Goal: Task Accomplishment & Management: Manage account settings

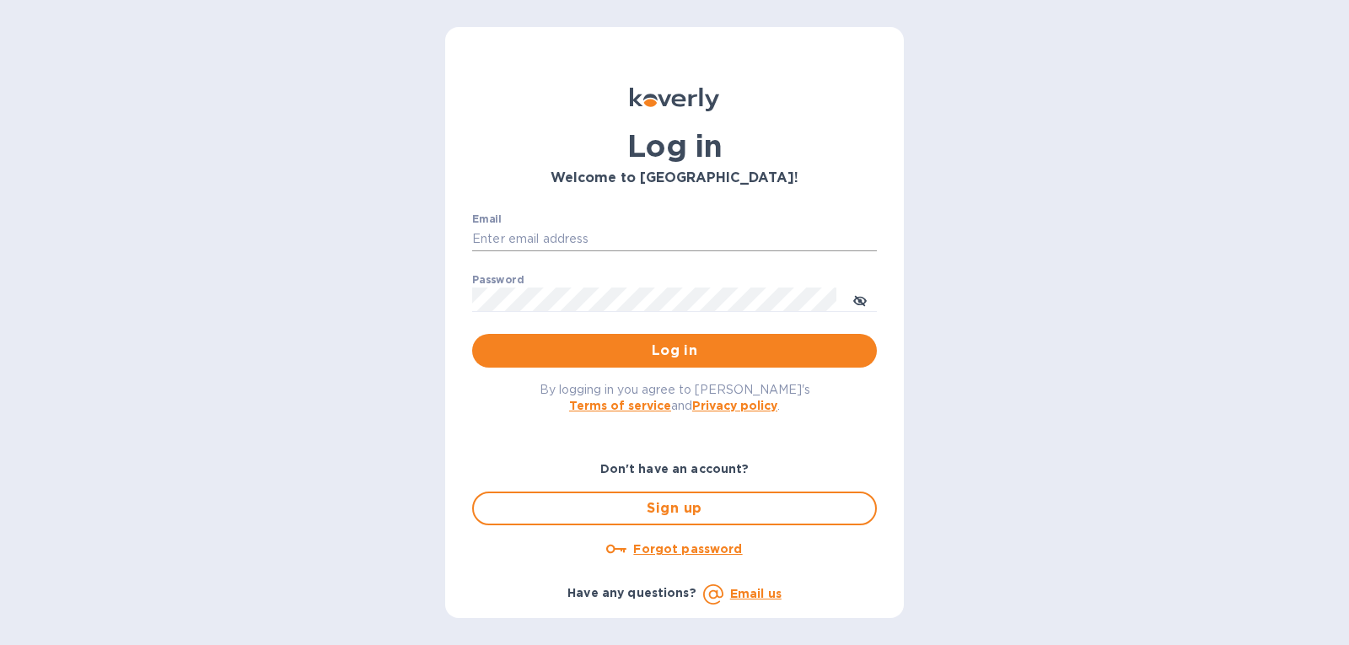
click at [572, 244] on input "Email" at bounding box center [674, 239] width 405 height 25
type input "gatewell.corp@gmail.com"
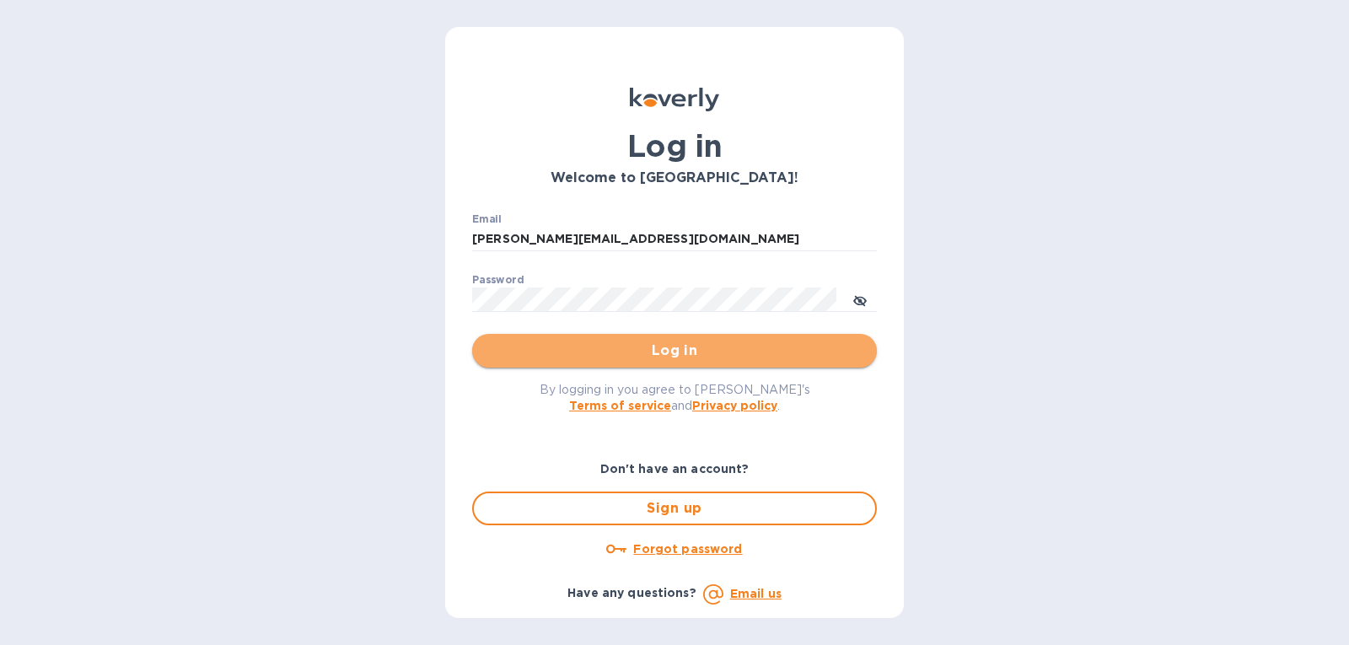
click at [532, 345] on span "Log in" at bounding box center [675, 351] width 378 height 20
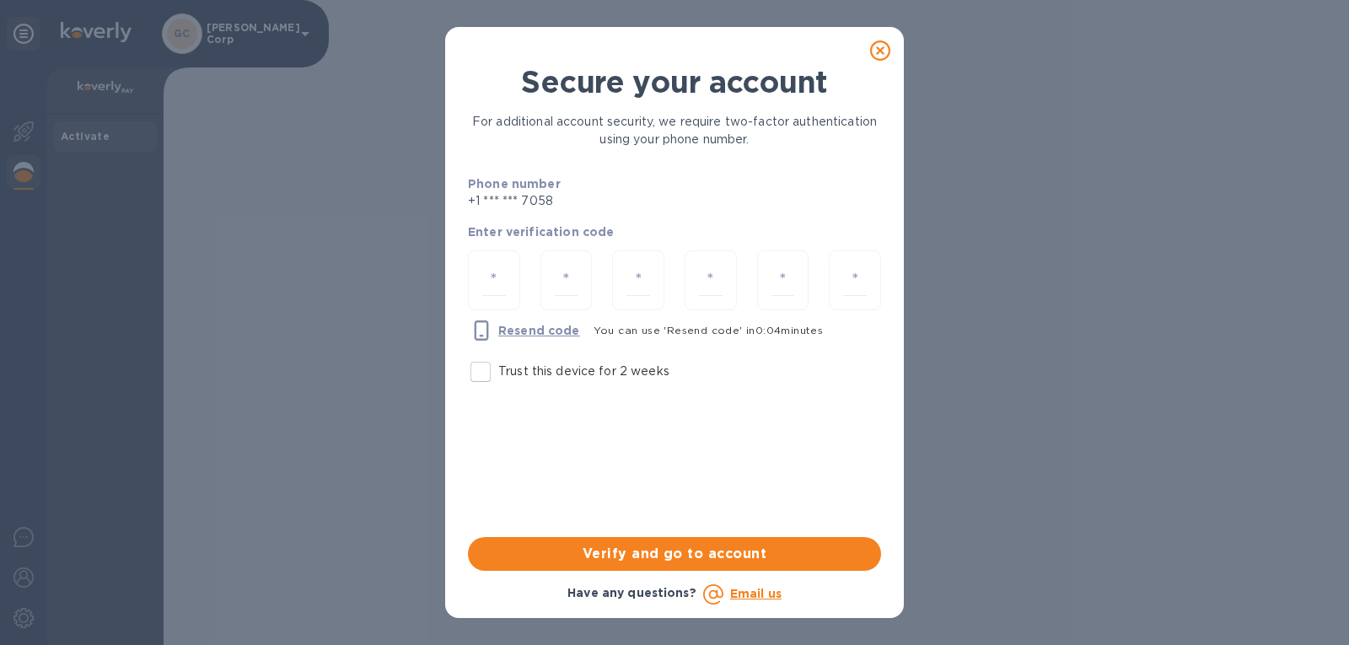
click at [487, 388] on input "Trust this device for 2 weeks" at bounding box center [480, 371] width 35 height 35
checkbox input "true"
click at [481, 283] on div at bounding box center [494, 280] width 52 height 60
type input "2"
type input "0"
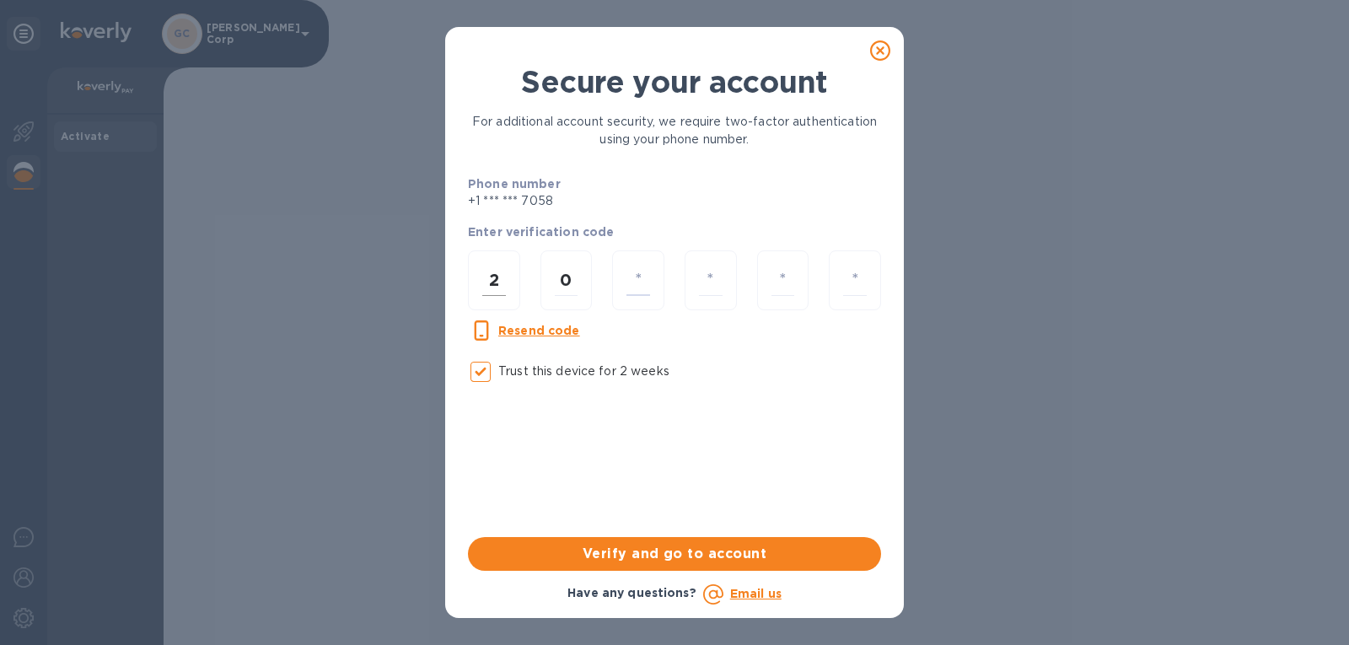
type input "4"
type input "9"
type input "1"
type input "9"
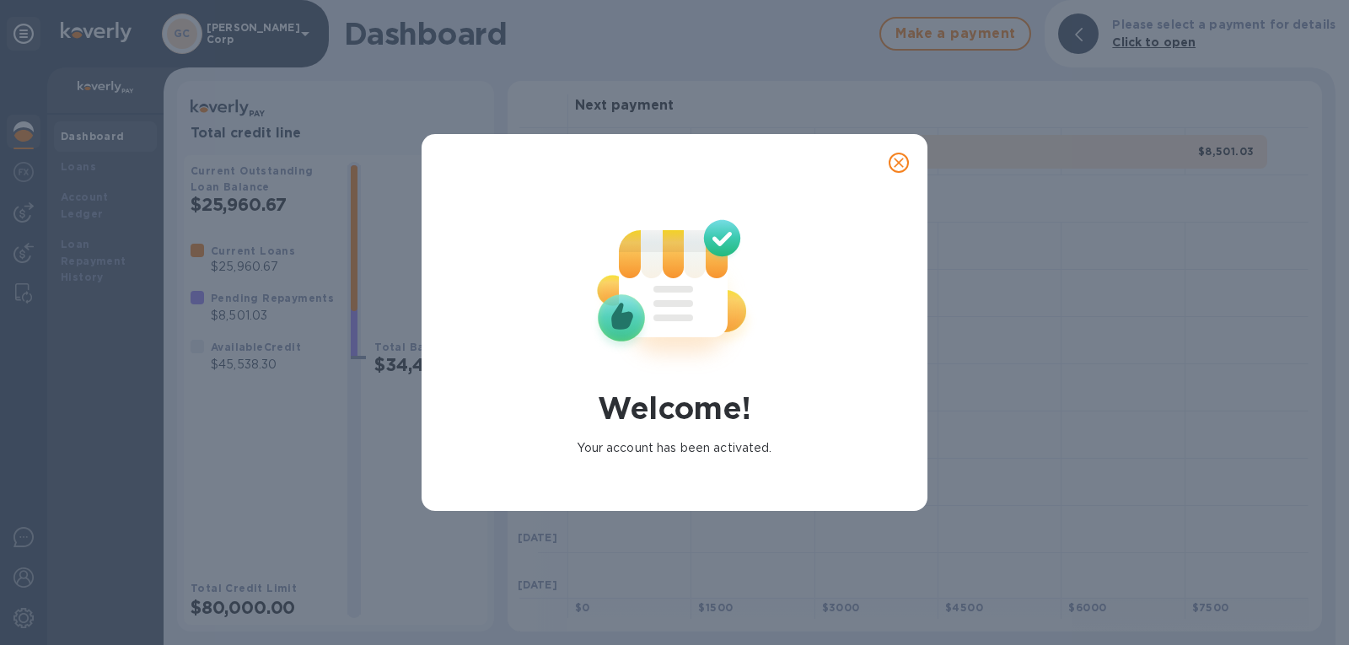
click at [899, 159] on icon "close" at bounding box center [899, 162] width 17 height 17
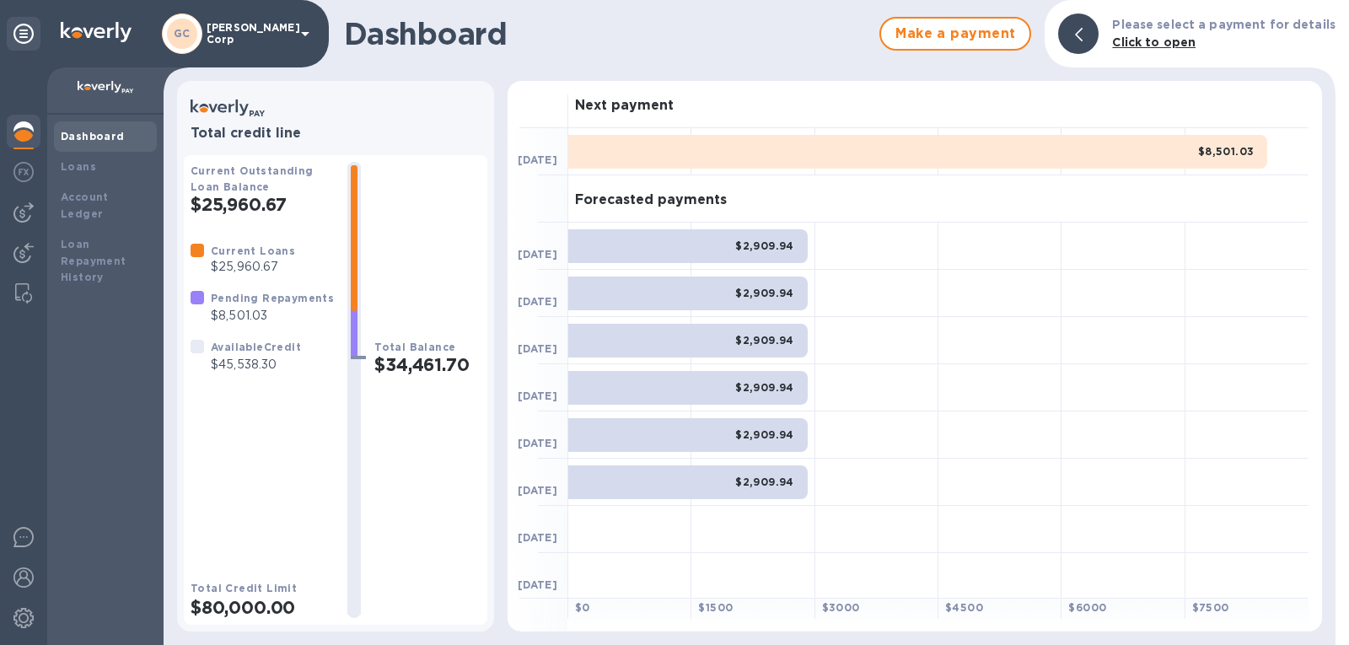
click at [81, 142] on b "Dashboard" at bounding box center [93, 136] width 64 height 13
click at [110, 256] on div "Loan Repayment History" at bounding box center [105, 261] width 89 height 51
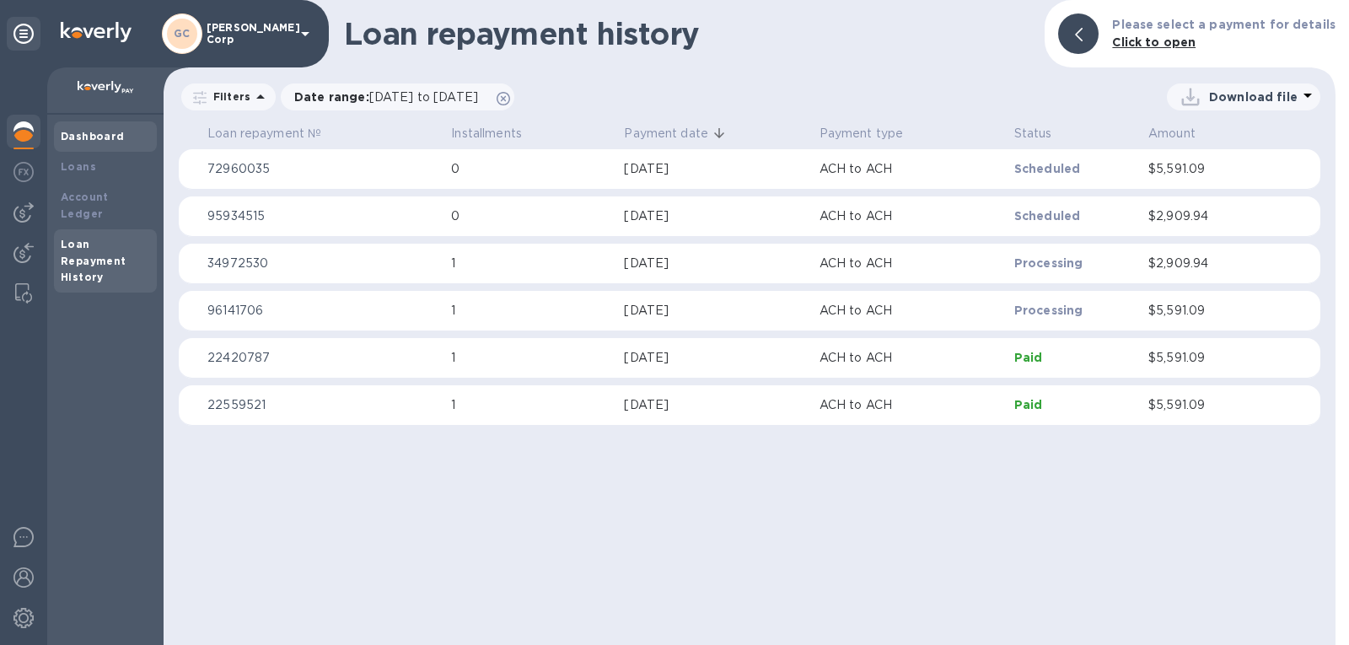
click at [97, 133] on b "Dashboard" at bounding box center [93, 136] width 64 height 13
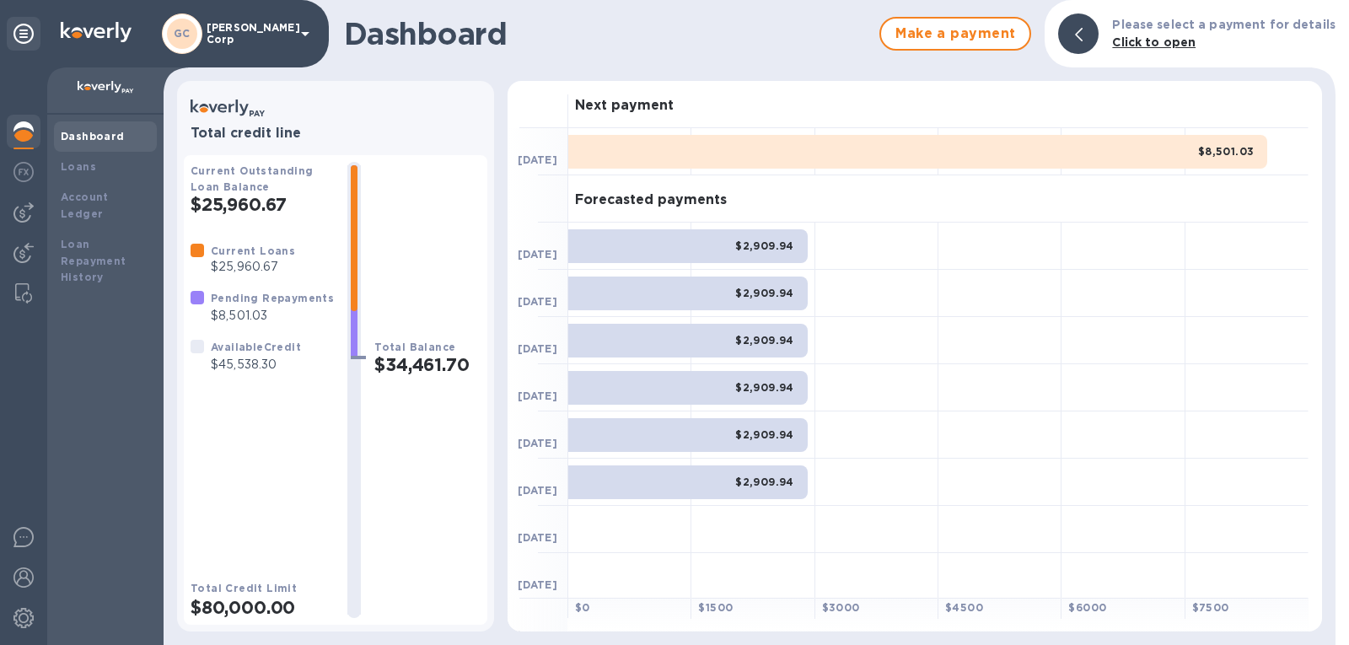
click at [97, 133] on b "Dashboard" at bounding box center [93, 136] width 64 height 13
click at [683, 160] on div "$8,501.03" at bounding box center [917, 152] width 699 height 34
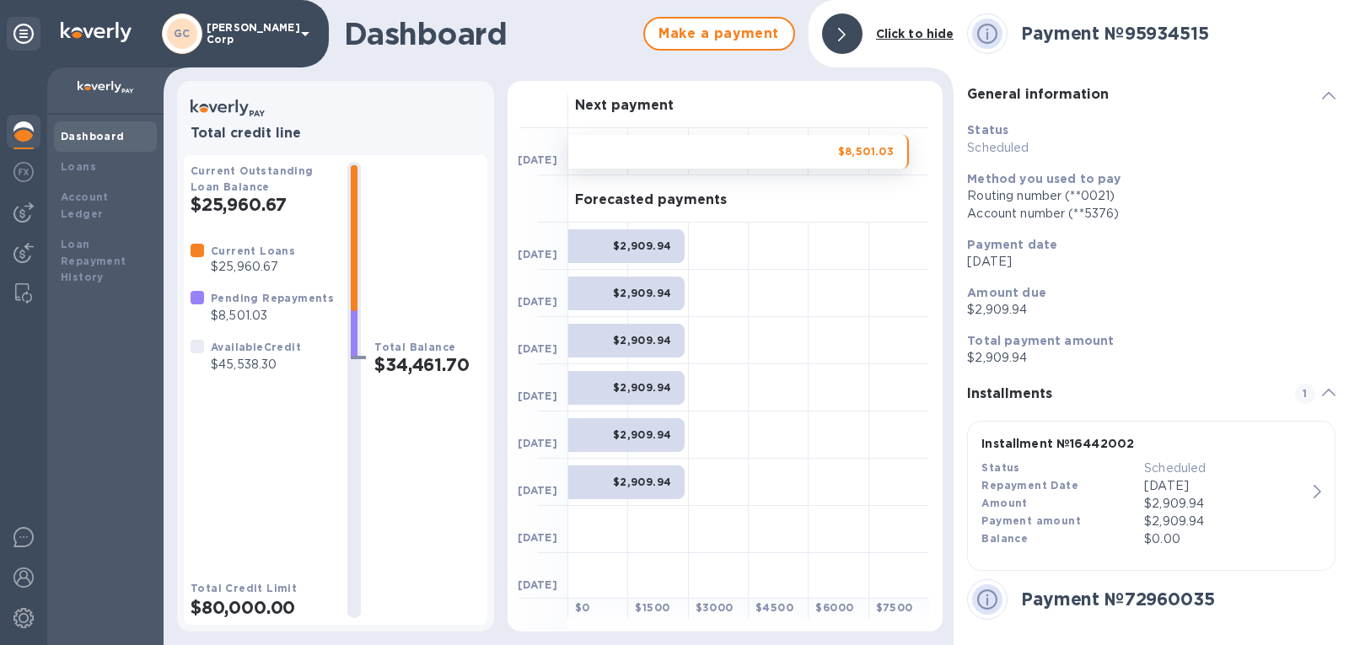
click at [112, 91] on img at bounding box center [106, 87] width 57 height 13
click at [106, 142] on b "Dashboard" at bounding box center [93, 136] width 64 height 13
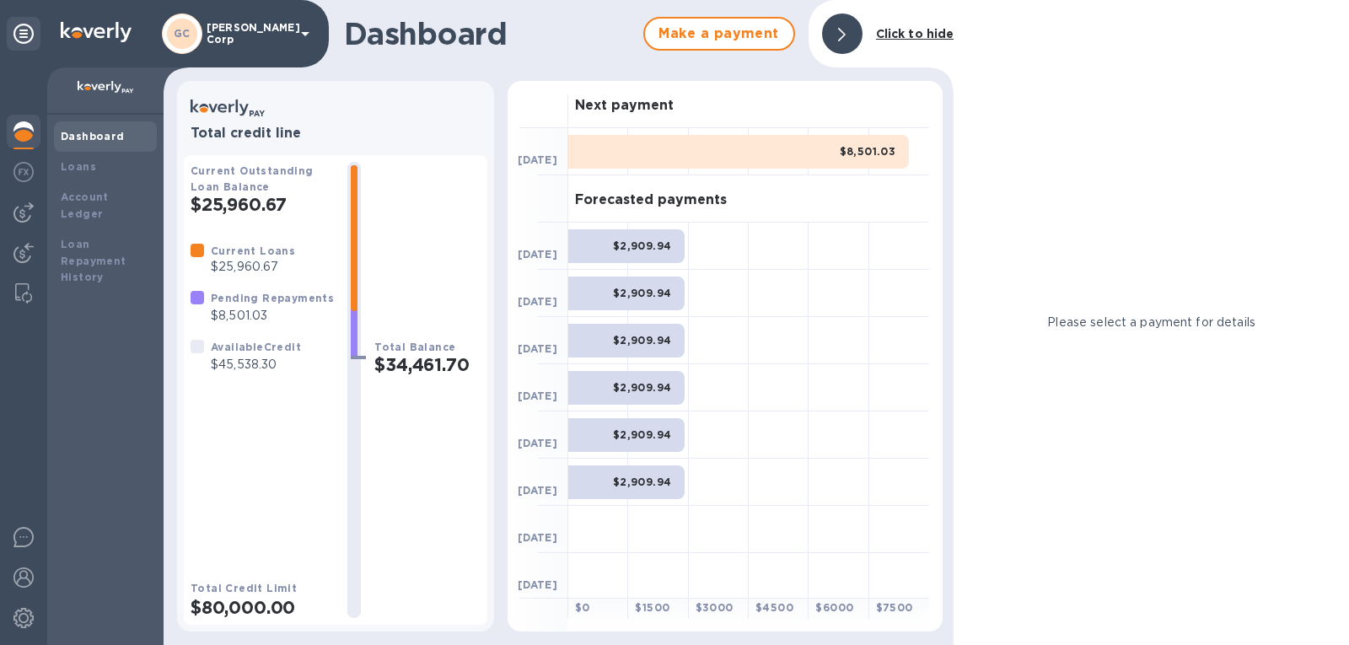
click at [107, 105] on div at bounding box center [105, 90] width 116 height 47
click at [305, 27] on icon at bounding box center [305, 34] width 20 height 20
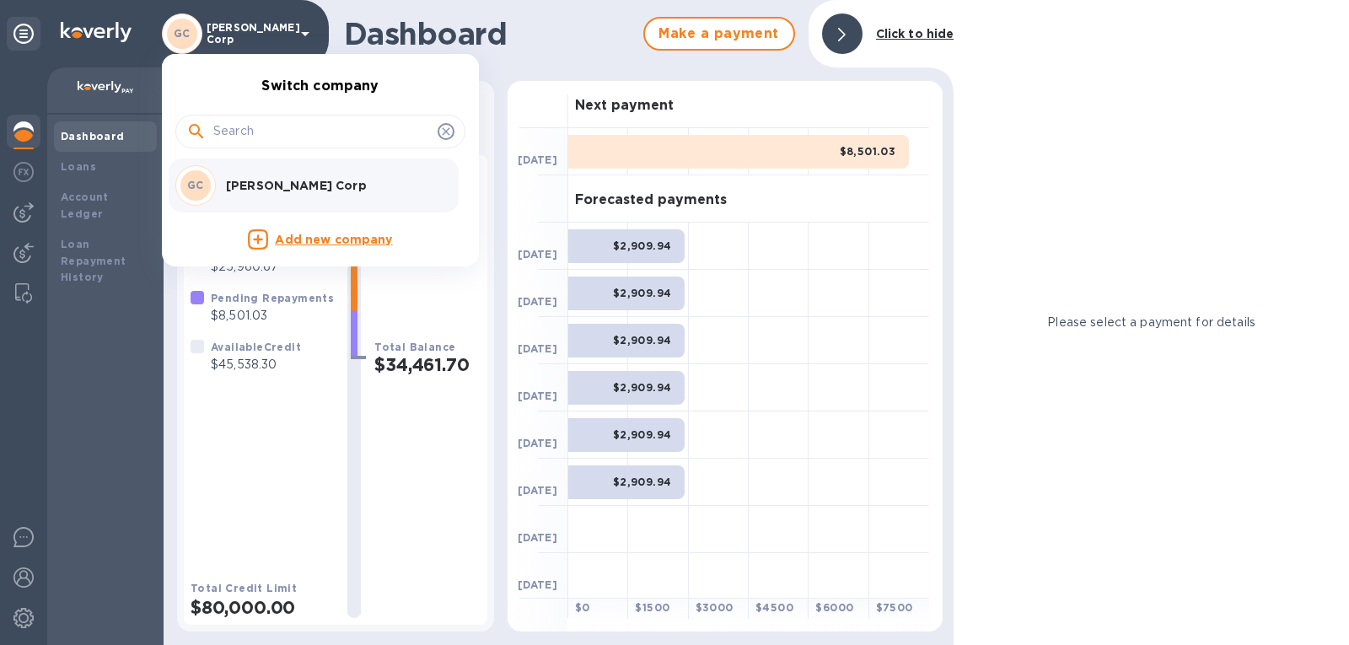
click at [75, 227] on div at bounding box center [674, 322] width 1349 height 645
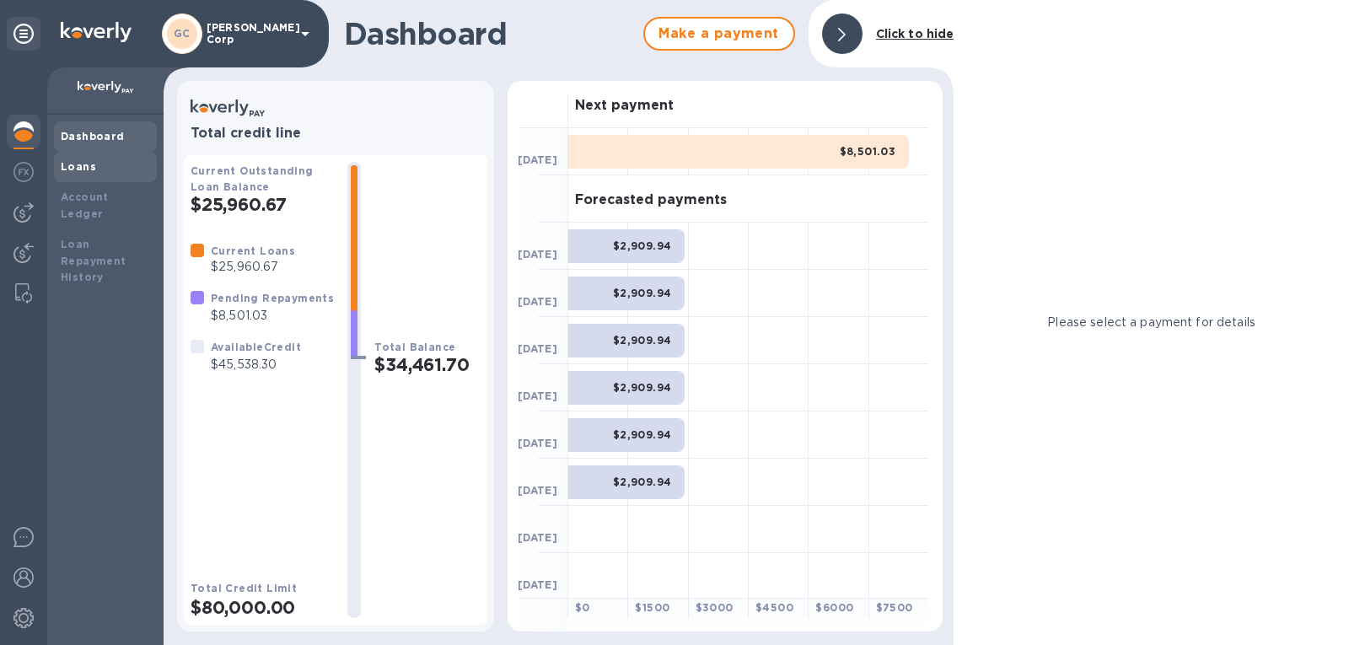
click at [128, 176] on div "Loans" at bounding box center [105, 167] width 103 height 30
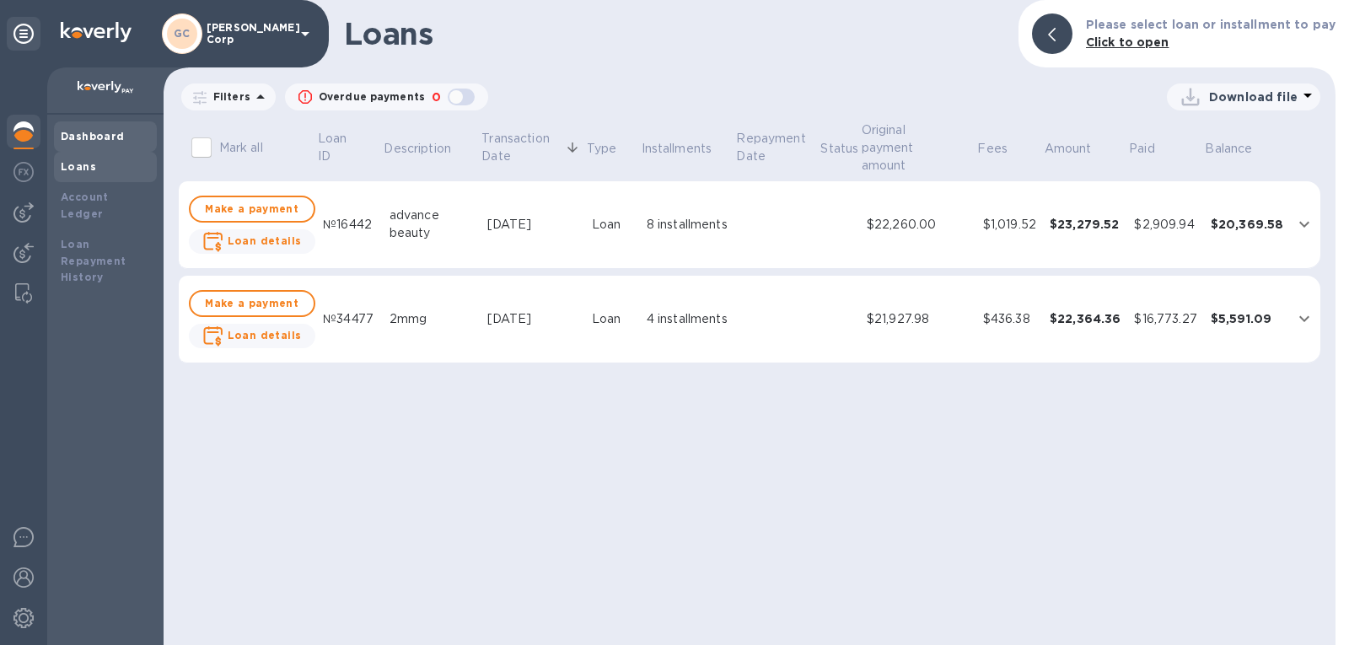
click at [73, 130] on b "Dashboard" at bounding box center [93, 136] width 64 height 13
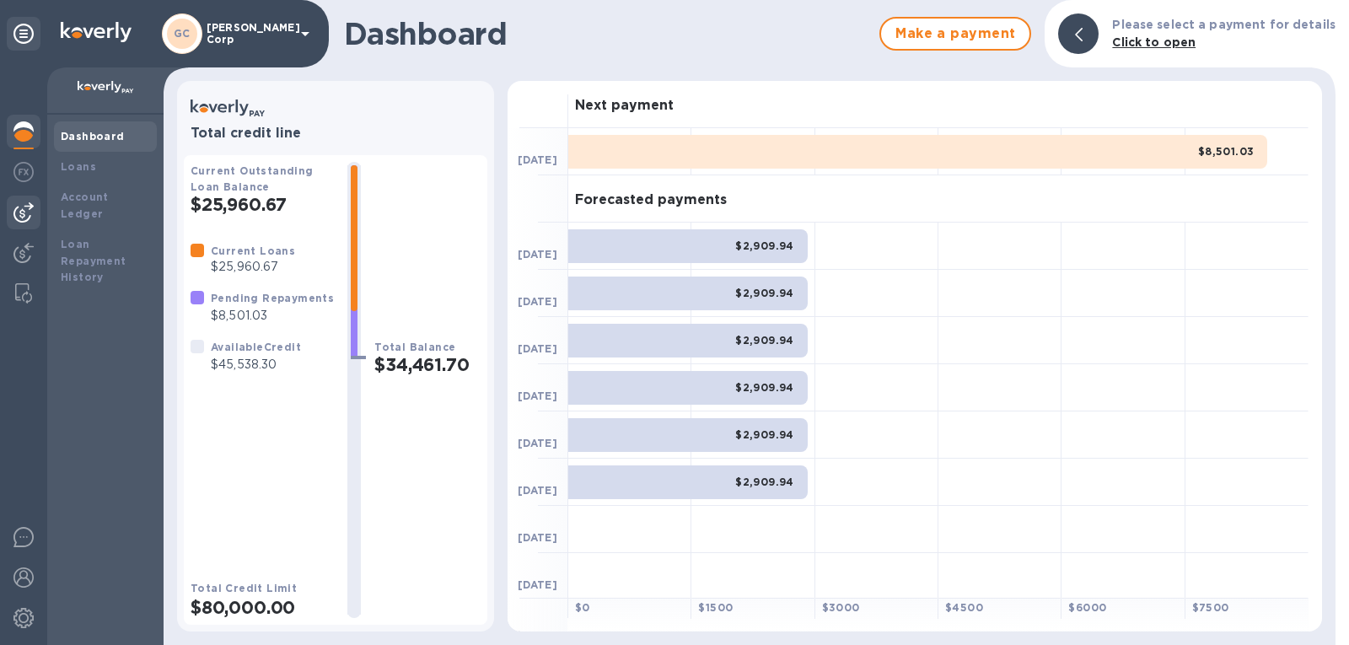
click at [28, 205] on img at bounding box center [23, 212] width 20 height 20
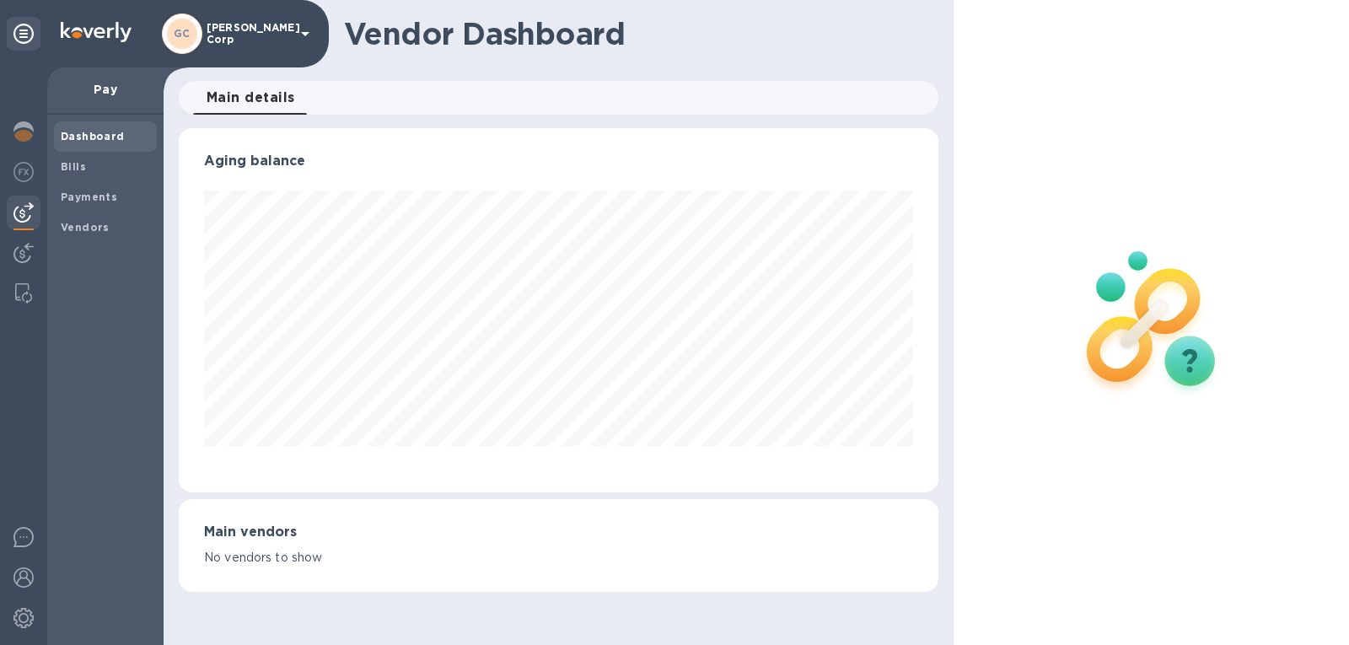
scroll to position [364, 761]
click at [109, 90] on p "Pay" at bounding box center [105, 89] width 89 height 17
click at [104, 230] on b "Vendors" at bounding box center [85, 227] width 49 height 13
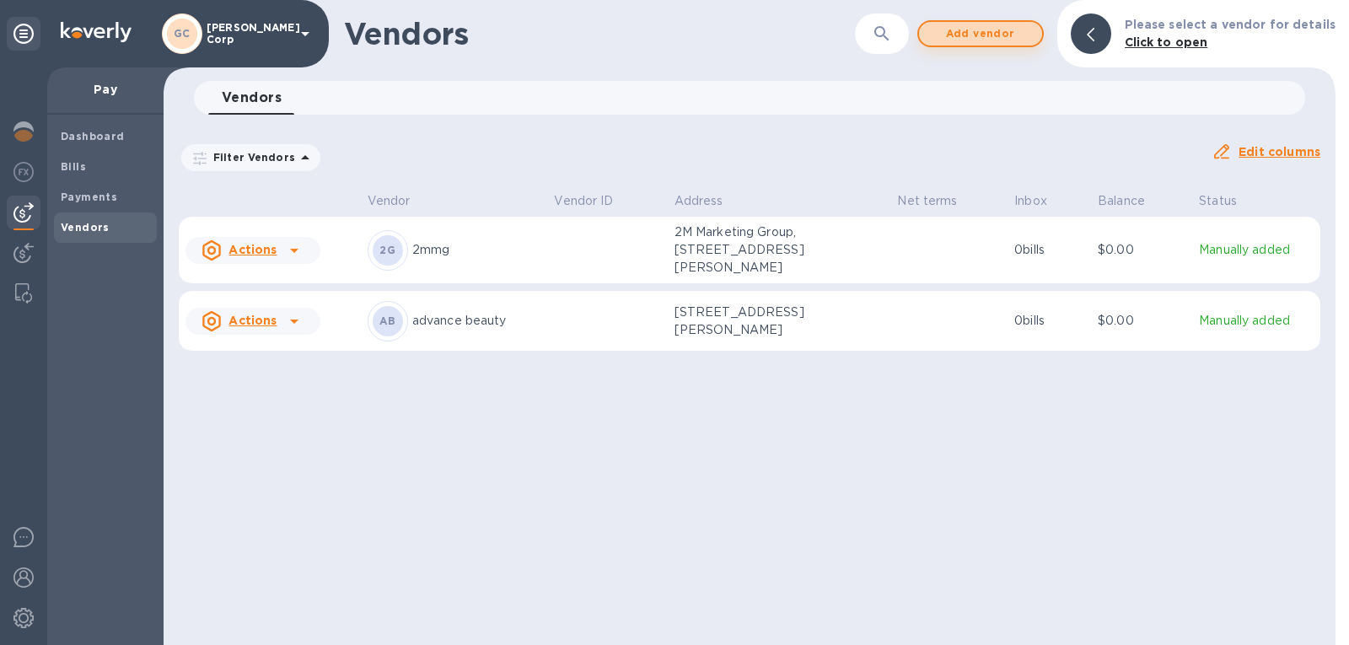
click at [997, 39] on span "Add vendor" at bounding box center [981, 34] width 96 height 20
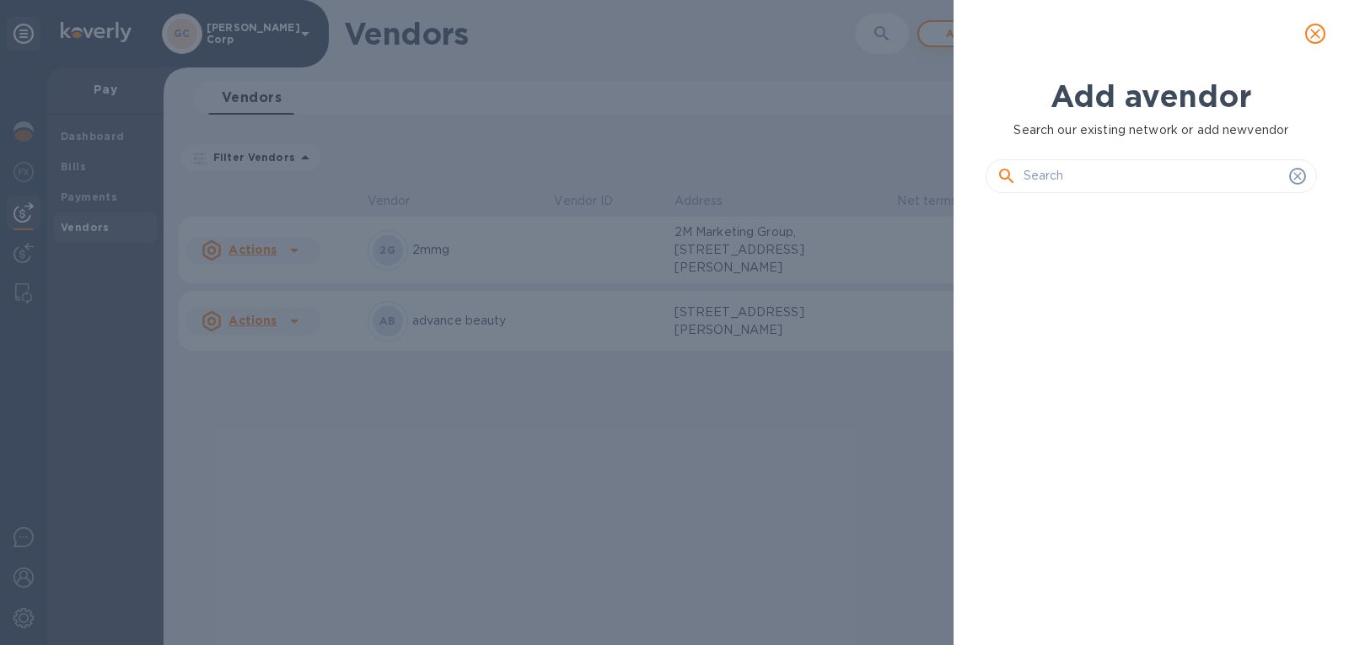
scroll to position [381, 339]
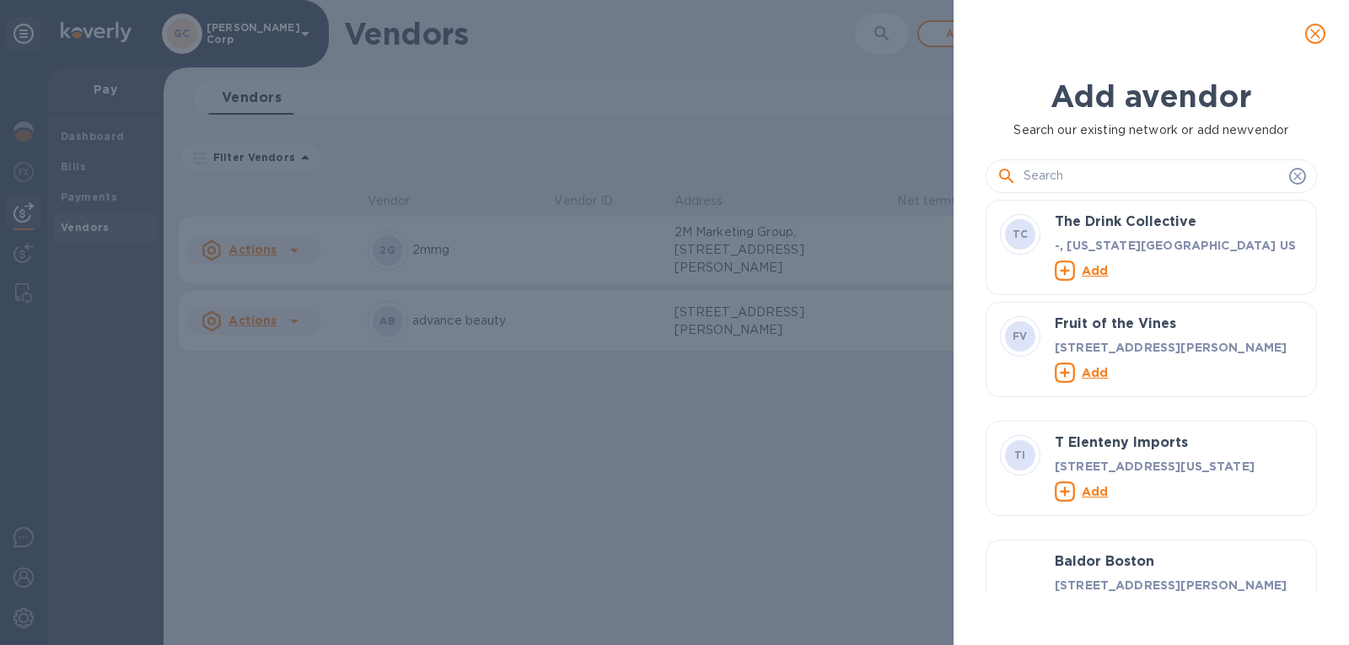
click at [1068, 164] on input "text" at bounding box center [1153, 176] width 259 height 25
click at [1115, 174] on input "text" at bounding box center [1153, 176] width 259 height 25
paste input "t"
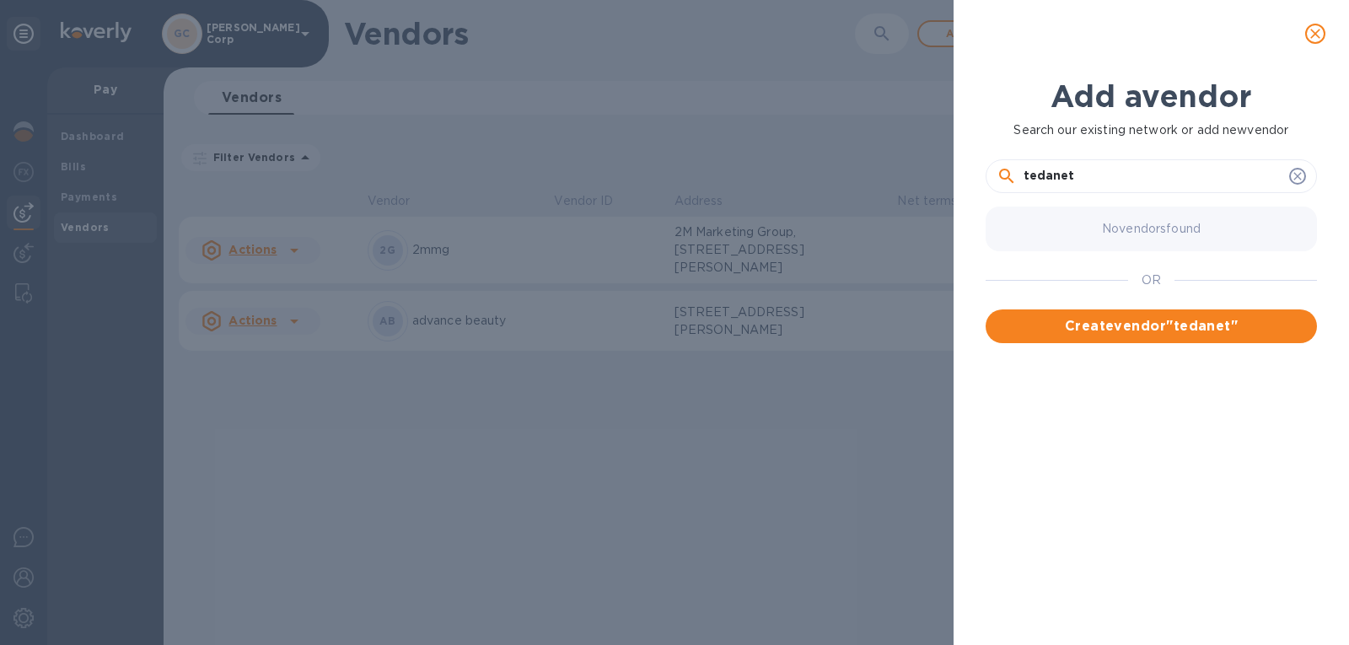
click at [1036, 174] on input "tedanet" at bounding box center [1153, 176] width 259 height 25
click at [1028, 184] on input "tedanet" at bounding box center [1153, 176] width 259 height 25
type input "Tedanet"
click at [1079, 322] on span "Create vendor " Tedanet "" at bounding box center [1151, 326] width 304 height 20
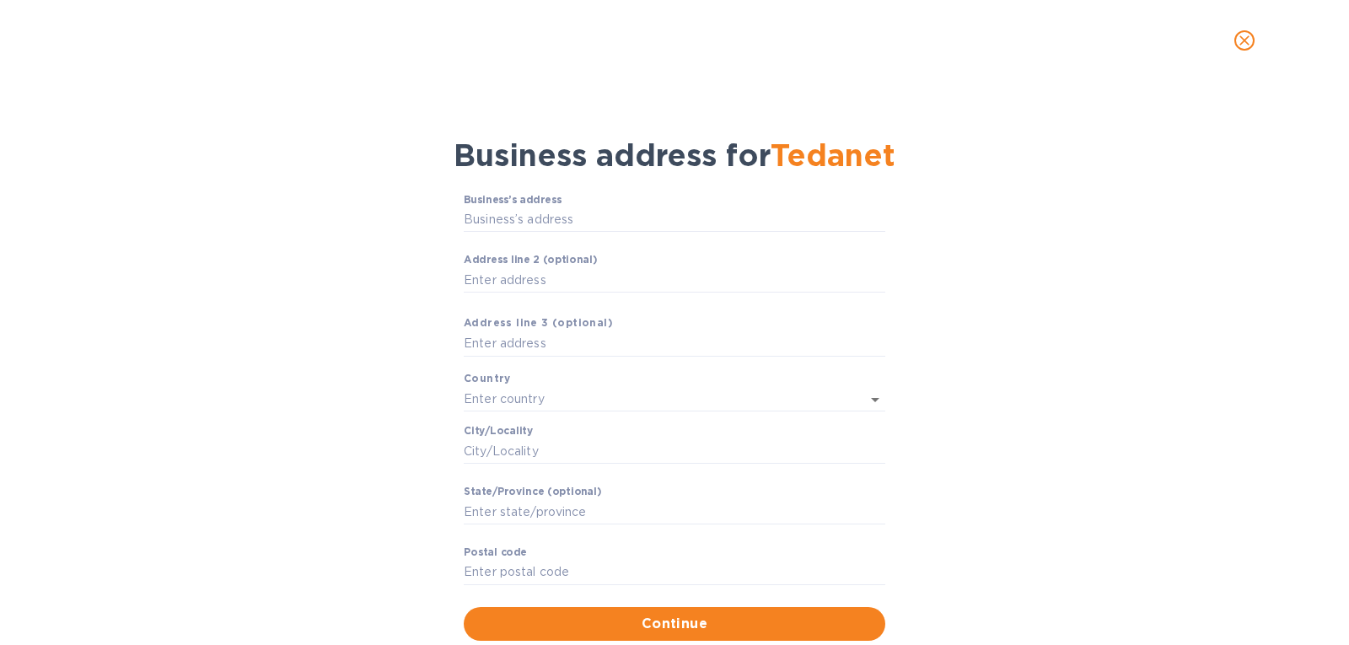
click at [522, 234] on p "​" at bounding box center [675, 243] width 422 height 19
click at [553, 216] on input "Business’s аddress" at bounding box center [675, 219] width 422 height 25
click at [552, 439] on input "Сity/Locаlity" at bounding box center [675, 451] width 422 height 25
click at [605, 391] on input "text" at bounding box center [651, 399] width 374 height 24
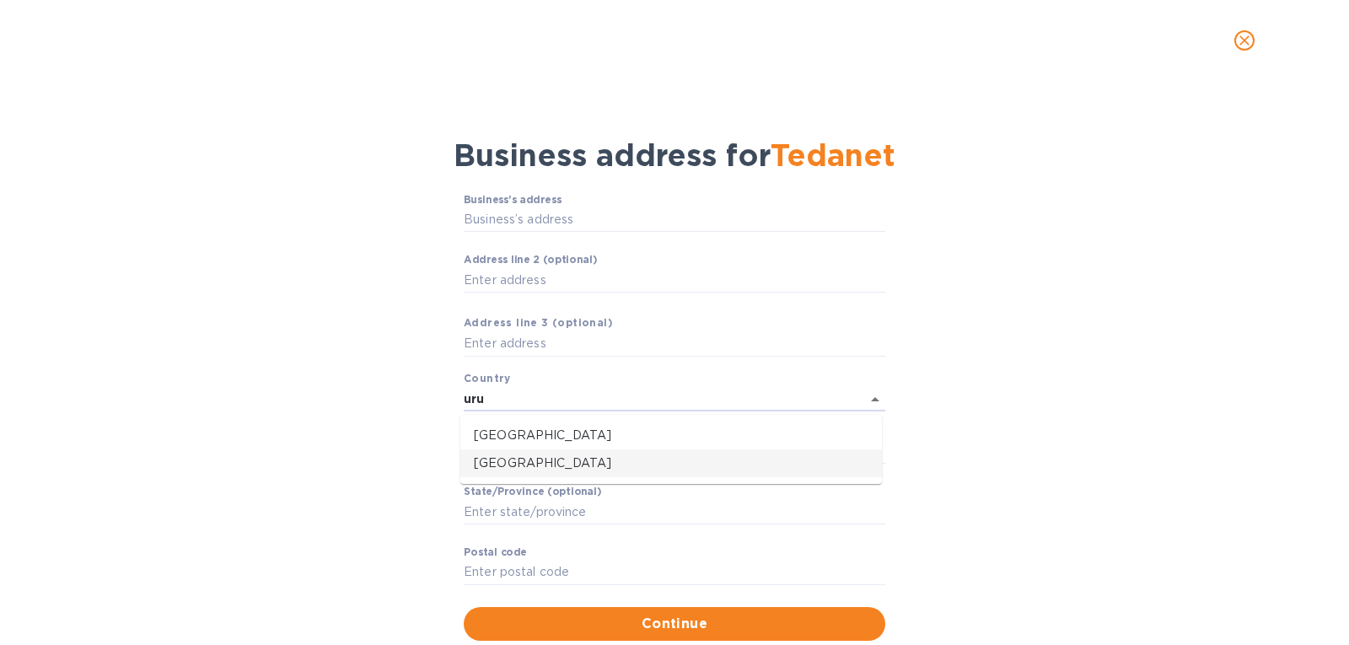
click at [514, 463] on p "[GEOGRAPHIC_DATA]" at bounding box center [671, 464] width 395 height 18
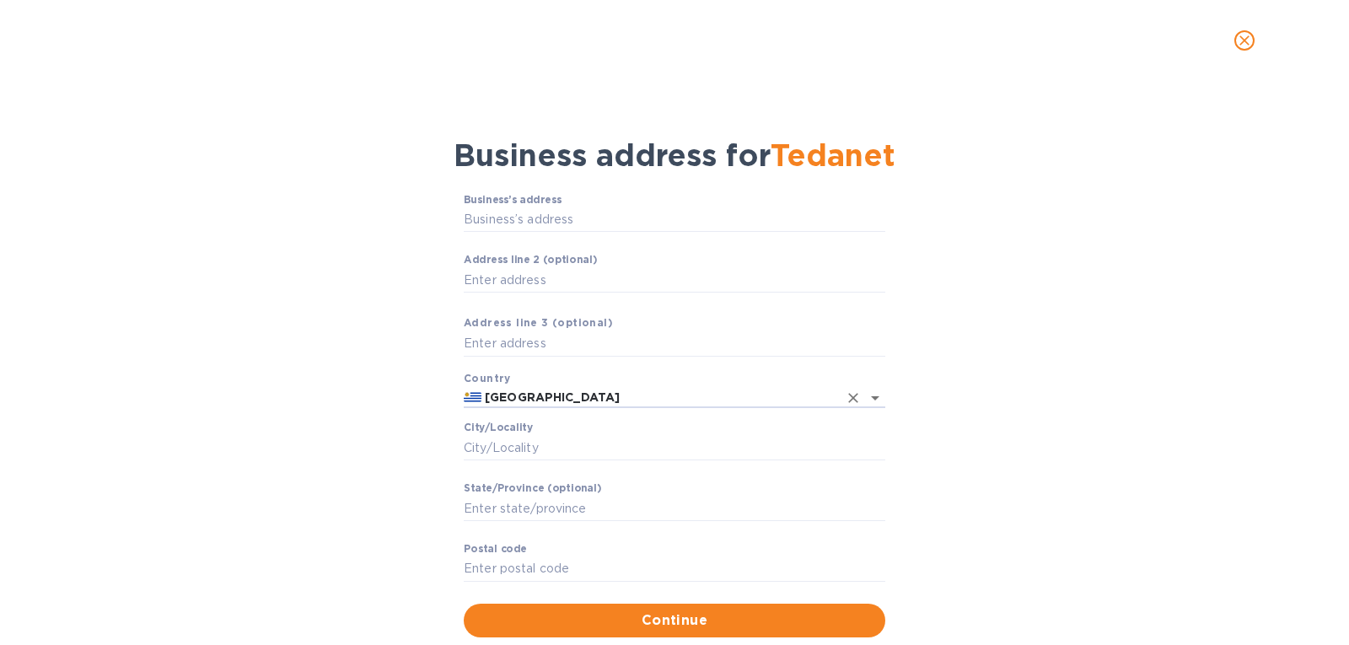
type input "[GEOGRAPHIC_DATA]"
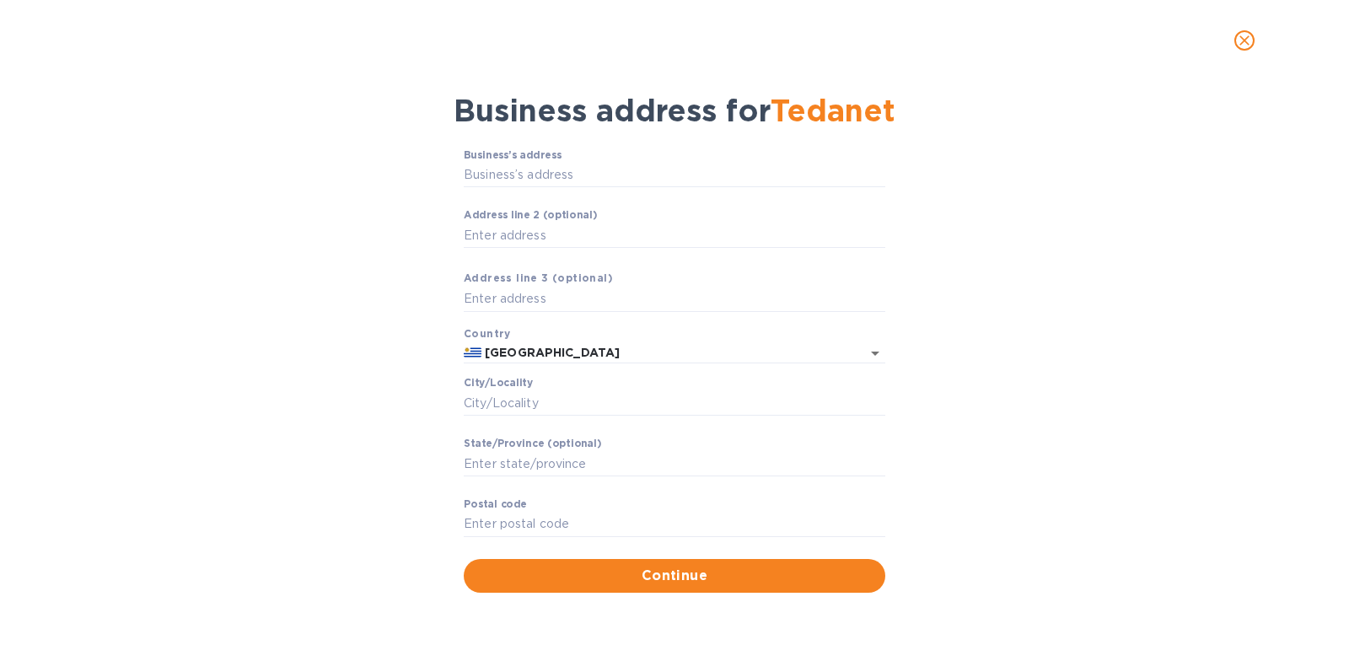
scroll to position [0, 0]
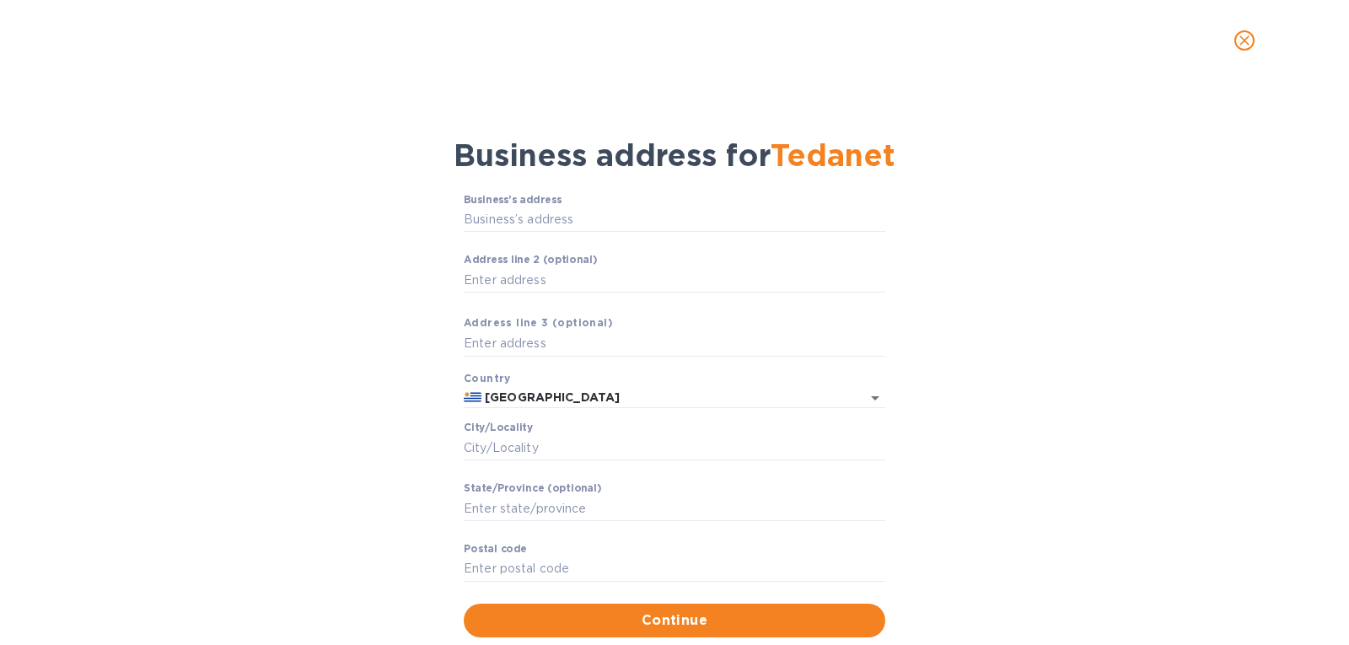
click at [695, 190] on div "Business’s аddress ​ Аddress line 2 (optional) ​ Аddress line 3 (optional) Coun…" at bounding box center [675, 416] width 1306 height 464
click at [611, 429] on div "Сity/Locаlity ​" at bounding box center [675, 452] width 422 height 61
click at [594, 220] on input "Business’s аddress" at bounding box center [675, 219] width 422 height 25
click at [1249, 45] on icon "close" at bounding box center [1245, 40] width 10 height 10
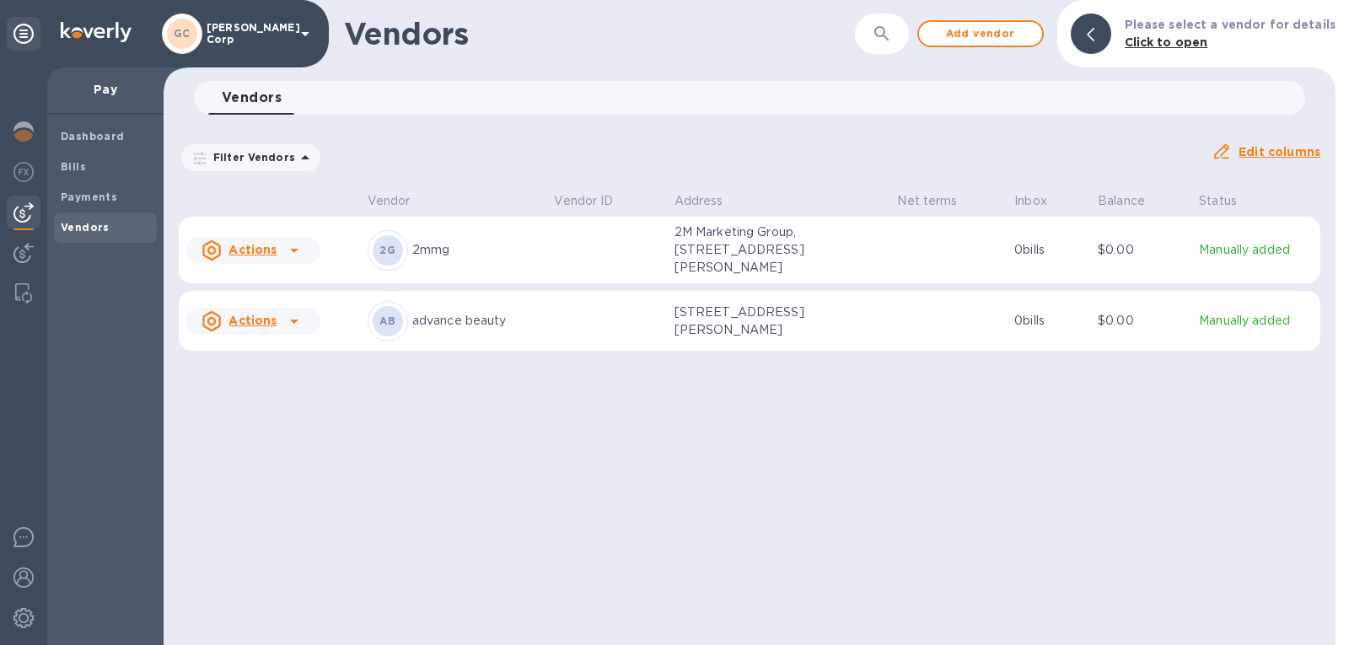
click at [116, 246] on div "Dashboard Bills Payments Vendors" at bounding box center [105, 380] width 116 height 530
click at [94, 232] on b "Vendors" at bounding box center [85, 227] width 49 height 13
click at [998, 39] on span "Add vendor" at bounding box center [981, 34] width 96 height 20
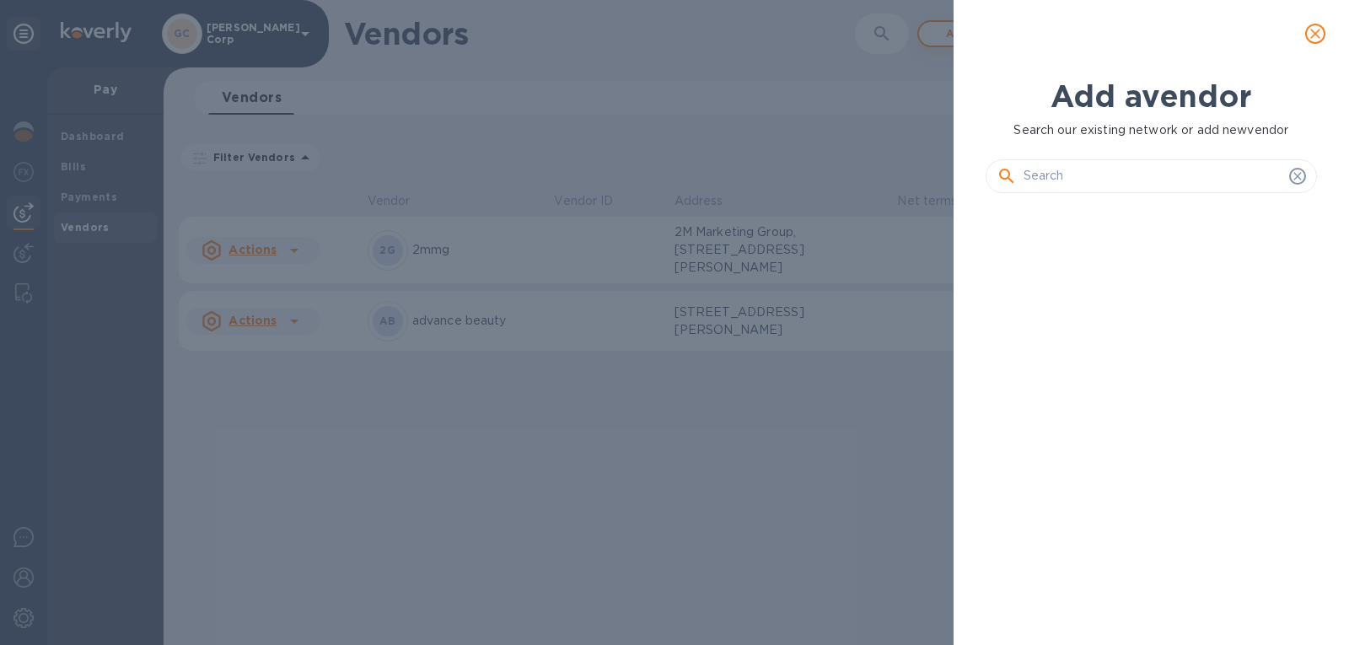
scroll to position [381, 339]
click at [1070, 164] on input "text" at bounding box center [1153, 176] width 259 height 25
paste input "Tedanet Corp SA"
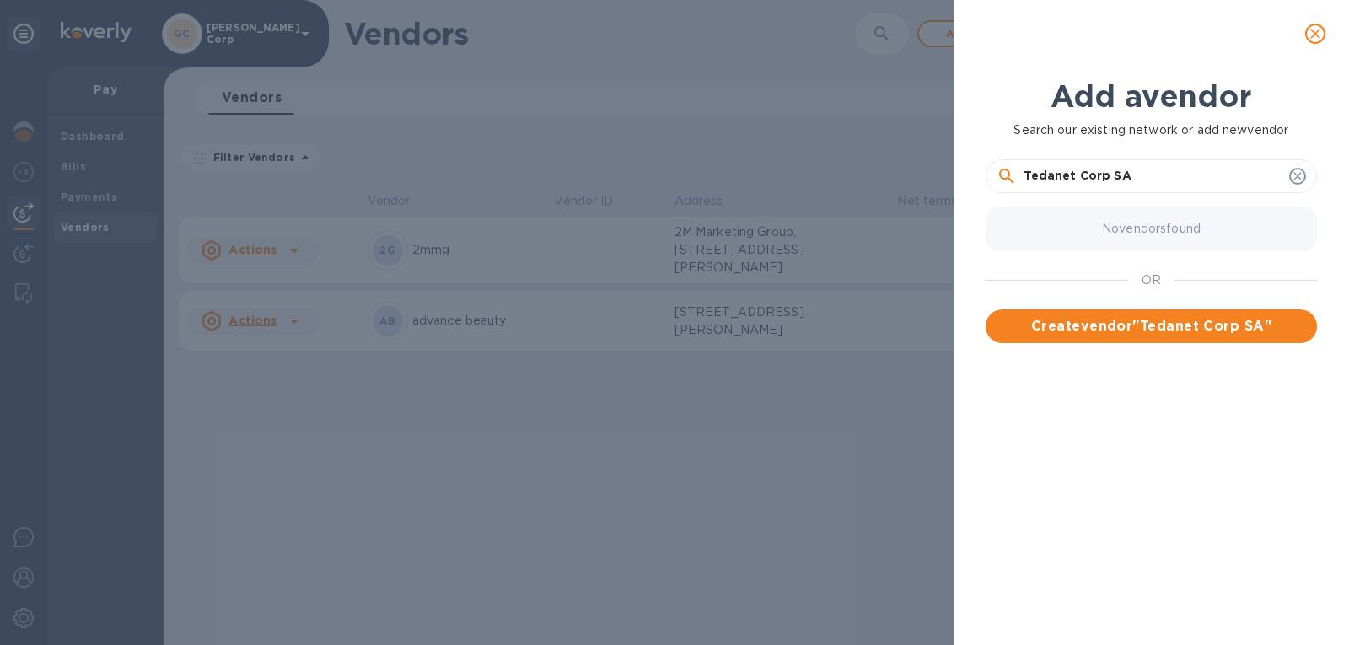
drag, startPoint x: 1071, startPoint y: 166, endPoint x: 1179, endPoint y: 177, distance: 108.5
click at [1179, 177] on input "Tedanet Corp SA" at bounding box center [1153, 176] width 259 height 25
drag, startPoint x: 1176, startPoint y: 176, endPoint x: 979, endPoint y: 159, distance: 198.1
click at [979, 159] on div "Add a vendor Search our existing network or add new vendor Tedanet No vendors f…" at bounding box center [1152, 335] width 352 height 536
paste input "Corp SA"
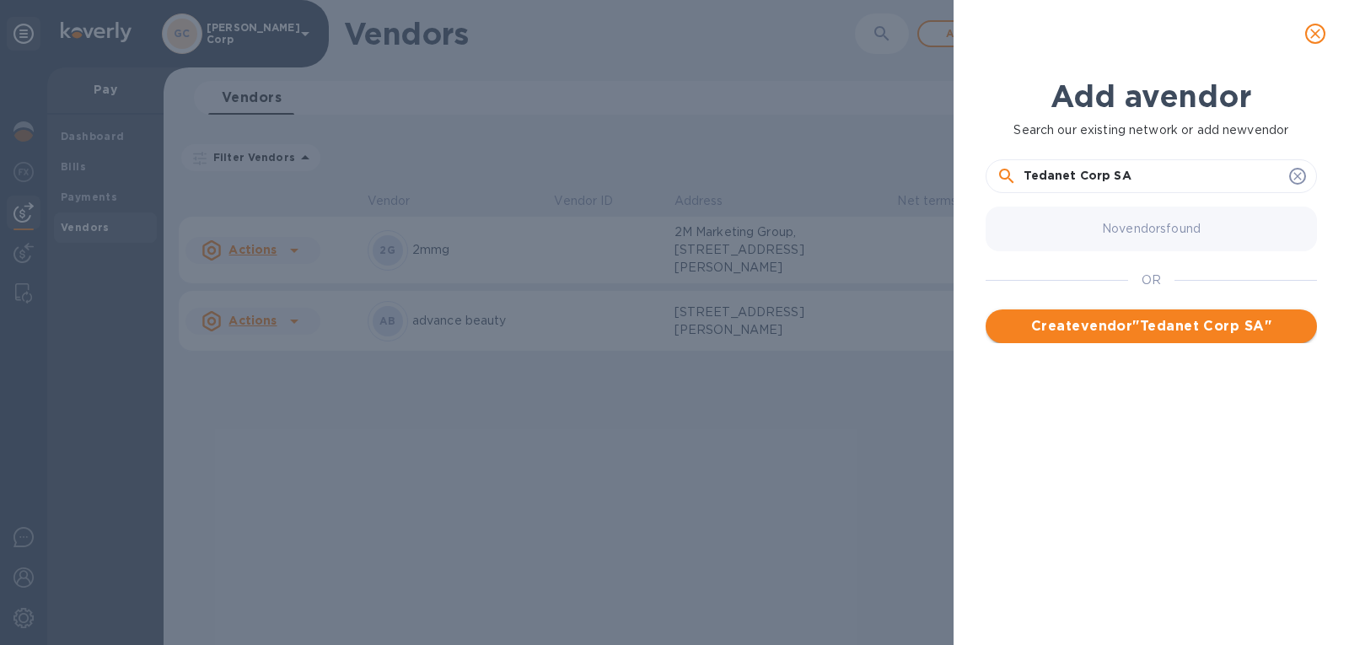
type input "Tedanet Corp SA"
click at [1109, 325] on span "Create vendor " Tedanet Corp SA "" at bounding box center [1151, 326] width 304 height 20
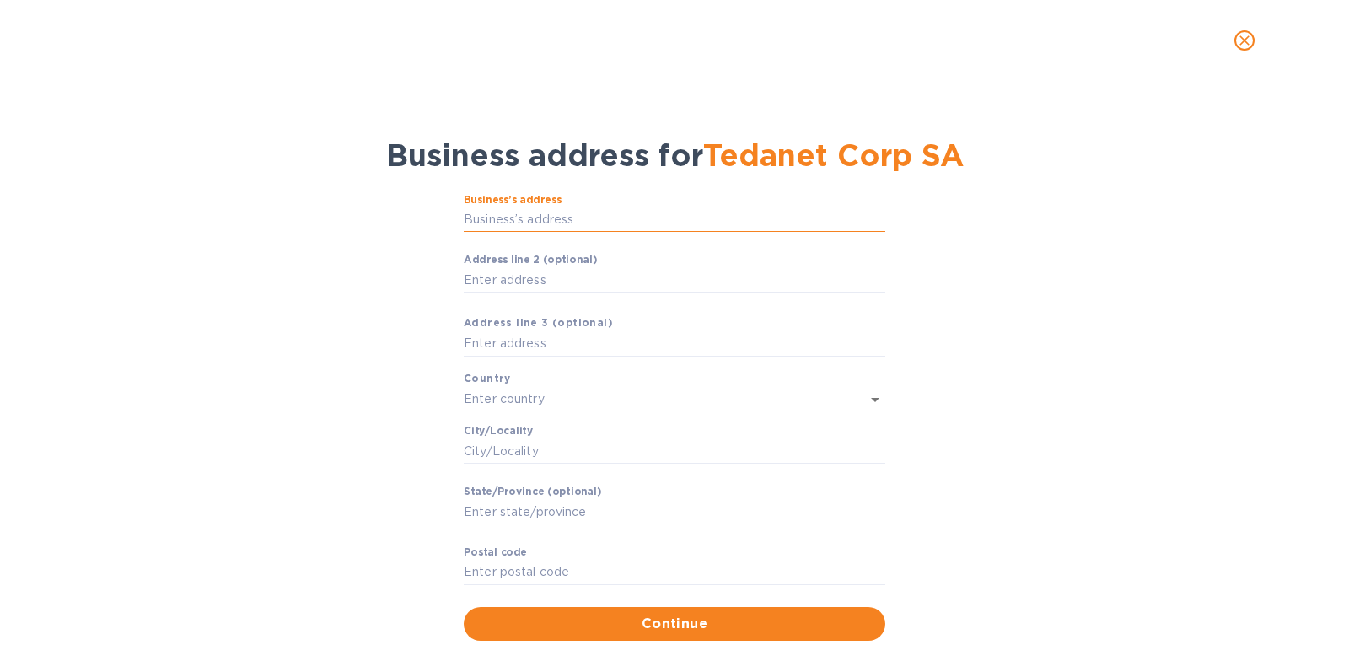
click at [622, 217] on input "Business’s аddress" at bounding box center [675, 219] width 422 height 25
paste input "[PERSON_NAME] 1463"
click at [710, 194] on div "Business’s аddress [PERSON_NAME] 1463 ​" at bounding box center [675, 224] width 422 height 61
click at [691, 241] on p "​" at bounding box center [675, 243] width 422 height 19
click at [682, 214] on input "[PERSON_NAME] 1463" at bounding box center [675, 219] width 422 height 25
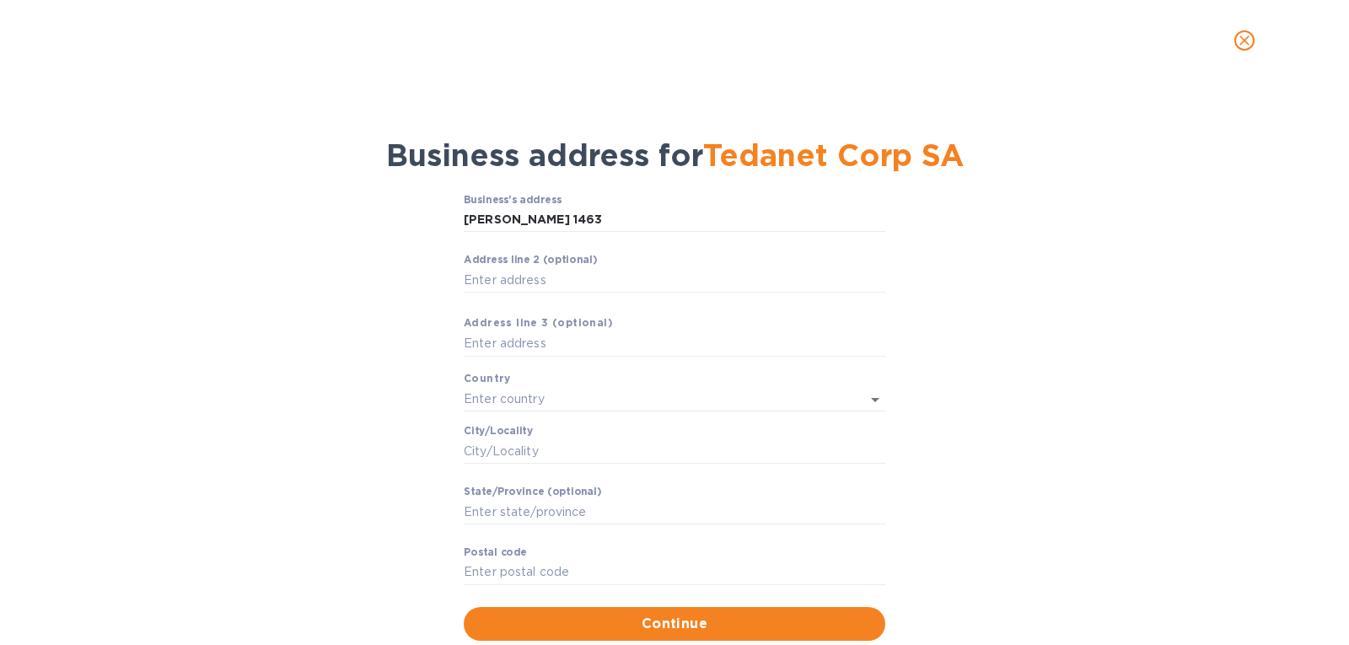
type input "1463 [PERSON_NAME]"
type input "[GEOGRAPHIC_DATA]"
type input "Departamento de [GEOGRAPHIC_DATA]"
type input "11000"
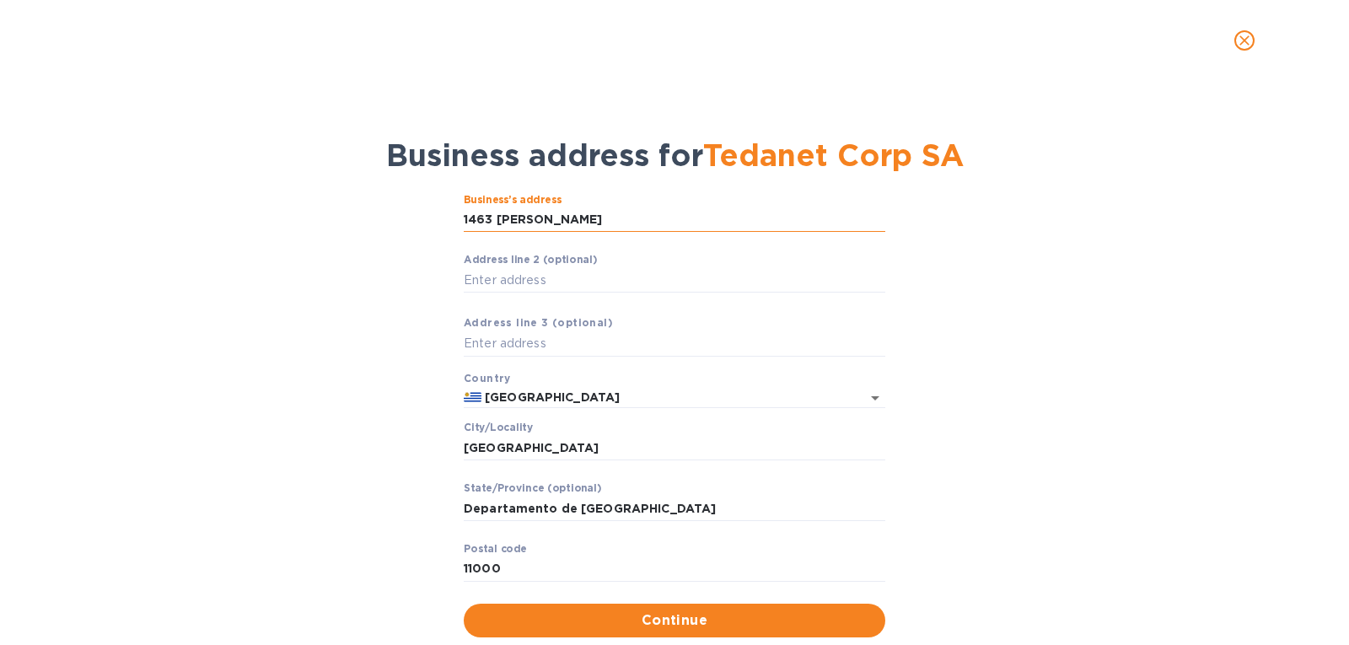
click at [681, 223] on input "1463 [PERSON_NAME]" at bounding box center [675, 219] width 422 height 25
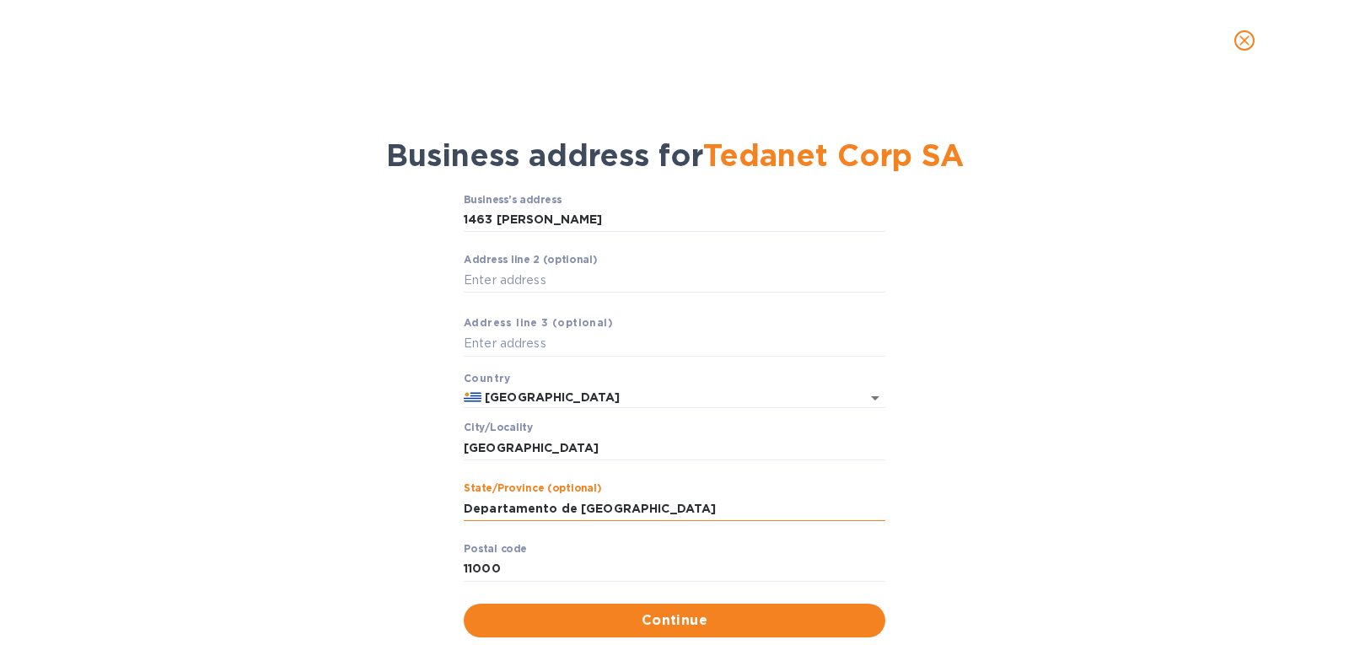
drag, startPoint x: 571, startPoint y: 509, endPoint x: 471, endPoint y: 507, distance: 99.5
click at [471, 507] on input "Departamento de [GEOGRAPHIC_DATA]" at bounding box center [675, 508] width 422 height 25
click at [1173, 115] on div "Business address for Tedanet Corp SA Business’s аddress 1463 [PERSON_NAME] ​ Аd…" at bounding box center [675, 371] width 1306 height 554
click at [567, 445] on input "[GEOGRAPHIC_DATA]" at bounding box center [675, 447] width 422 height 25
drag, startPoint x: 669, startPoint y: 516, endPoint x: 428, endPoint y: 518, distance: 241.2
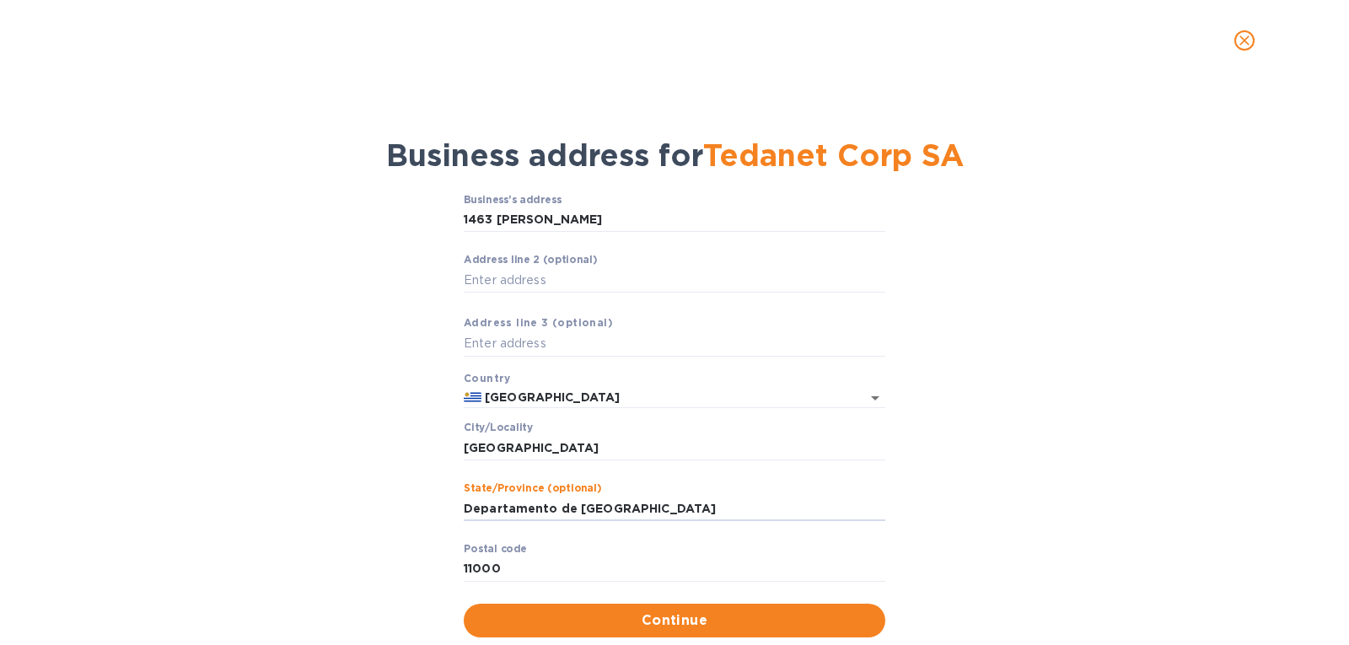
click at [428, 518] on div "Business’s аddress 1463 [PERSON_NAME] ​ Аddress line 2 (optional) ​ Аddress lin…" at bounding box center [675, 416] width 1306 height 464
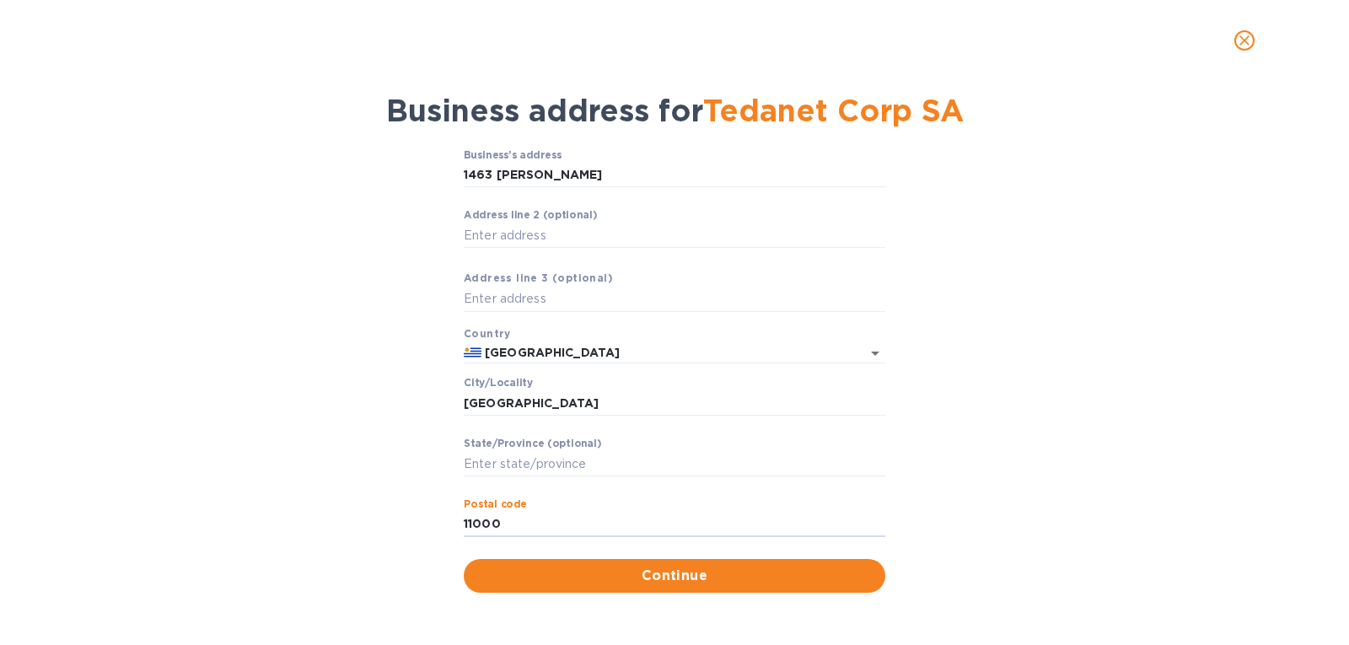
drag, startPoint x: 530, startPoint y: 536, endPoint x: 375, endPoint y: 552, distance: 155.3
click at [375, 552] on div "Business’s аddress 1463 [PERSON_NAME] ​ Аddress line 2 (optional) ​ Аddress lin…" at bounding box center [675, 371] width 1306 height 464
click at [553, 584] on span "Continue" at bounding box center [674, 576] width 395 height 20
click at [575, 514] on input "Pоstal cоde" at bounding box center [675, 524] width 422 height 25
paste input "Ituzaingó al Sur S/N T19 M6"
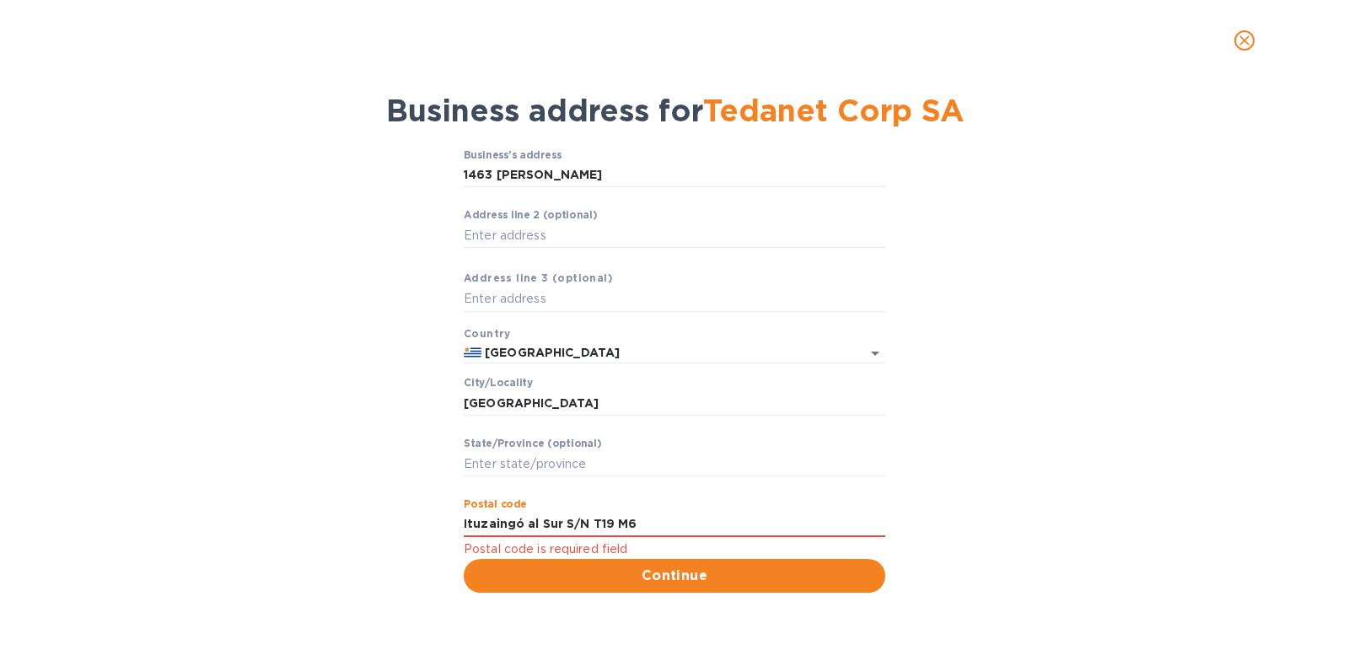
drag, startPoint x: 585, startPoint y: 525, endPoint x: 412, endPoint y: 535, distance: 173.2
click at [412, 535] on div "Business’s аddress 1463 [PERSON_NAME] ​ Аddress line 2 (optional) ​ Аddress lin…" at bounding box center [675, 371] width 1306 height 464
click at [530, 532] on input "Ituzaingó al Sur S/N T19 M6" at bounding box center [675, 524] width 422 height 25
drag, startPoint x: 655, startPoint y: 530, endPoint x: 434, endPoint y: 550, distance: 221.9
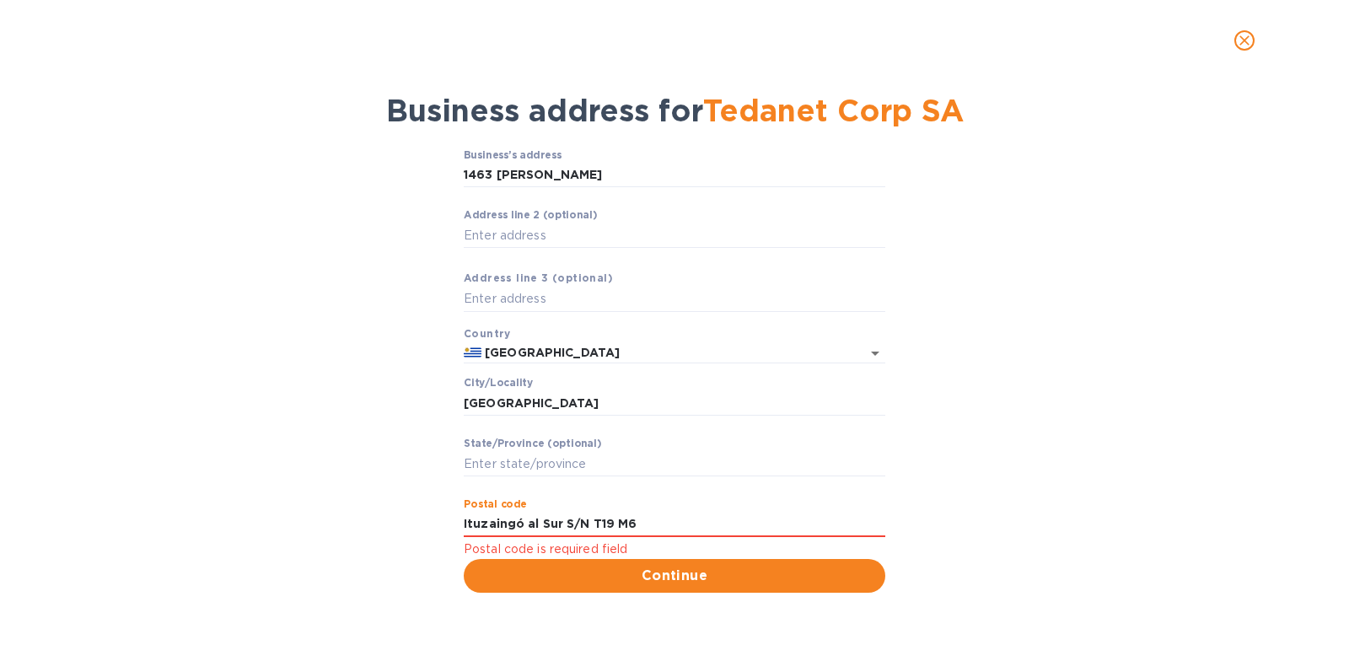
click at [434, 550] on div "Business’s аddress 1463 [PERSON_NAME] ​ Аddress line 2 (optional) ​ Аddress lin…" at bounding box center [675, 371] width 1306 height 464
type input "11000"
click at [435, 556] on div "Business’s аddress 1463 [PERSON_NAME] ​ Аddress line 2 (optional) ​ Аddress lin…" at bounding box center [675, 371] width 1306 height 464
click at [527, 582] on span "Continue" at bounding box center [674, 576] width 395 height 20
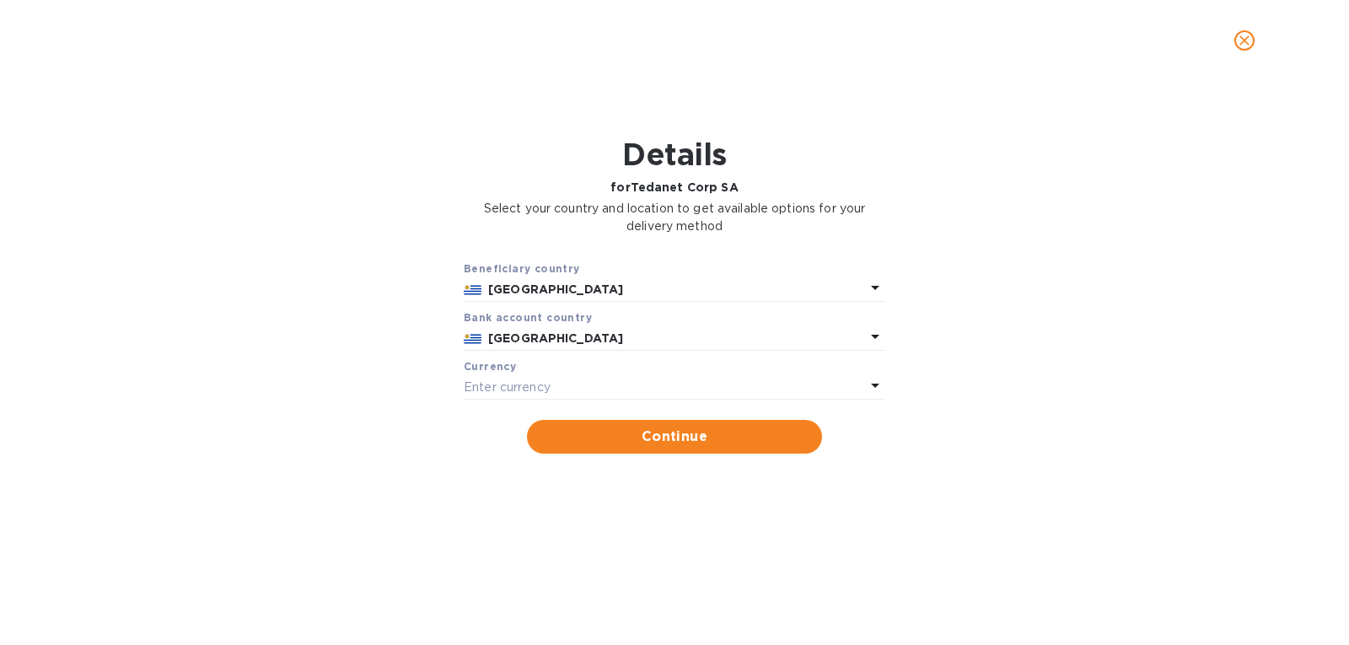
click at [531, 385] on p "Enter currency" at bounding box center [507, 388] width 87 height 18
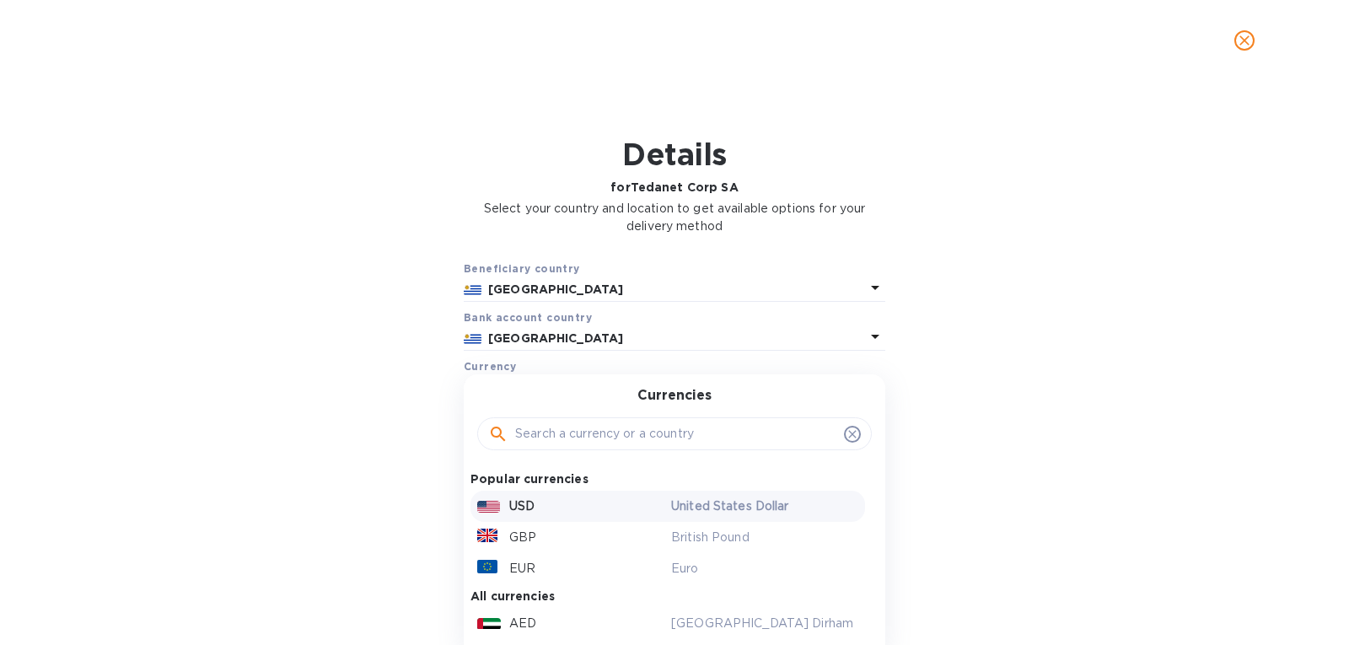
click at [520, 500] on p "USD" at bounding box center [521, 507] width 25 height 18
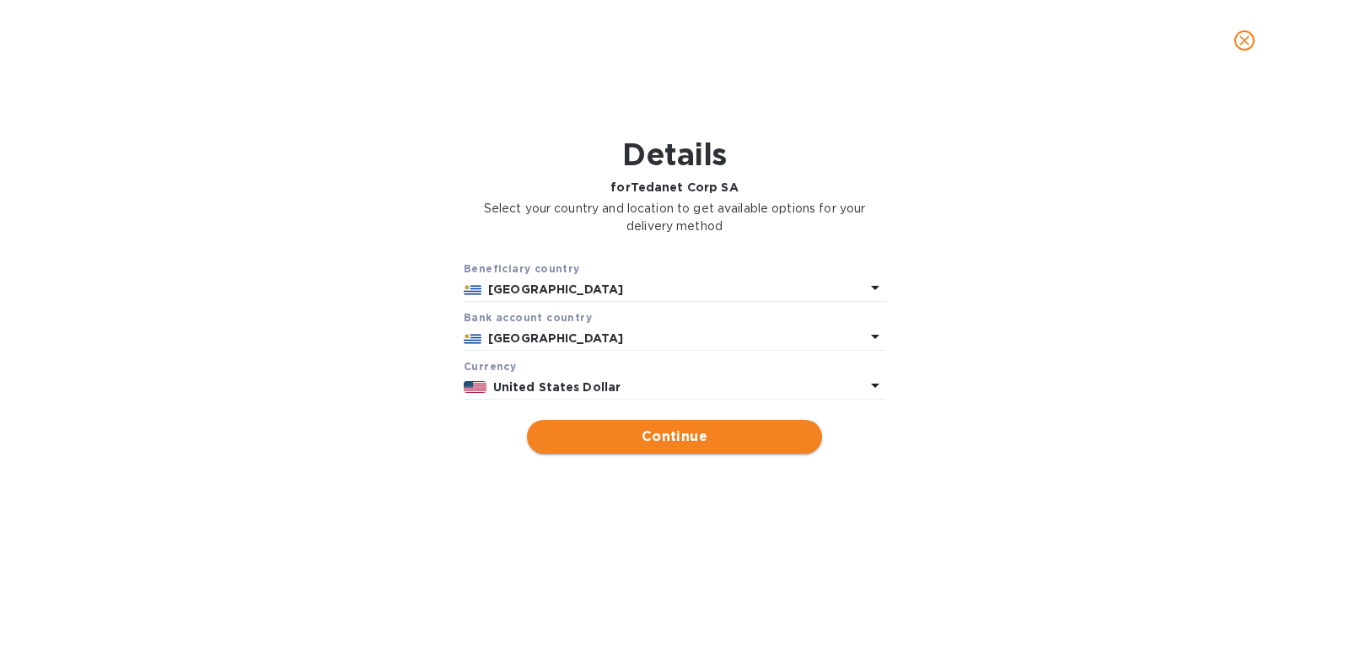
click at [606, 446] on span "Continue" at bounding box center [675, 437] width 268 height 20
type input "Tedanet Corp SA"
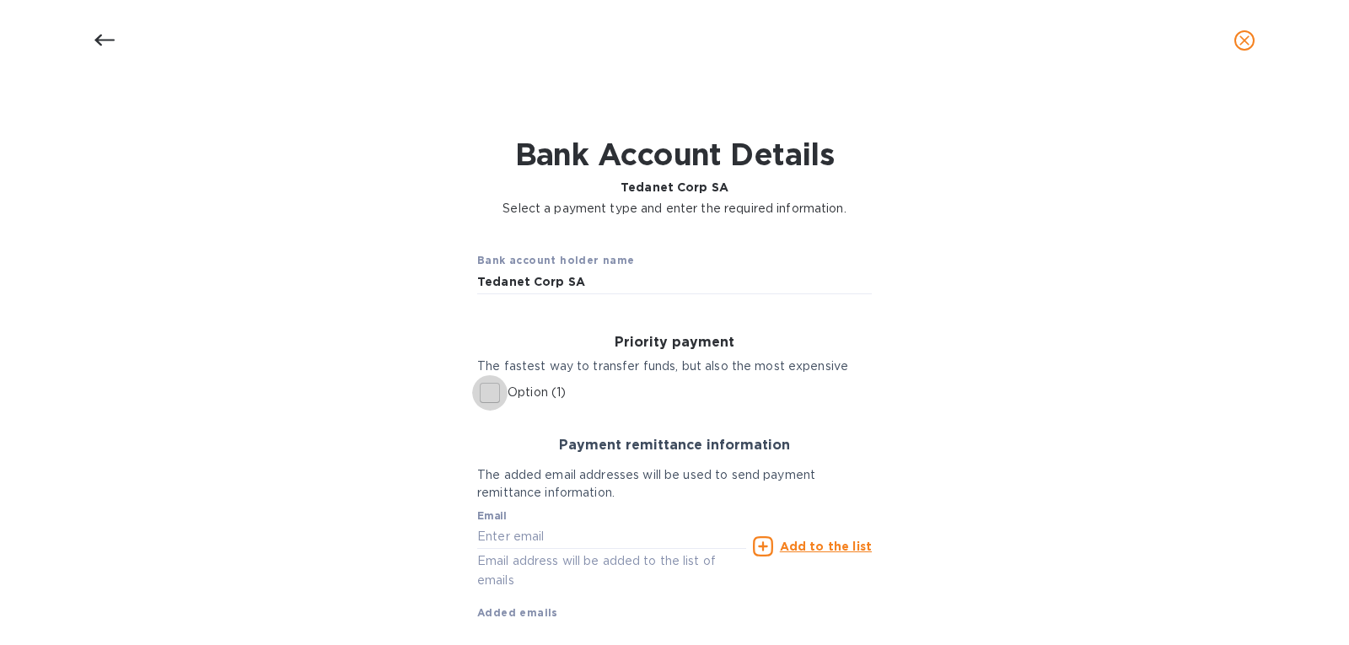
click at [493, 389] on input "Option (1)" at bounding box center [489, 392] width 35 height 35
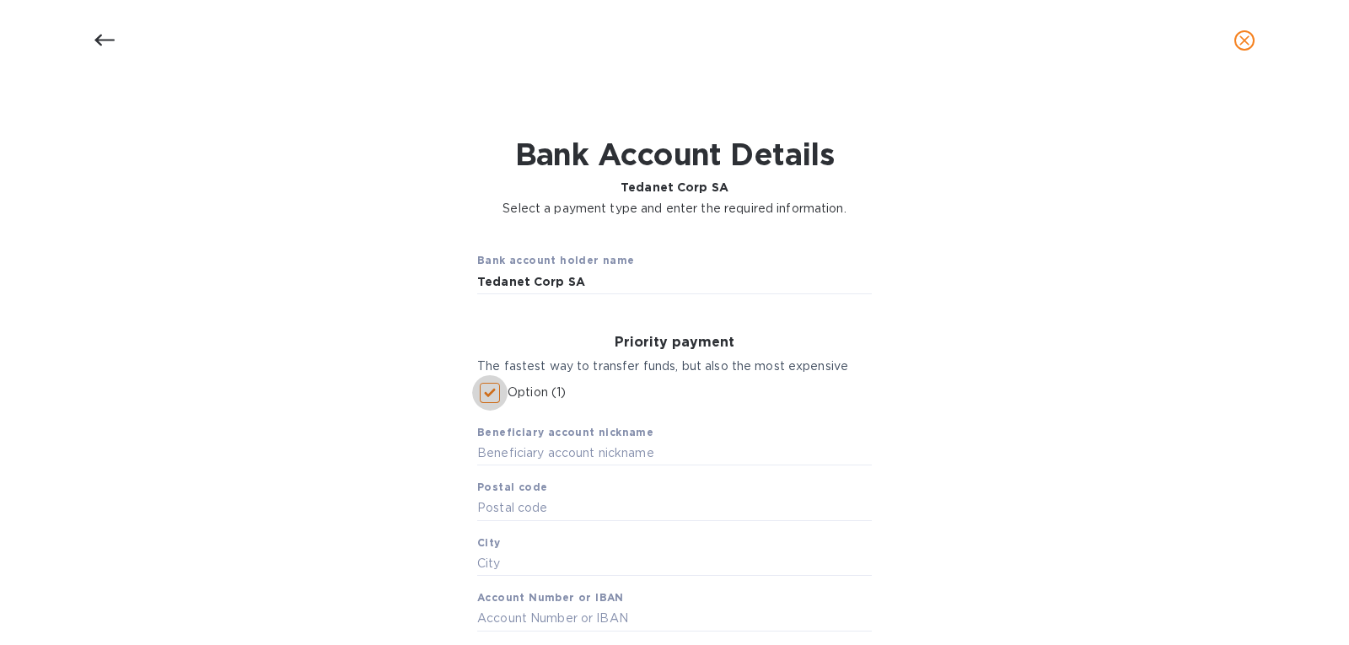
click at [493, 389] on input "Option (1)" at bounding box center [489, 392] width 35 height 35
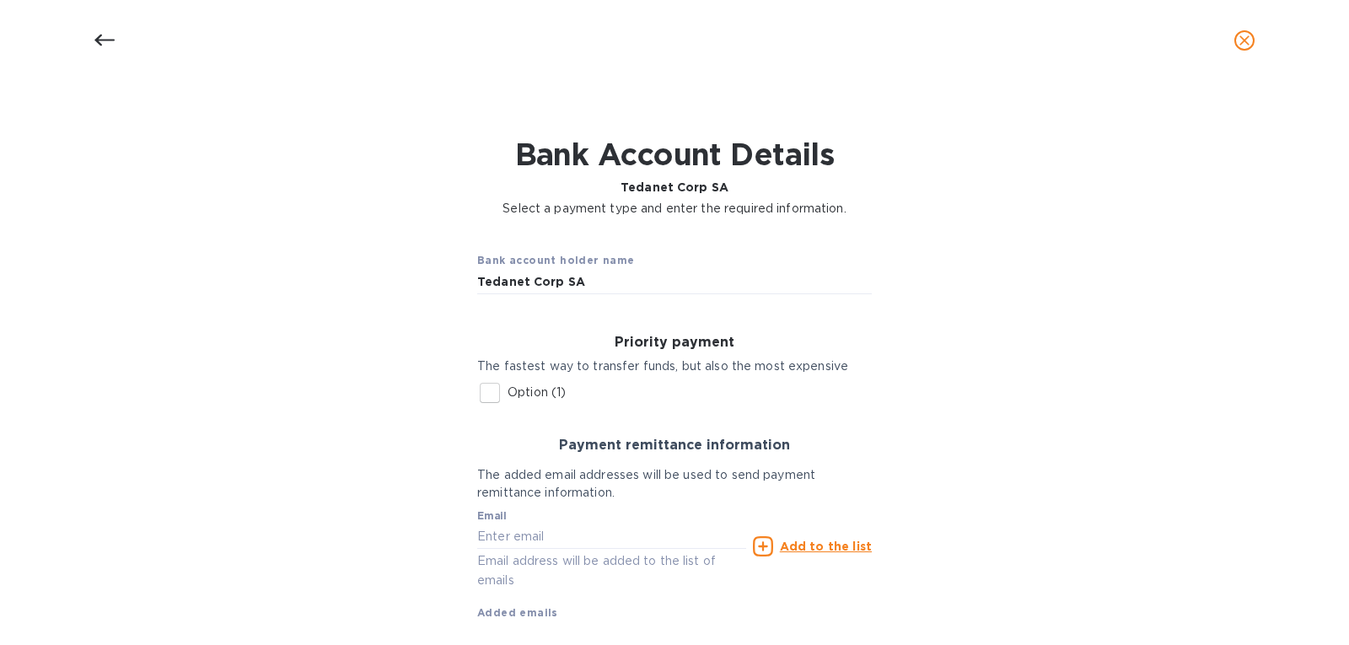
click at [493, 389] on input "Option (1)" at bounding box center [489, 392] width 35 height 35
checkbox input "true"
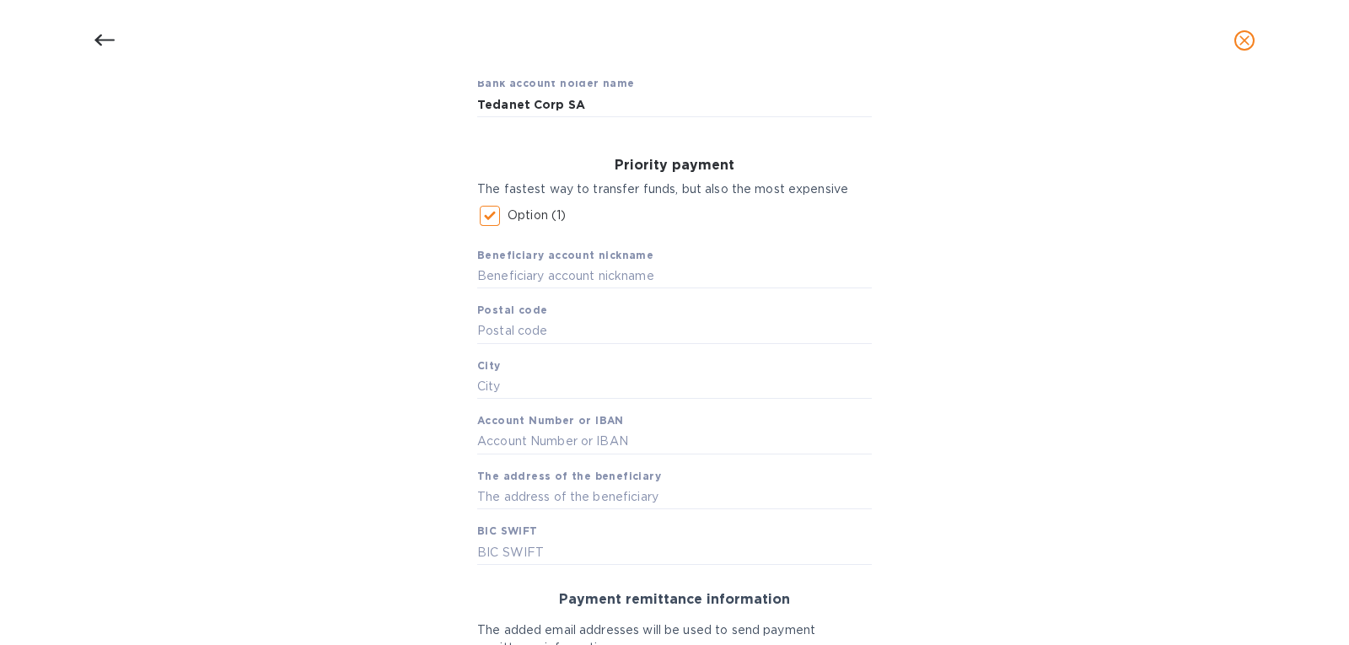
scroll to position [199, 0]
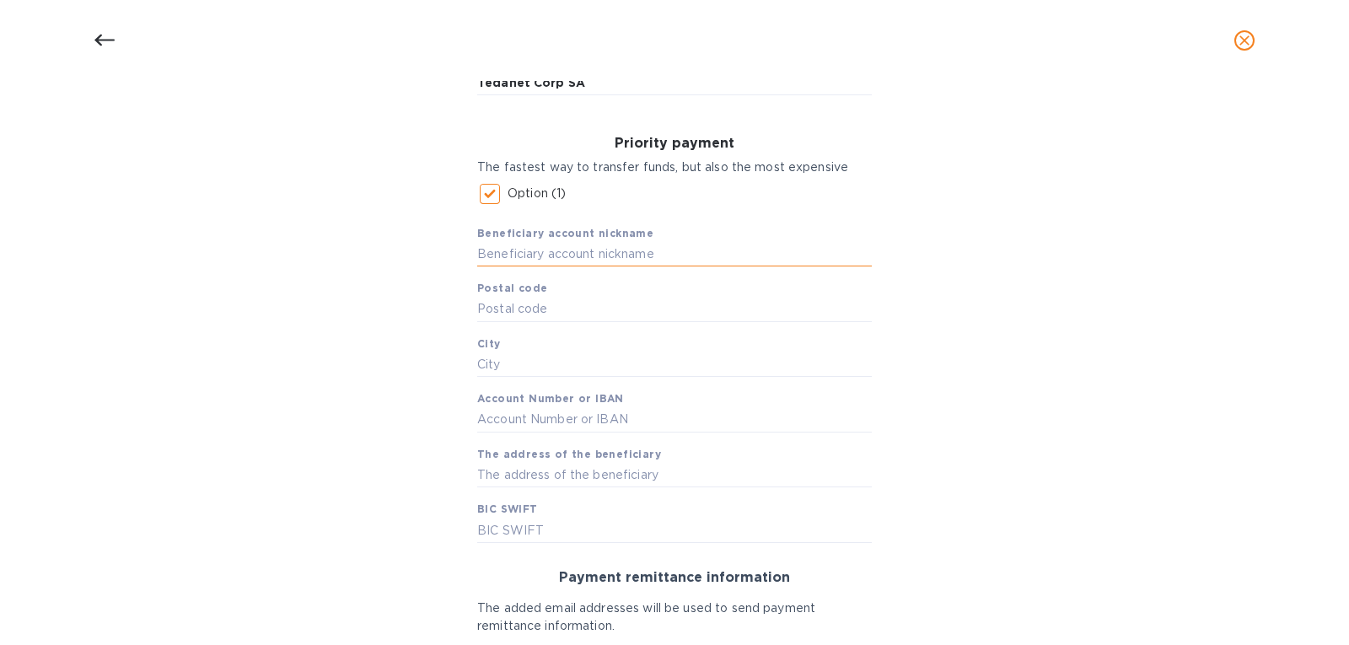
click at [605, 256] on input "text" at bounding box center [674, 254] width 395 height 25
paste input "Tedanet Corp SA"
type input "Tedanet Corp SA"
click at [597, 310] on input "text" at bounding box center [674, 309] width 395 height 25
click at [590, 360] on input "text" at bounding box center [674, 365] width 395 height 25
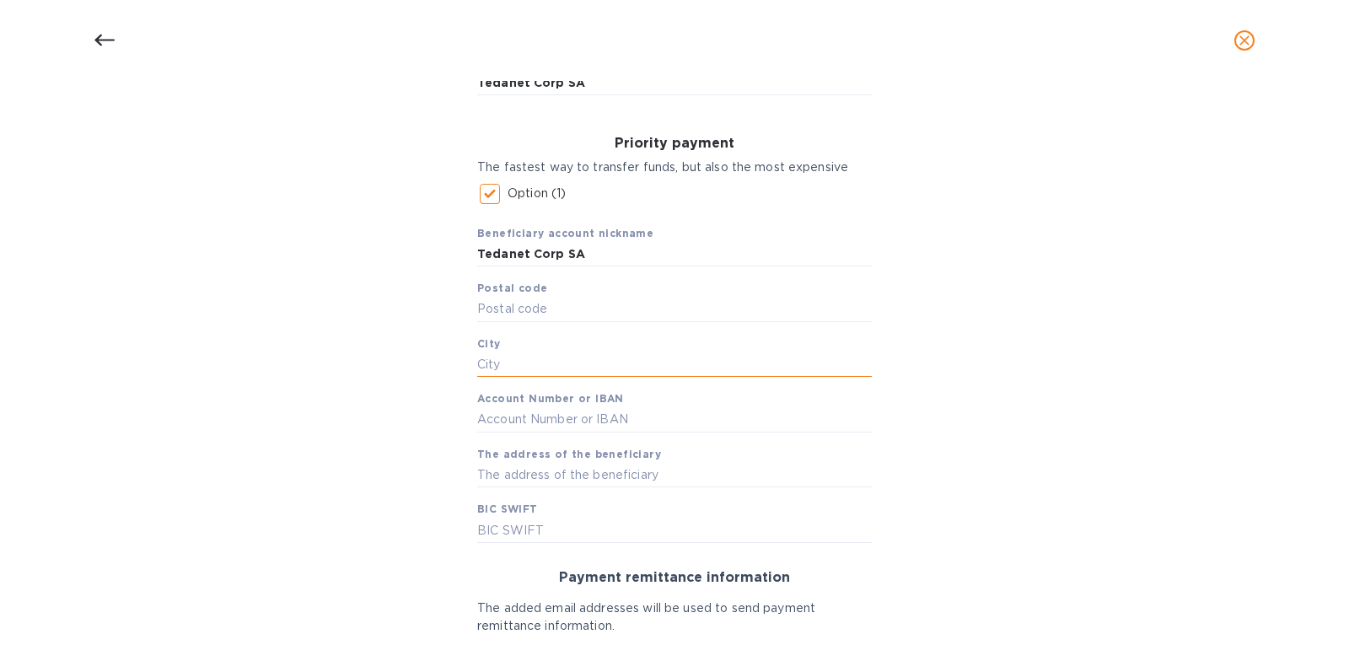
click at [590, 360] on input "text" at bounding box center [674, 365] width 395 height 25
click at [527, 521] on input "text" at bounding box center [674, 530] width 395 height 25
paste input "[SWIFT_CODE]"
type input "[SWIFT_CODE]"
click at [600, 488] on div "Beneficiary account nickname Tedanet Corp SA Postal code City Account Number or…" at bounding box center [674, 377] width 395 height 331
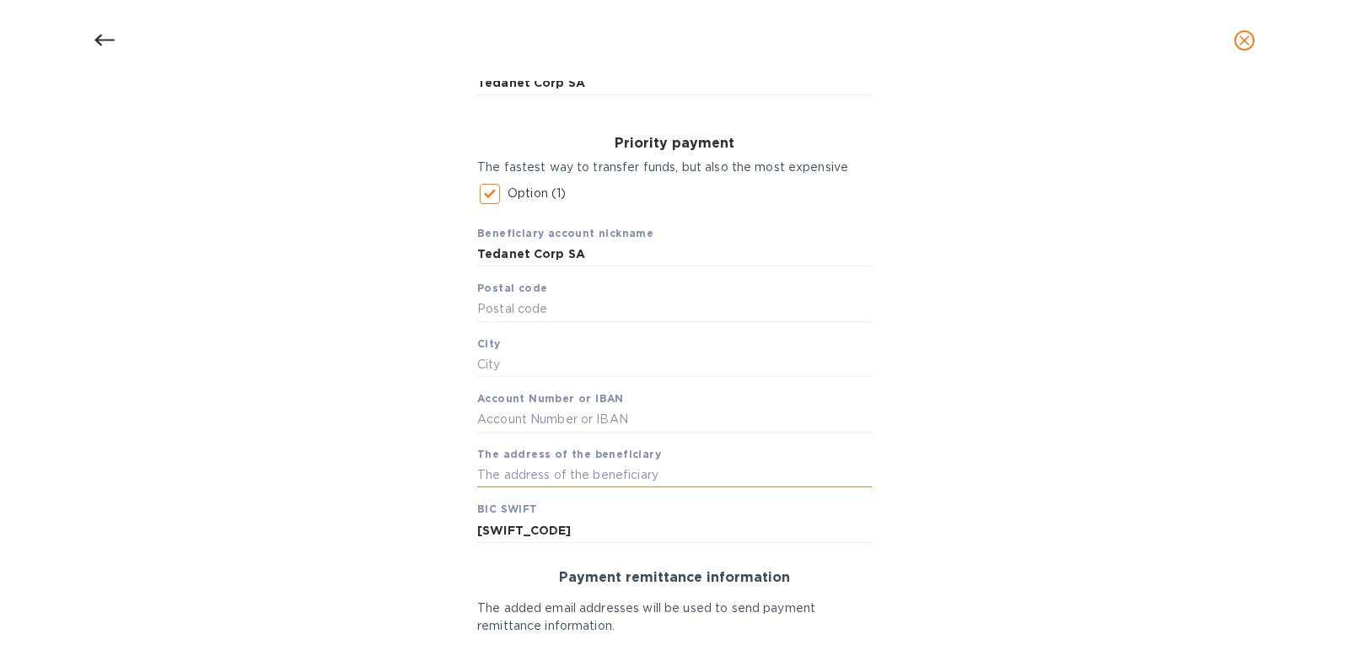
click at [630, 468] on input "text" at bounding box center [674, 475] width 395 height 25
paste input "[PERSON_NAME] 1463"
type input "[PERSON_NAME] 1463"
click at [649, 515] on div "Beneficiary account nickname Tedanet Corp SA Postal code City Account Number or…" at bounding box center [674, 377] width 395 height 331
click at [614, 407] on div "Beneficiary account nickname Tedanet Corp SA Postal code City Account Number or…" at bounding box center [674, 377] width 395 height 331
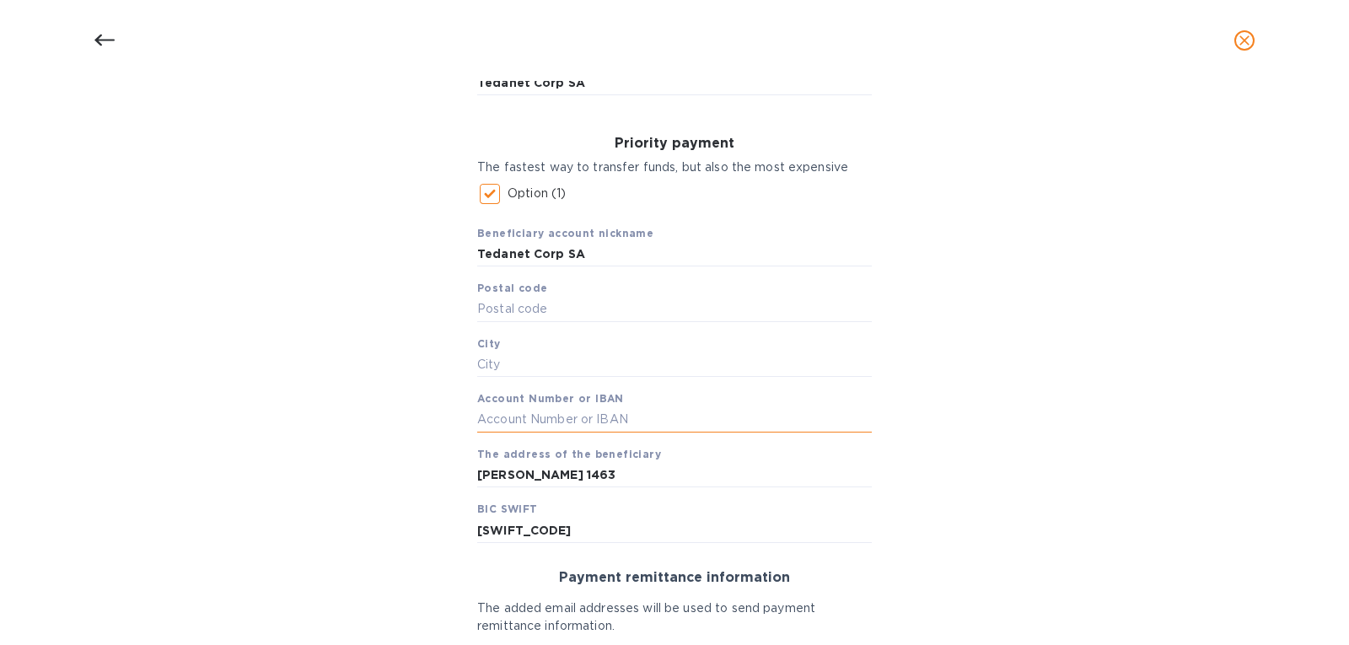
click at [615, 423] on input "text" at bounding box center [674, 419] width 395 height 25
click at [590, 412] on input "text" at bounding box center [674, 419] width 395 height 25
click at [591, 423] on input "text" at bounding box center [674, 419] width 395 height 25
paste input "1819034"
type input "1819034"
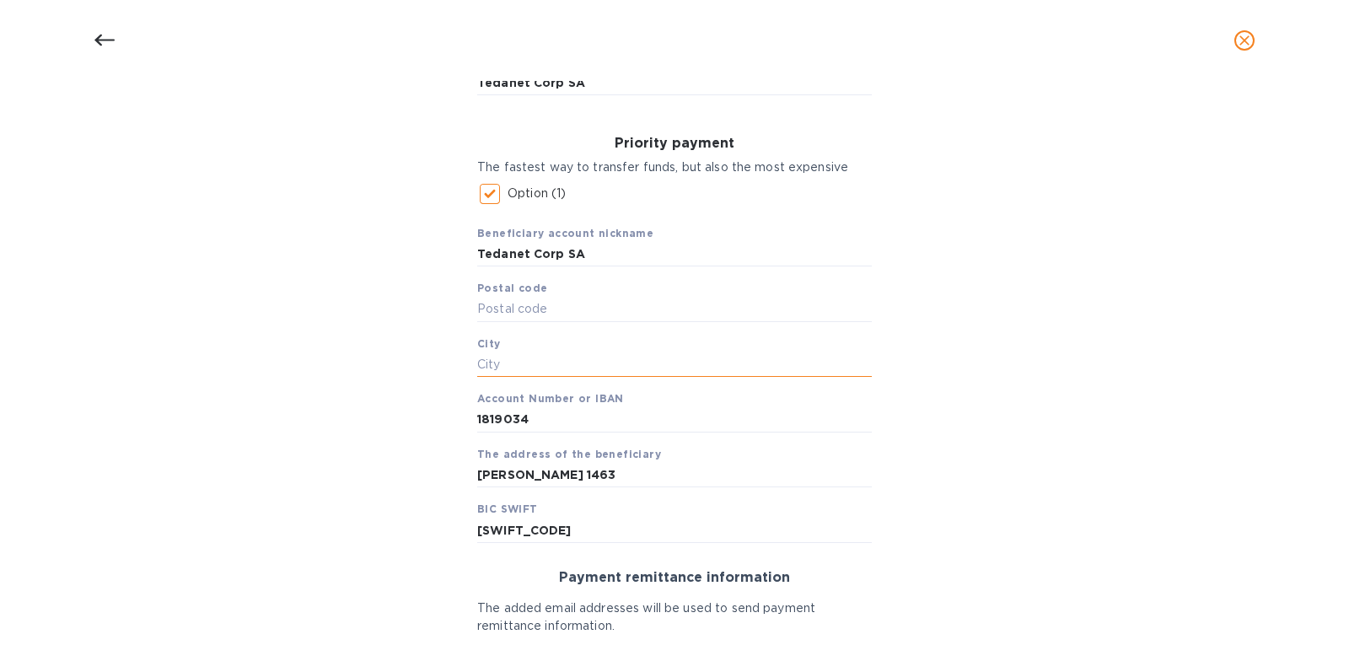
click at [745, 360] on input "text" at bounding box center [674, 365] width 395 height 25
paste input "[GEOGRAPHIC_DATA]"
type input "[GEOGRAPHIC_DATA]"
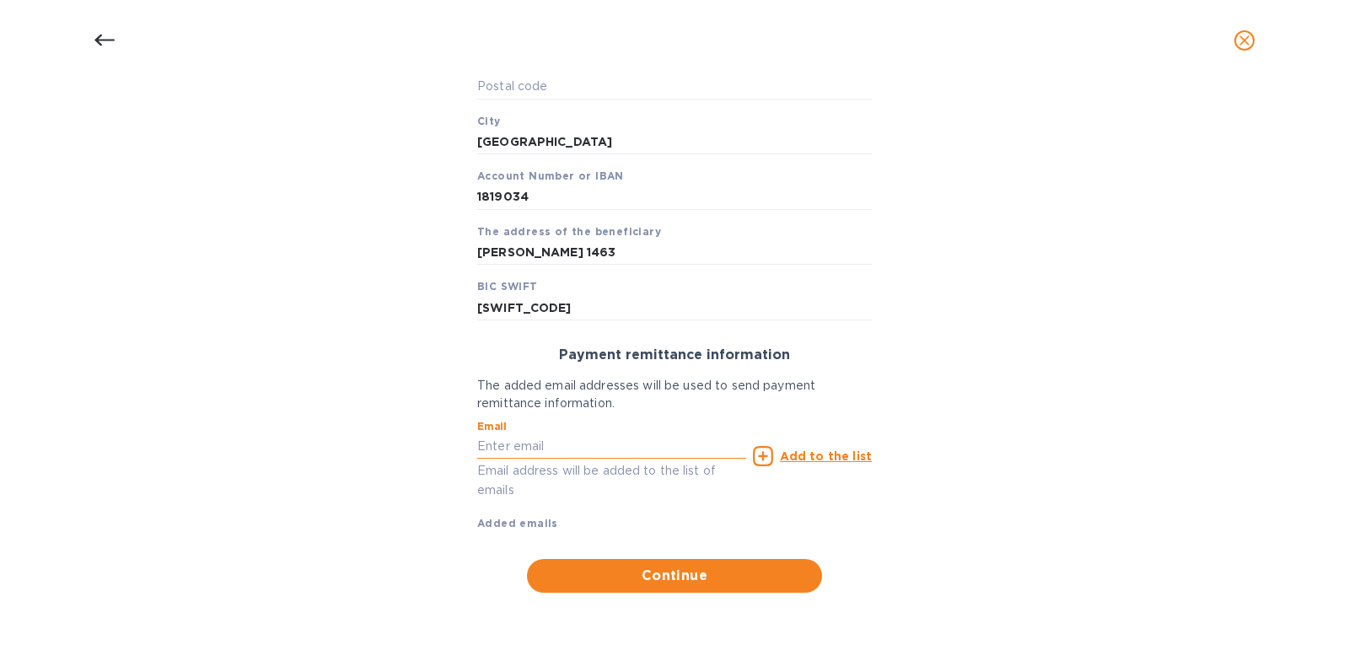
click at [655, 450] on input "text" at bounding box center [611, 446] width 269 height 25
type input "[EMAIL_ADDRESS][DOMAIN_NAME]"
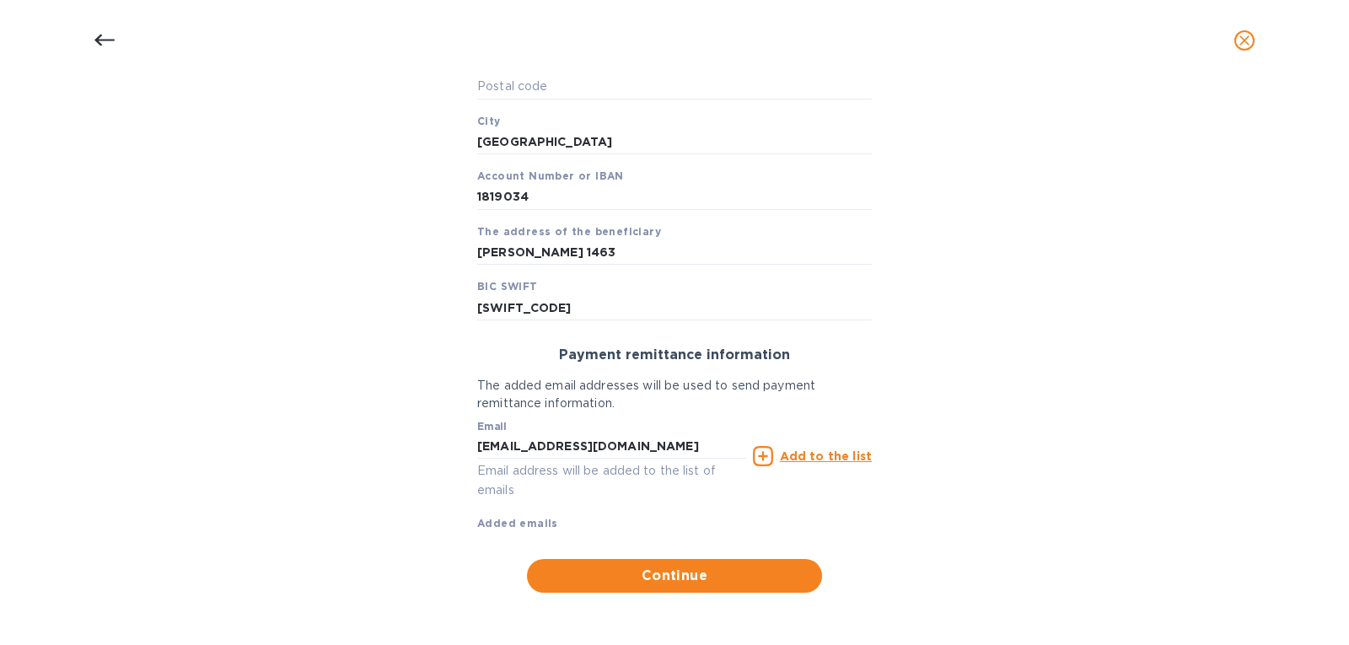
click at [661, 498] on p "Email address will be added to the list of emails" at bounding box center [611, 480] width 269 height 39
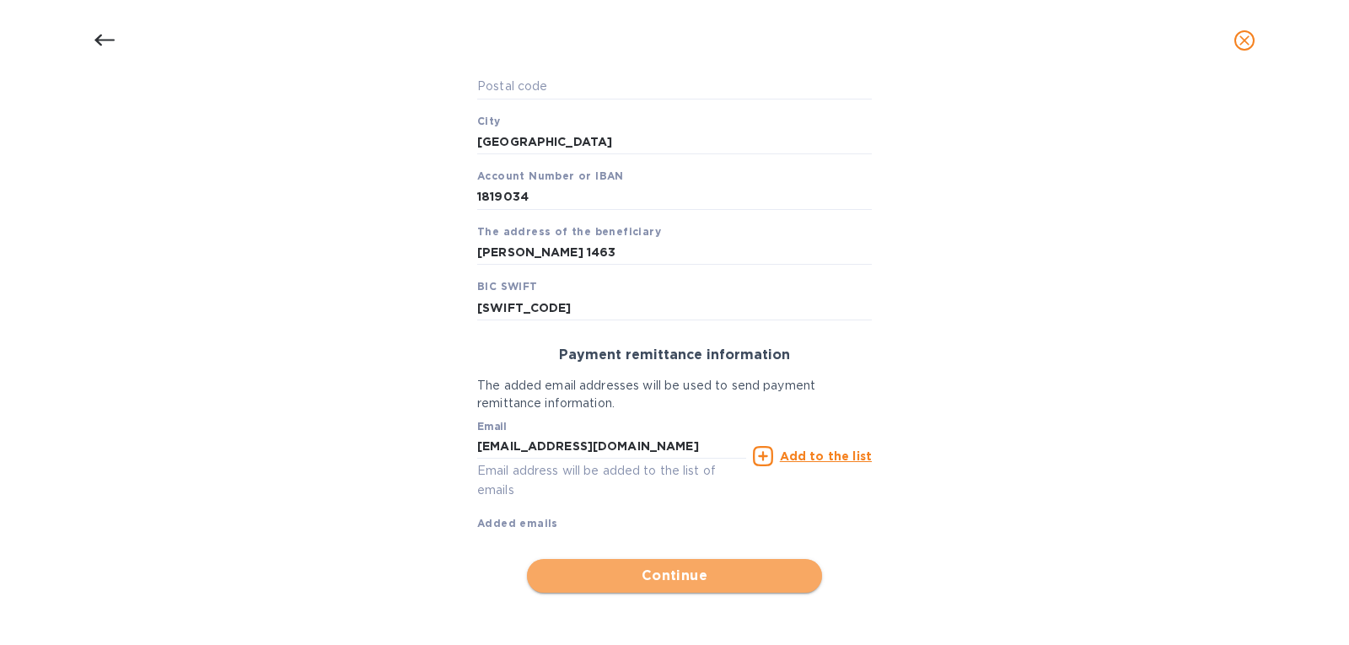
click at [649, 574] on span "Continue" at bounding box center [675, 576] width 268 height 20
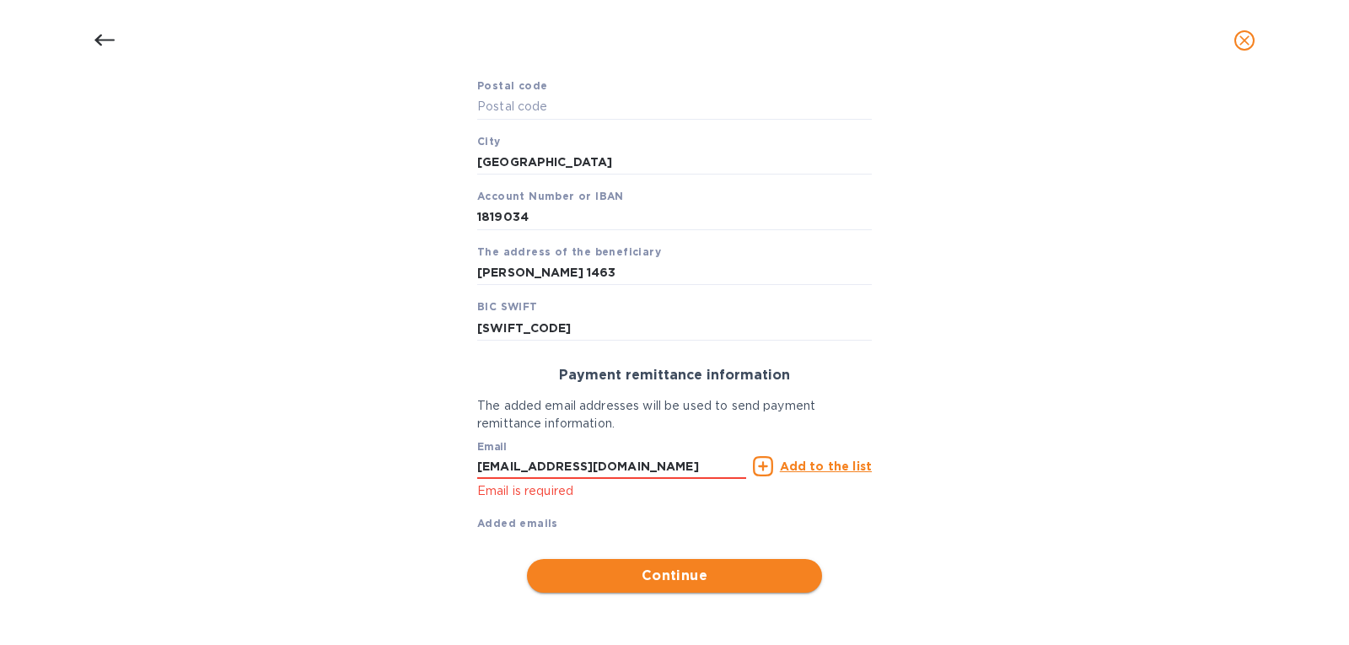
scroll to position [401, 0]
click at [536, 503] on div "Email [EMAIL_ADDRESS][DOMAIN_NAME] Email is required" at bounding box center [612, 467] width 276 height 76
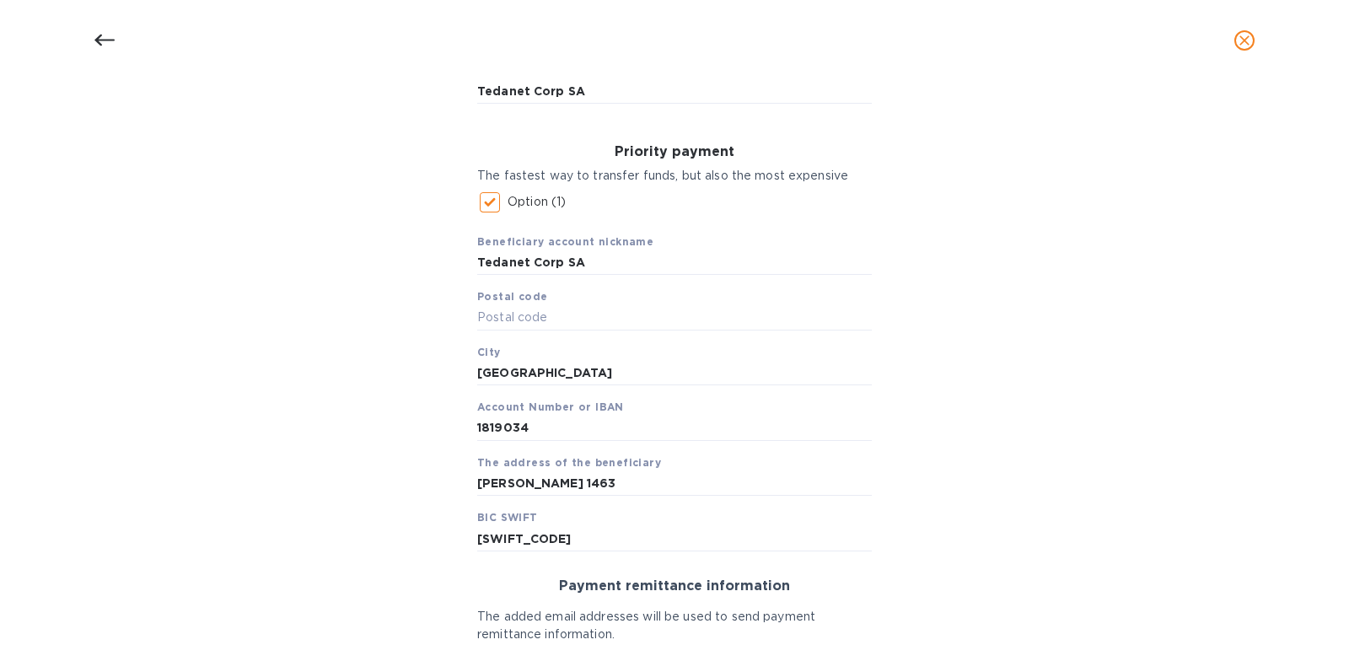
scroll to position [81, 0]
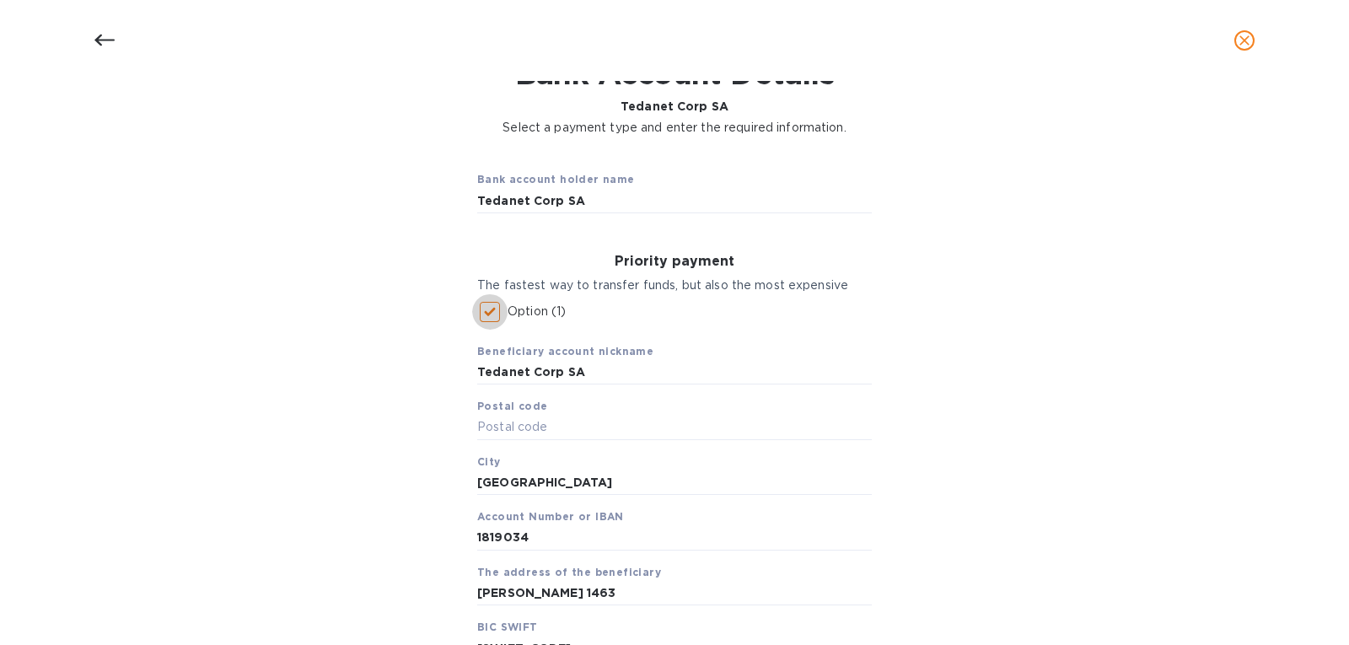
click at [490, 315] on input "Option (1)" at bounding box center [489, 311] width 35 height 35
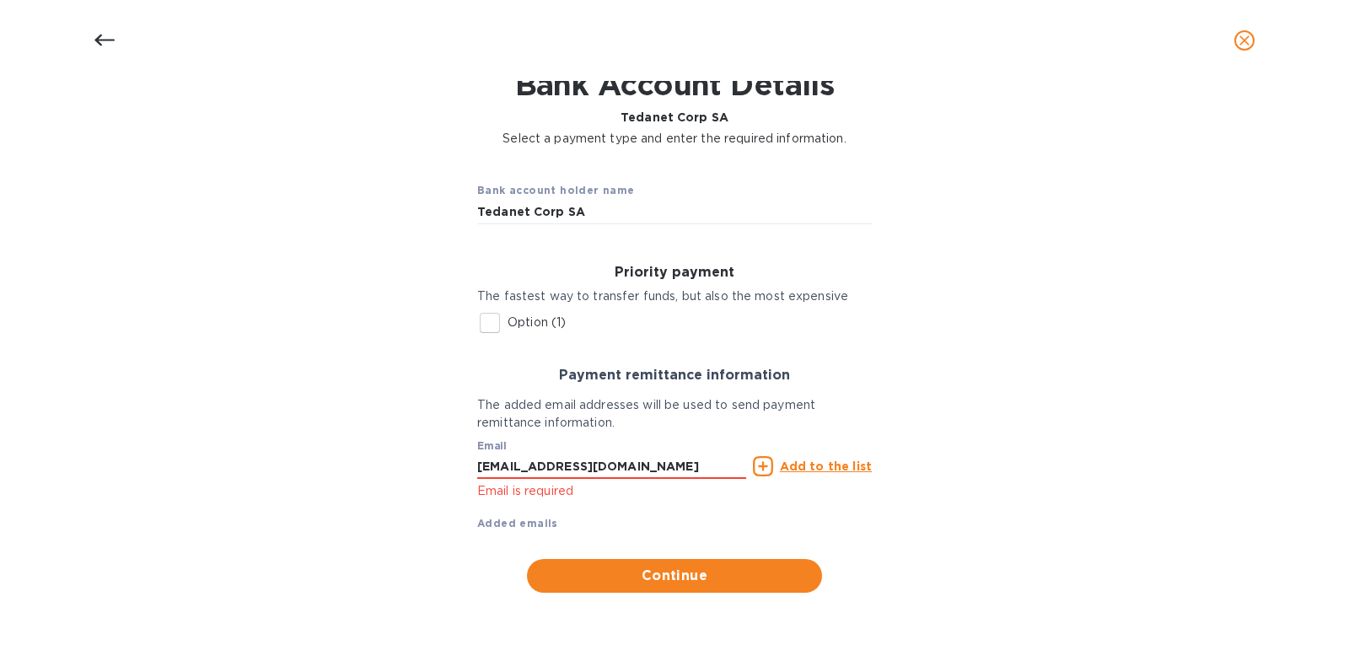
click at [490, 315] on input "Option (1)" at bounding box center [489, 322] width 35 height 35
checkbox input "true"
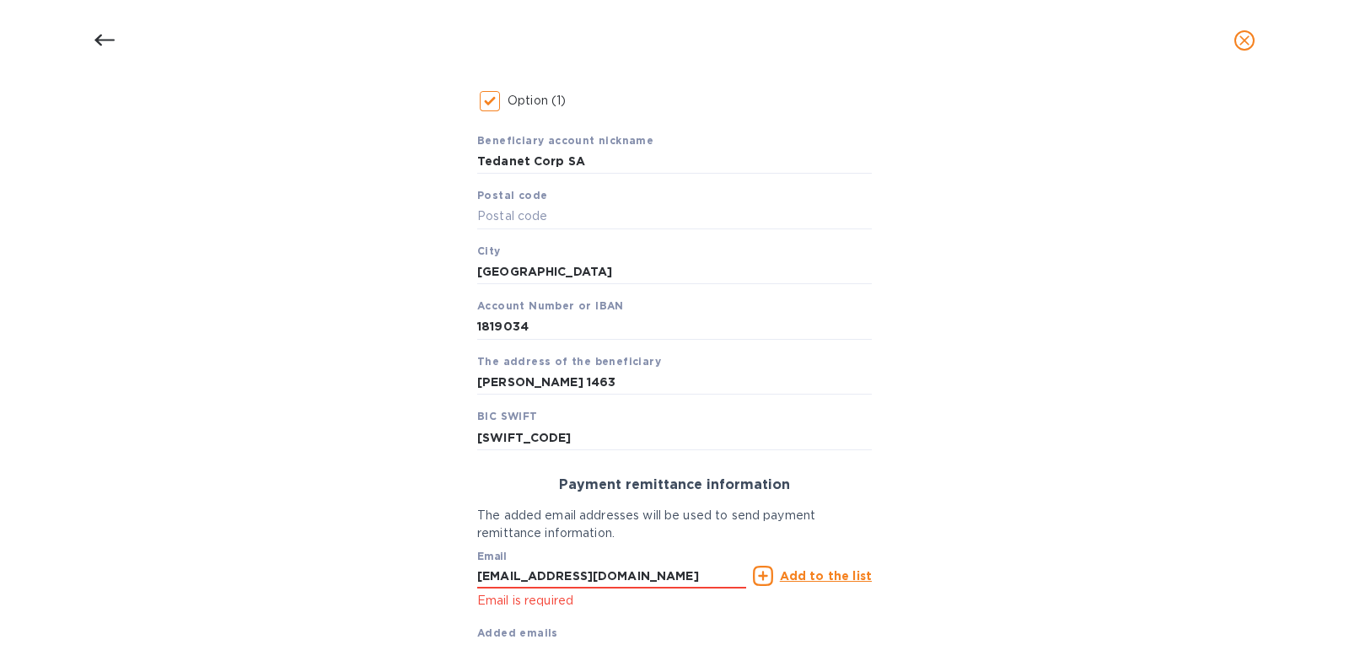
scroll to position [401, 0]
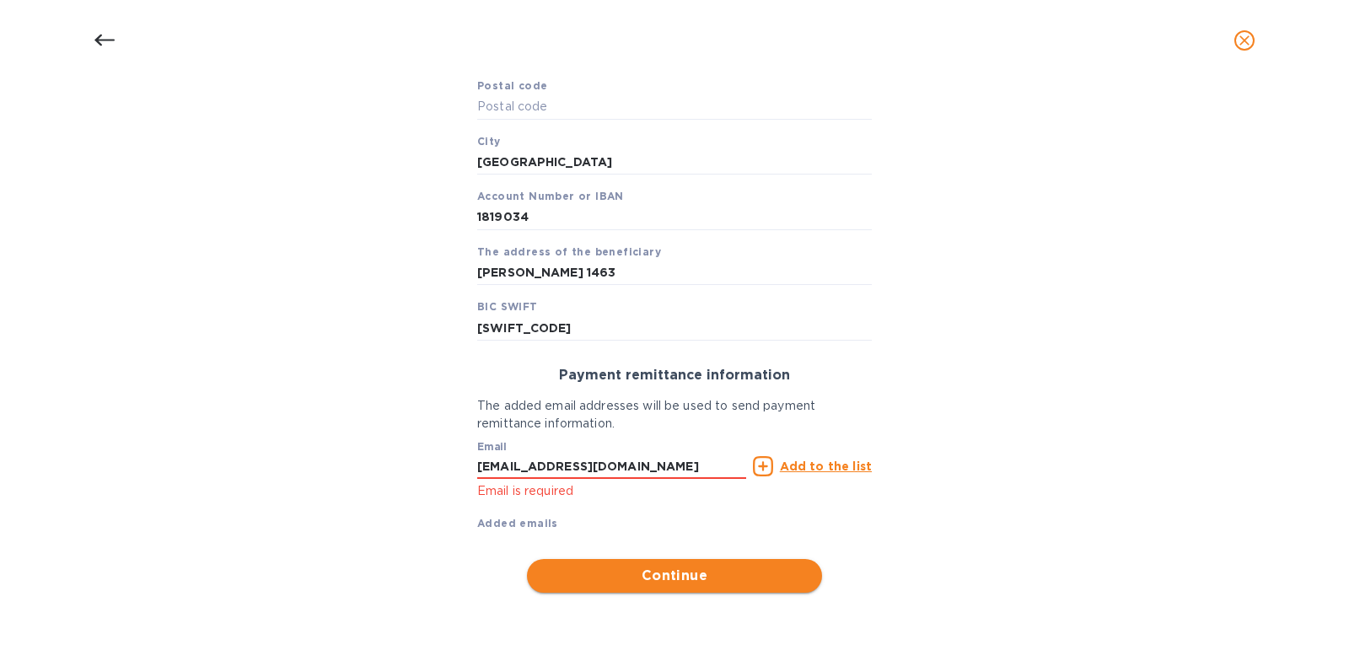
click at [723, 583] on span "Continue" at bounding box center [675, 576] width 268 height 20
click at [842, 466] on u "Add to the list" at bounding box center [826, 466] width 92 height 13
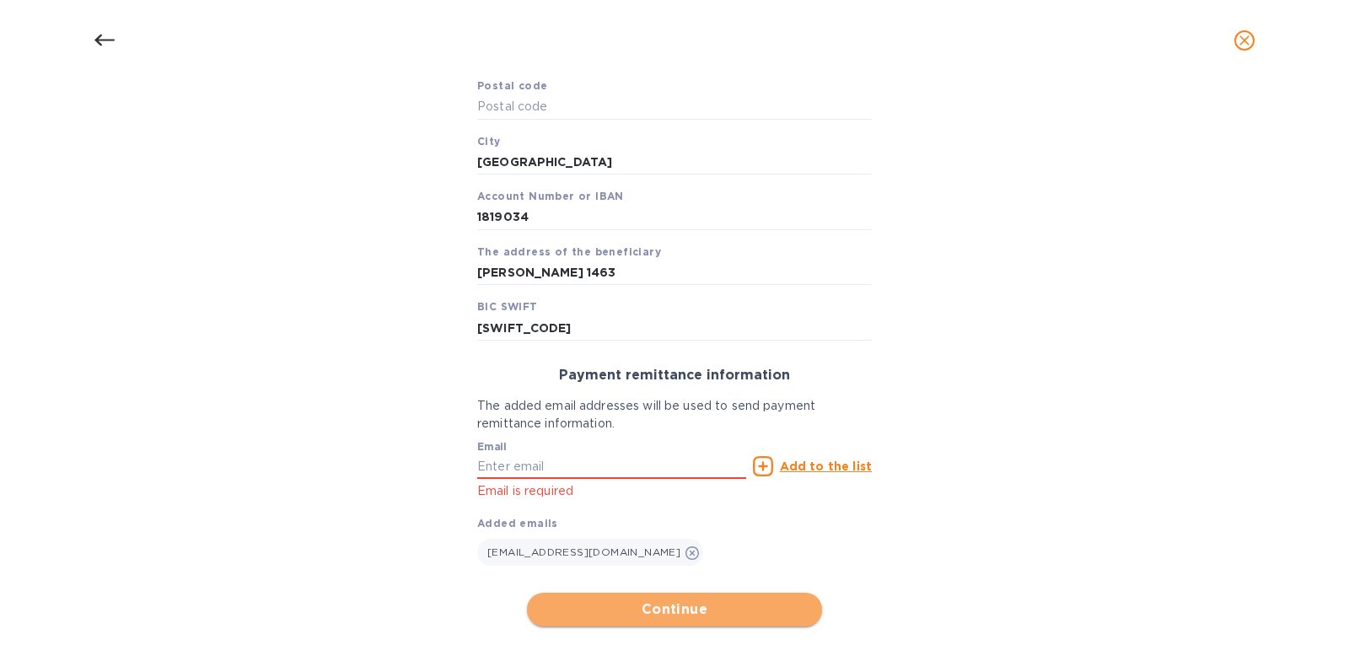
click at [731, 605] on span "Continue" at bounding box center [675, 610] width 268 height 20
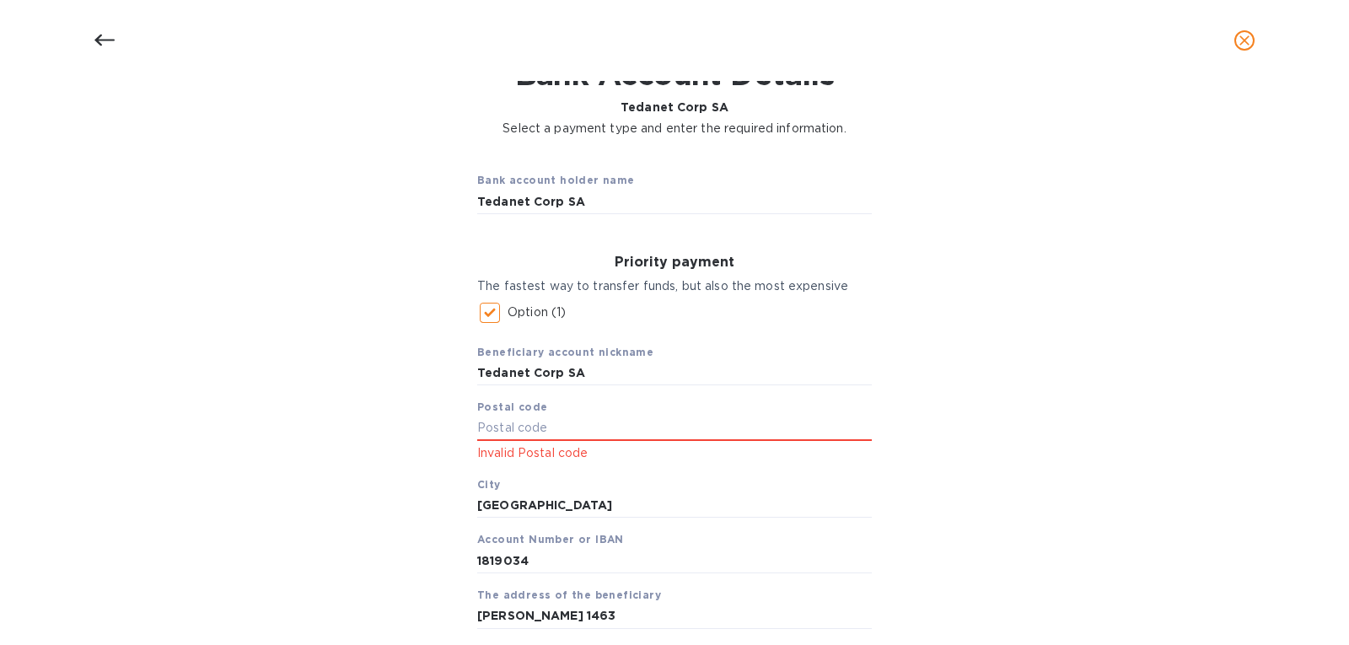
scroll to position [78, 0]
click at [623, 429] on input "text" at bounding box center [674, 429] width 395 height 25
type input "11000"
click at [822, 487] on div "Beneficiary account nickname Tedanet Corp SA Postal code 11000 Invalid Postal c…" at bounding box center [674, 508] width 395 height 353
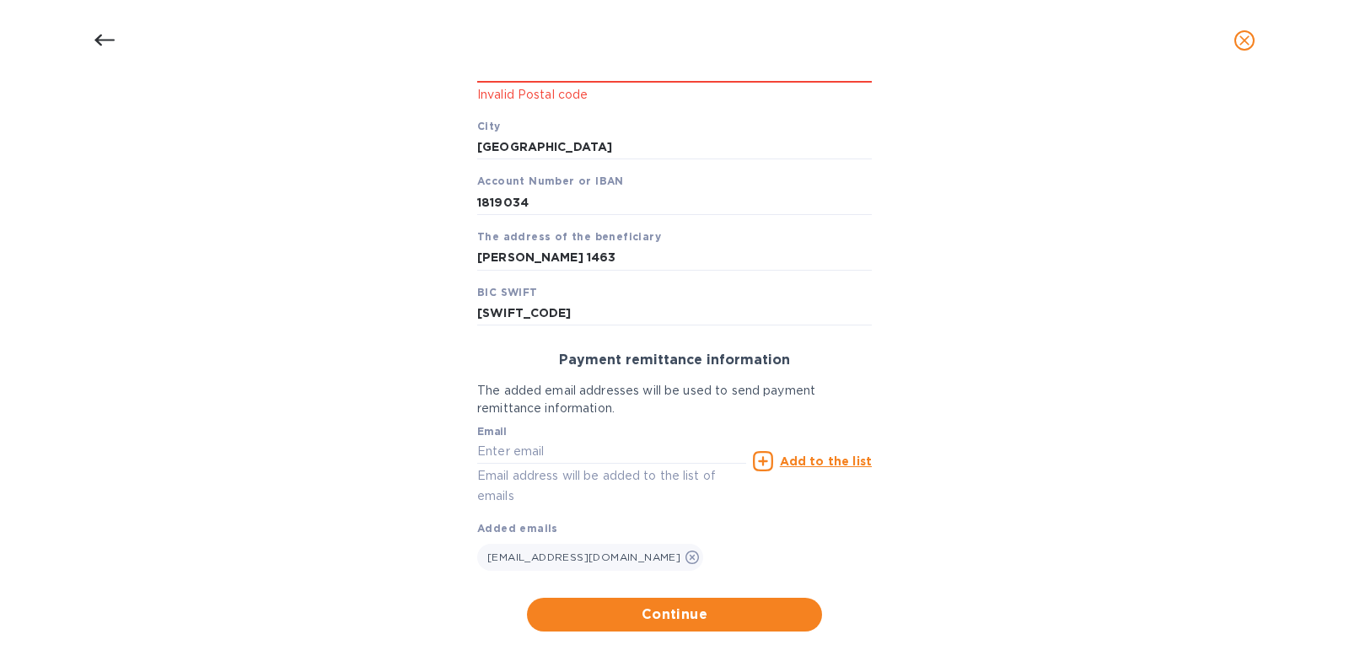
scroll to position [477, 0]
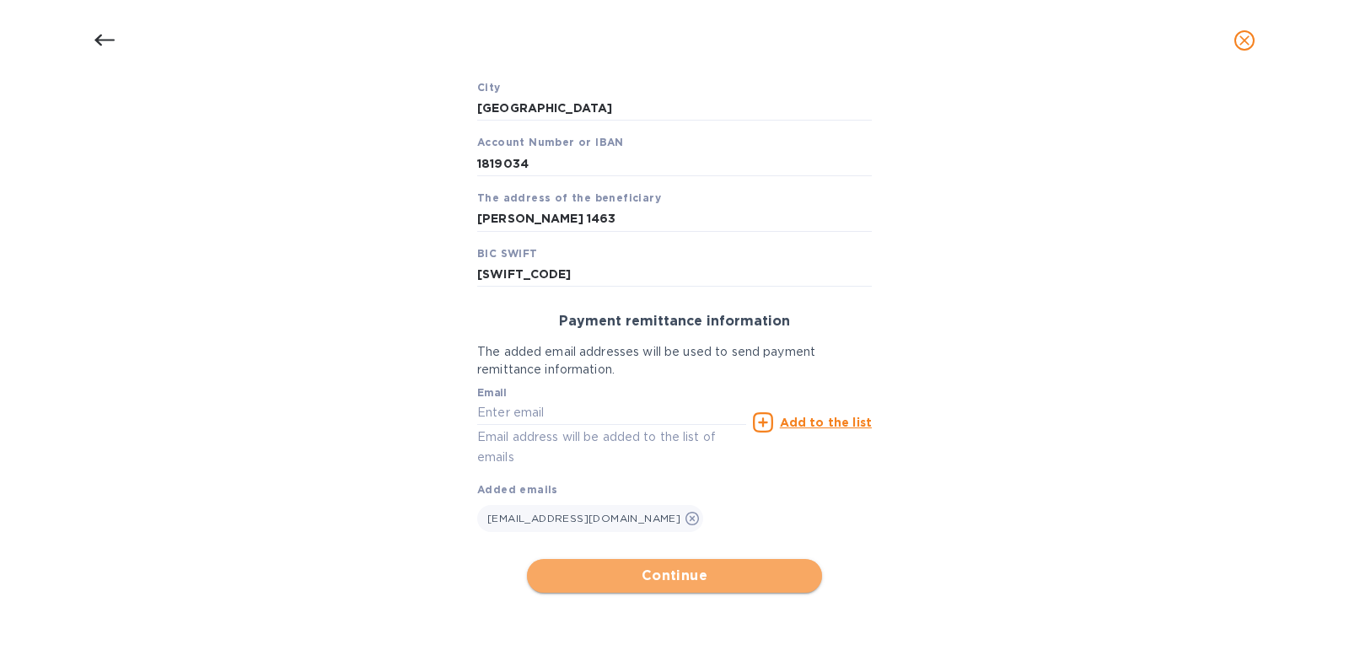
click at [718, 591] on button "Continue" at bounding box center [674, 576] width 295 height 34
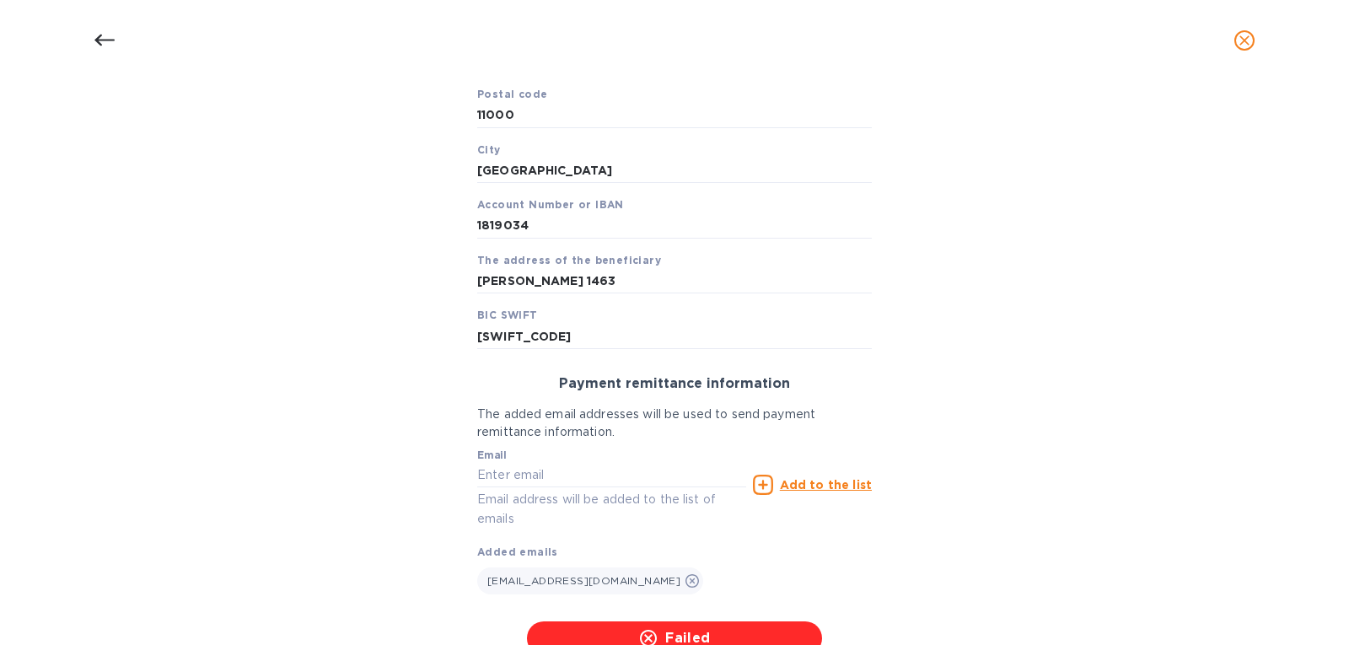
scroll to position [518, 0]
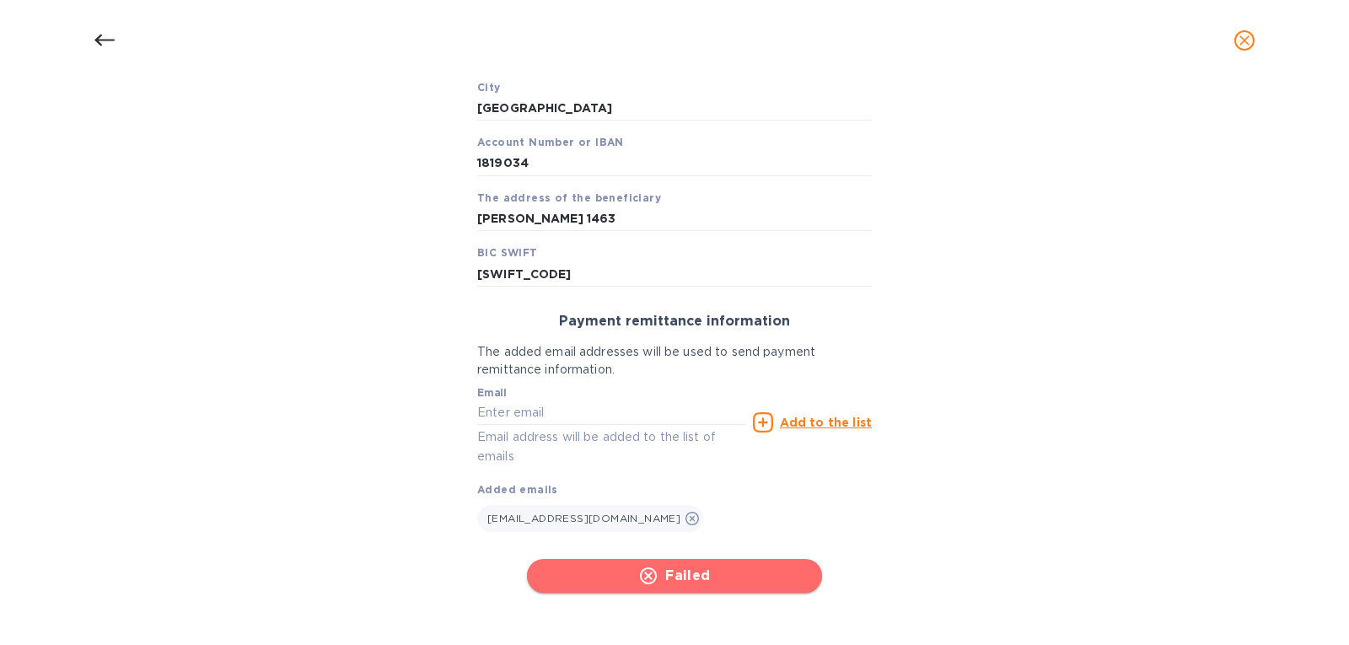
click at [716, 576] on span "Failed" at bounding box center [675, 576] width 268 height 20
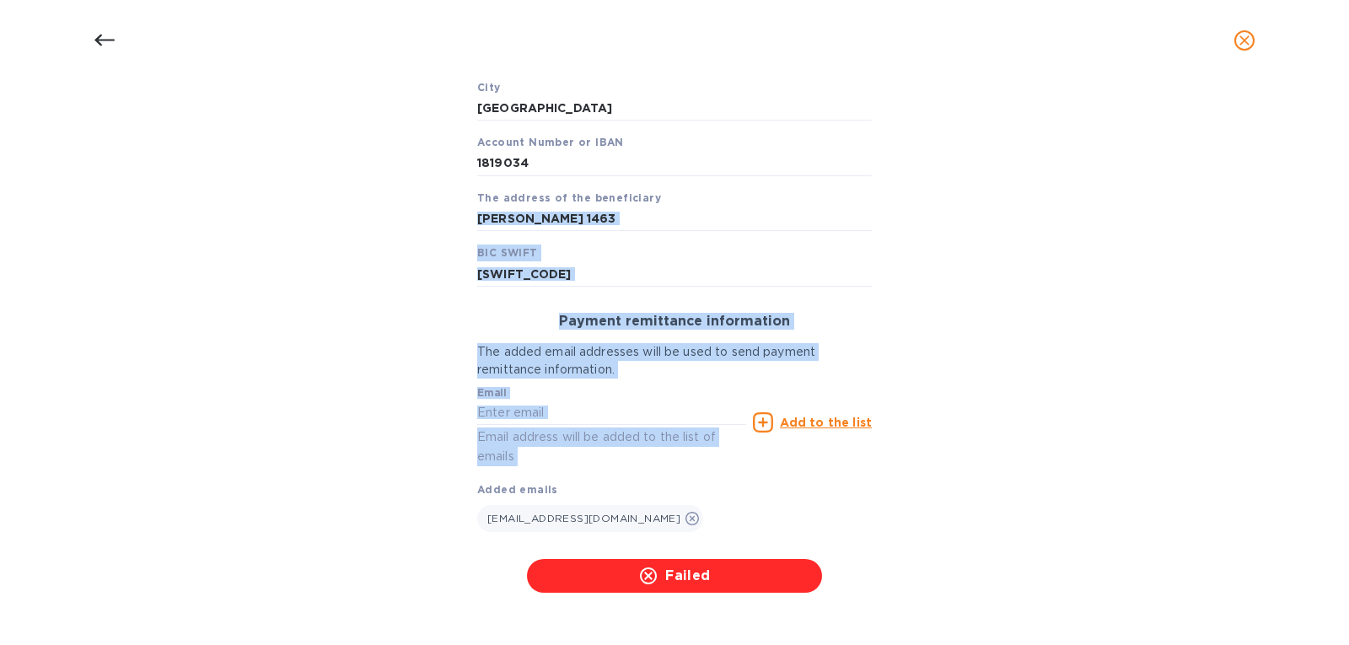
drag, startPoint x: 1338, startPoint y: 464, endPoint x: 1317, endPoint y: 207, distance: 257.2
click at [1317, 207] on div "Details for Tedanet Corp SA Select your country and location to get available o…" at bounding box center [674, 363] width 1349 height 564
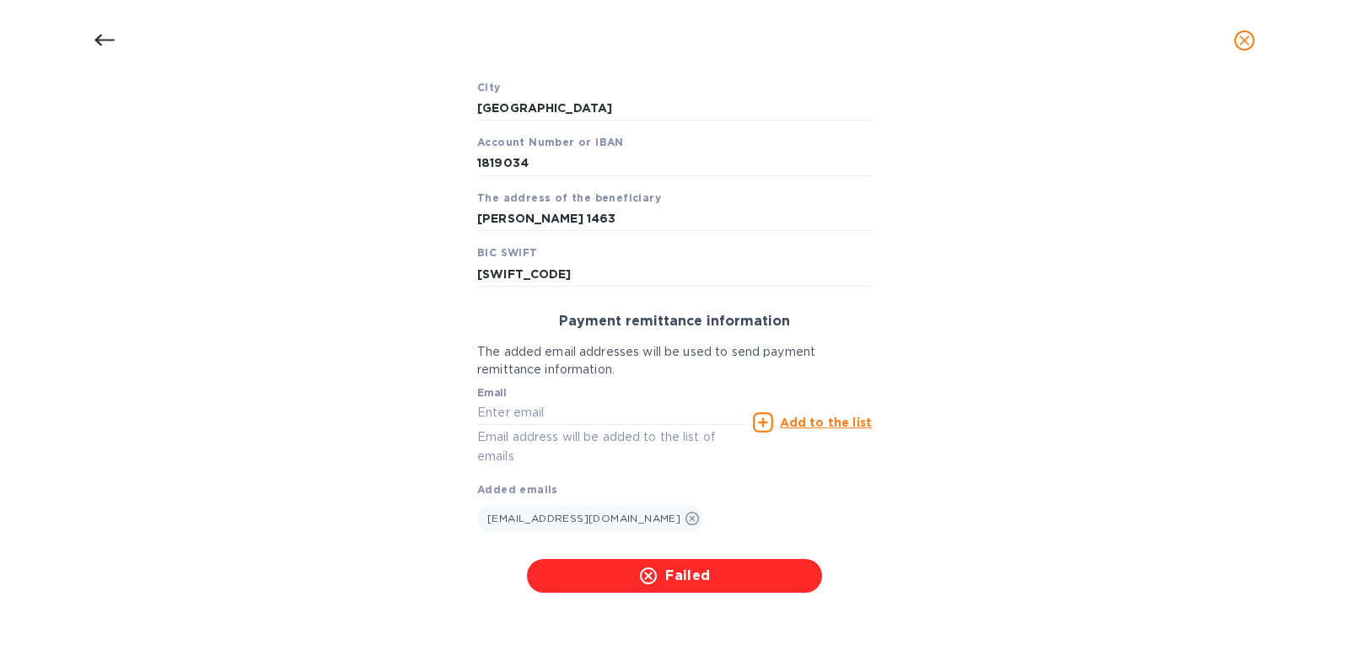
click at [1317, 207] on div "bankAccountHolderName must be a trimmed string Bank account holder name Tedanet…" at bounding box center [675, 156] width 1306 height 892
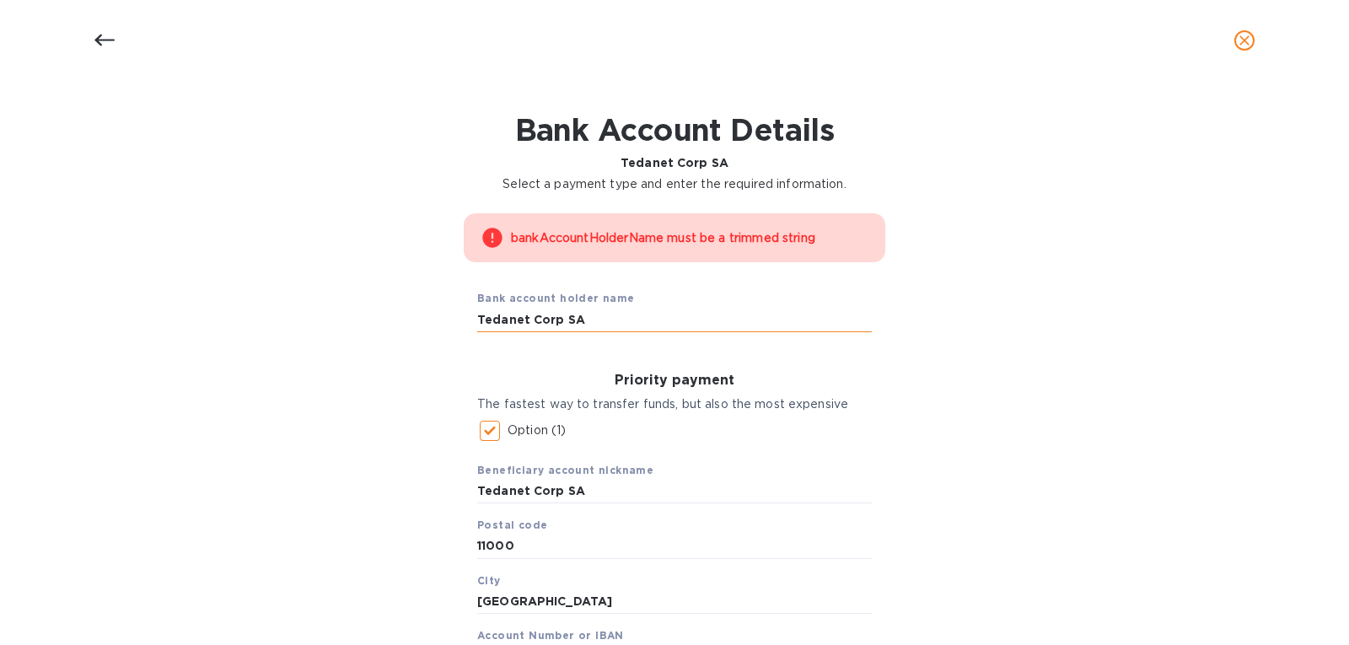
click at [626, 326] on input "Tedanet Corp SA" at bounding box center [674, 319] width 395 height 25
drag, startPoint x: 833, startPoint y: 240, endPoint x: 730, endPoint y: 241, distance: 103.7
click at [730, 241] on div "bankAccountHolderName must be a trimmed string" at bounding box center [690, 238] width 358 height 30
copy div "trimmed string"
drag, startPoint x: 566, startPoint y: 317, endPoint x: 593, endPoint y: 326, distance: 28.3
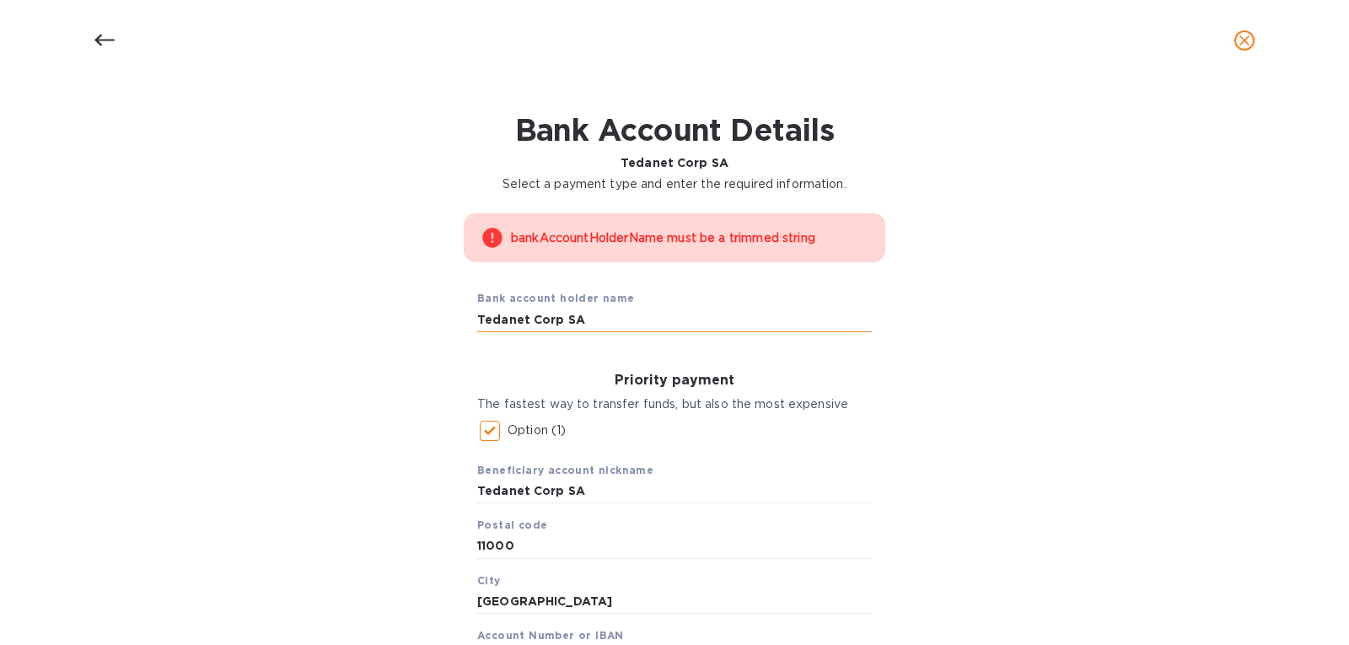
click at [593, 326] on input "Tedanet Corp SA" at bounding box center [674, 319] width 395 height 25
type input "Tedanet Corp"
click at [928, 363] on div "bankAccountHolderName must be a trimmed string Bank account holder name Tedanet…" at bounding box center [675, 649] width 1306 height 892
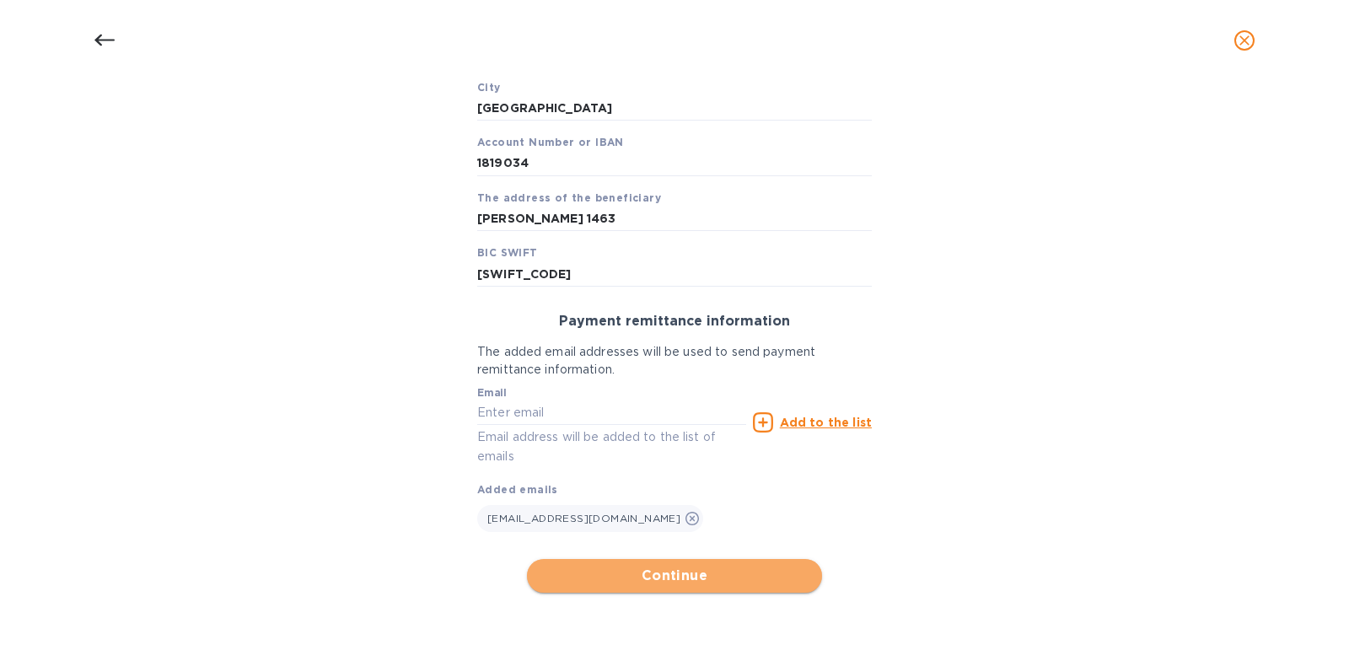
click at [645, 576] on span "Continue" at bounding box center [675, 576] width 268 height 20
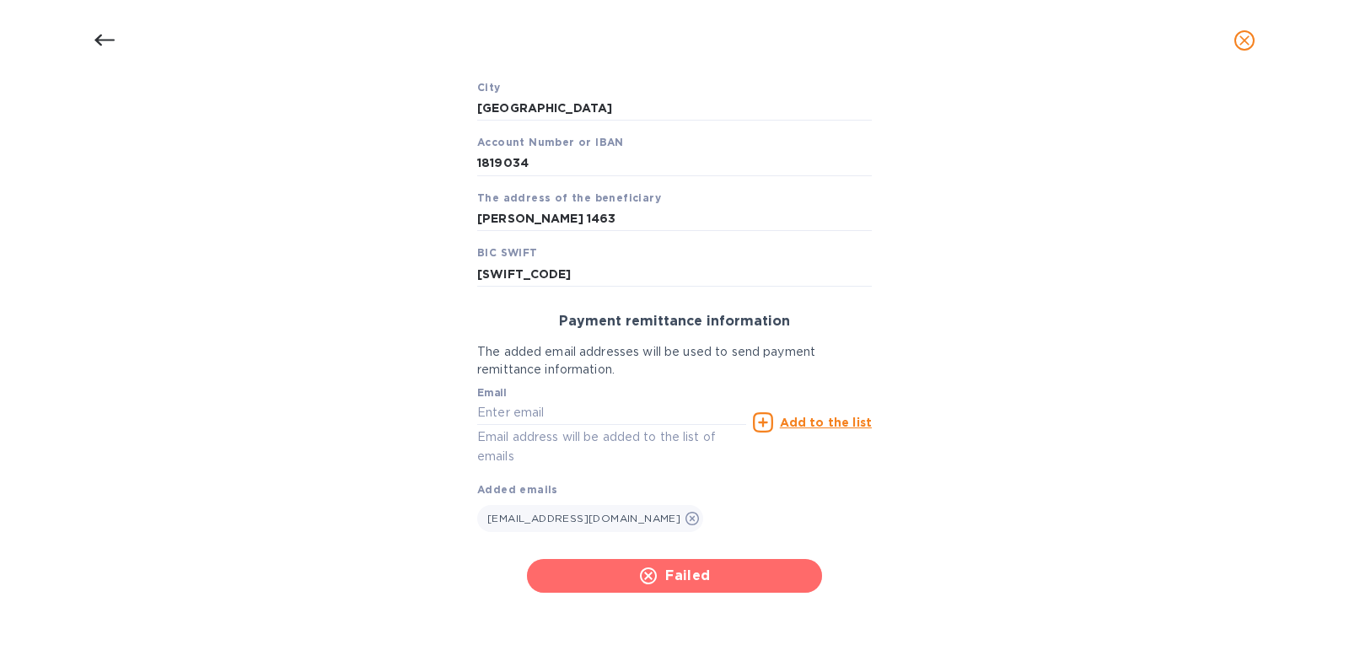
click at [645, 576] on icon "button" at bounding box center [648, 576] width 17 height 17
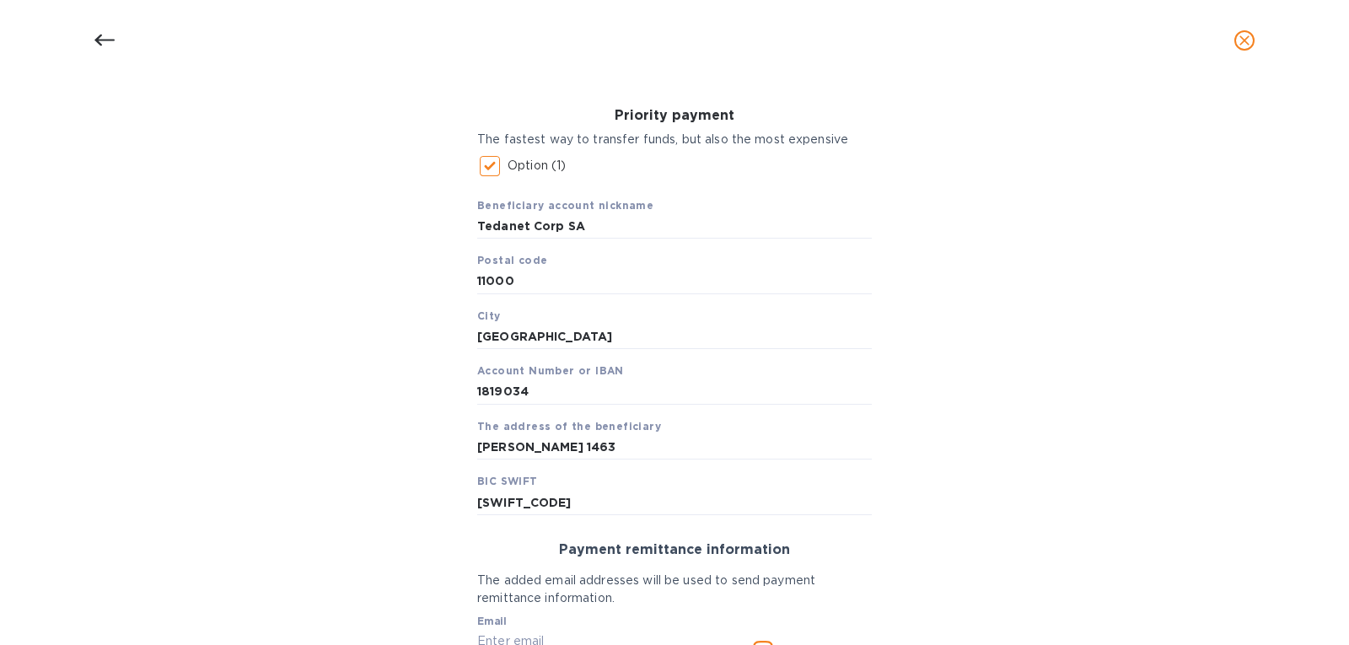
scroll to position [90, 0]
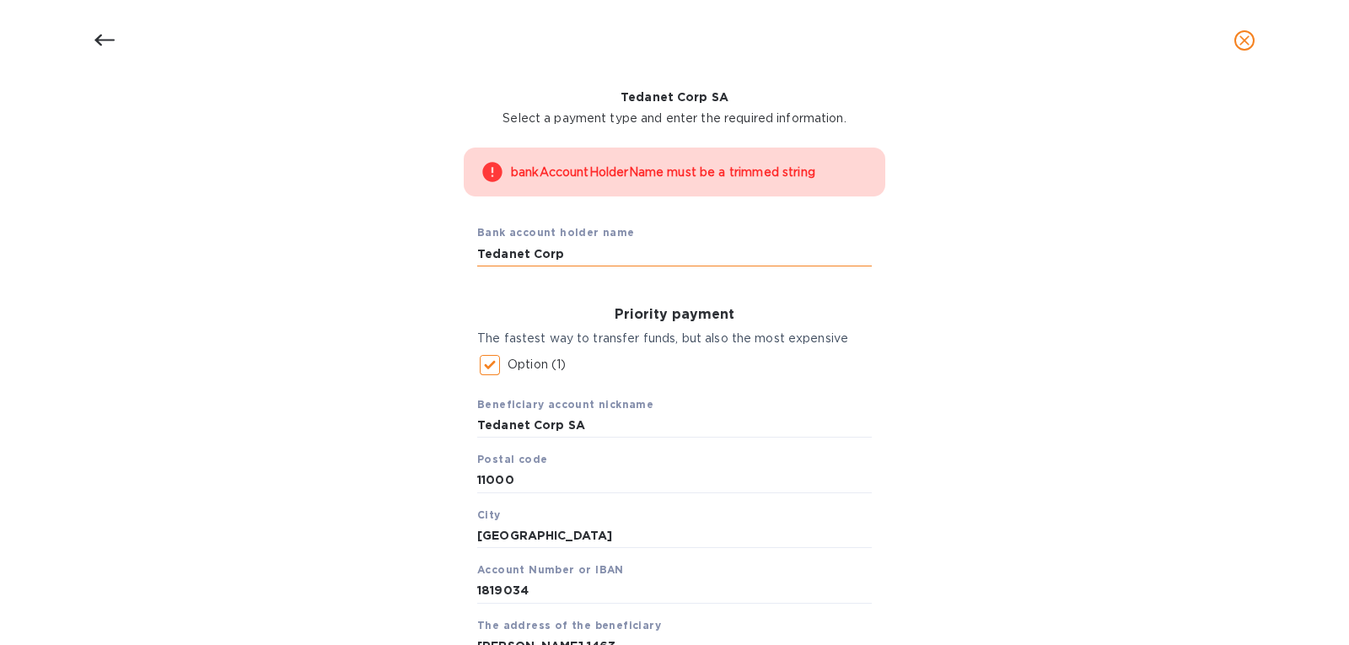
click at [540, 254] on input "Tedanet Corp" at bounding box center [674, 253] width 395 height 25
click at [526, 254] on input "Tedanet Corp" at bounding box center [674, 253] width 395 height 25
drag, startPoint x: 531, startPoint y: 254, endPoint x: 565, endPoint y: 257, distance: 33.9
click at [565, 257] on input "Tedanet Corp" at bounding box center [674, 253] width 395 height 25
click at [611, 420] on input "Tedanet Corp SA" at bounding box center [674, 425] width 395 height 25
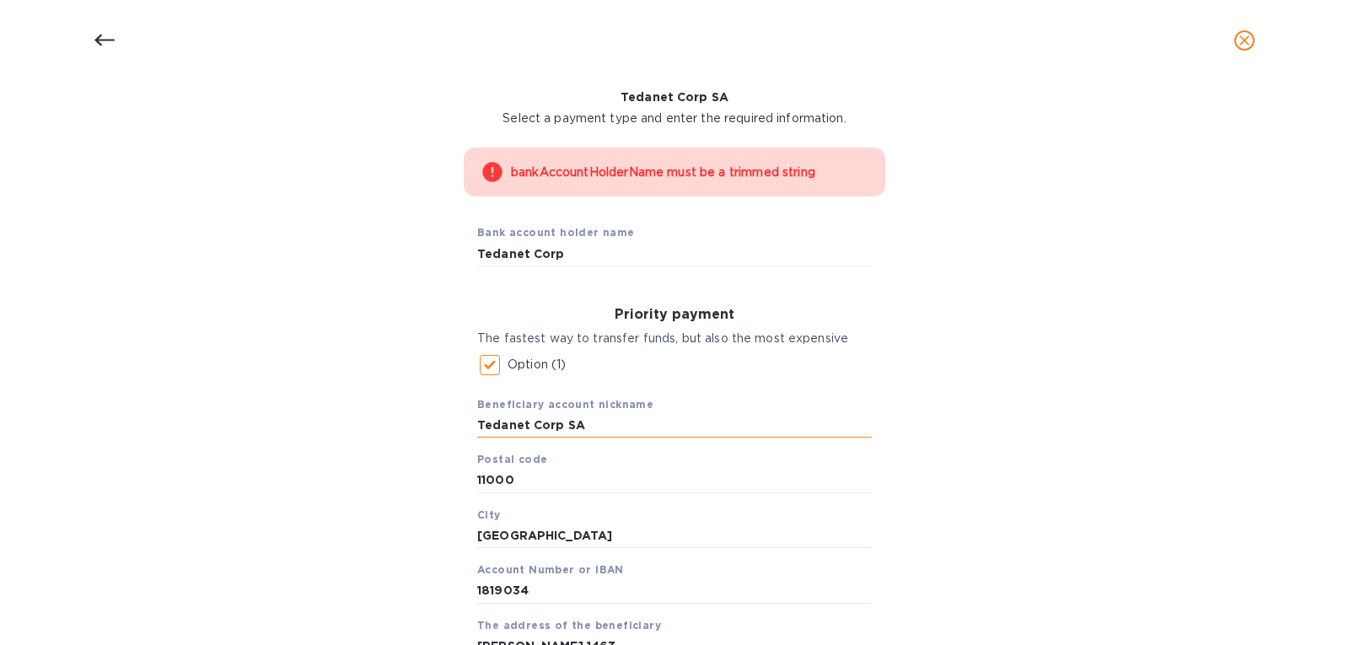
drag, startPoint x: 563, startPoint y: 423, endPoint x: 598, endPoint y: 423, distance: 34.6
click at [598, 423] on input "Tedanet Corp SA" at bounding box center [674, 425] width 395 height 25
type input "Tedanet Corp"
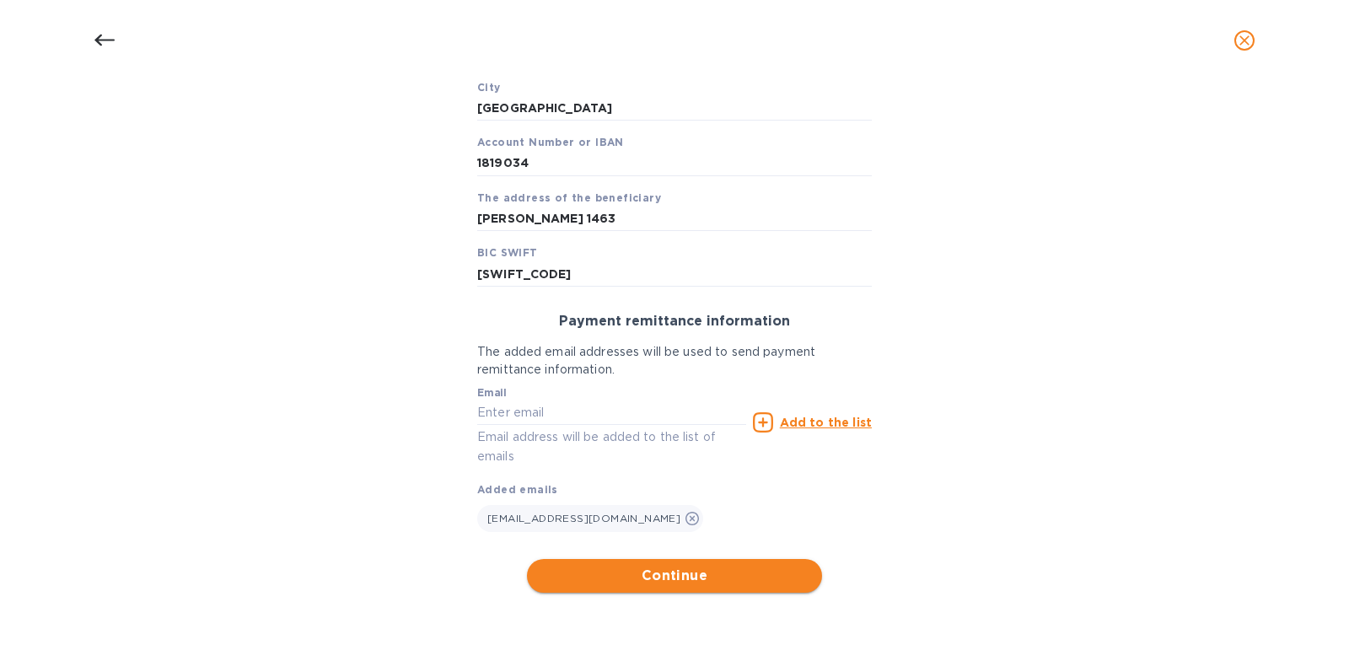
click at [699, 580] on span "Continue" at bounding box center [675, 576] width 268 height 20
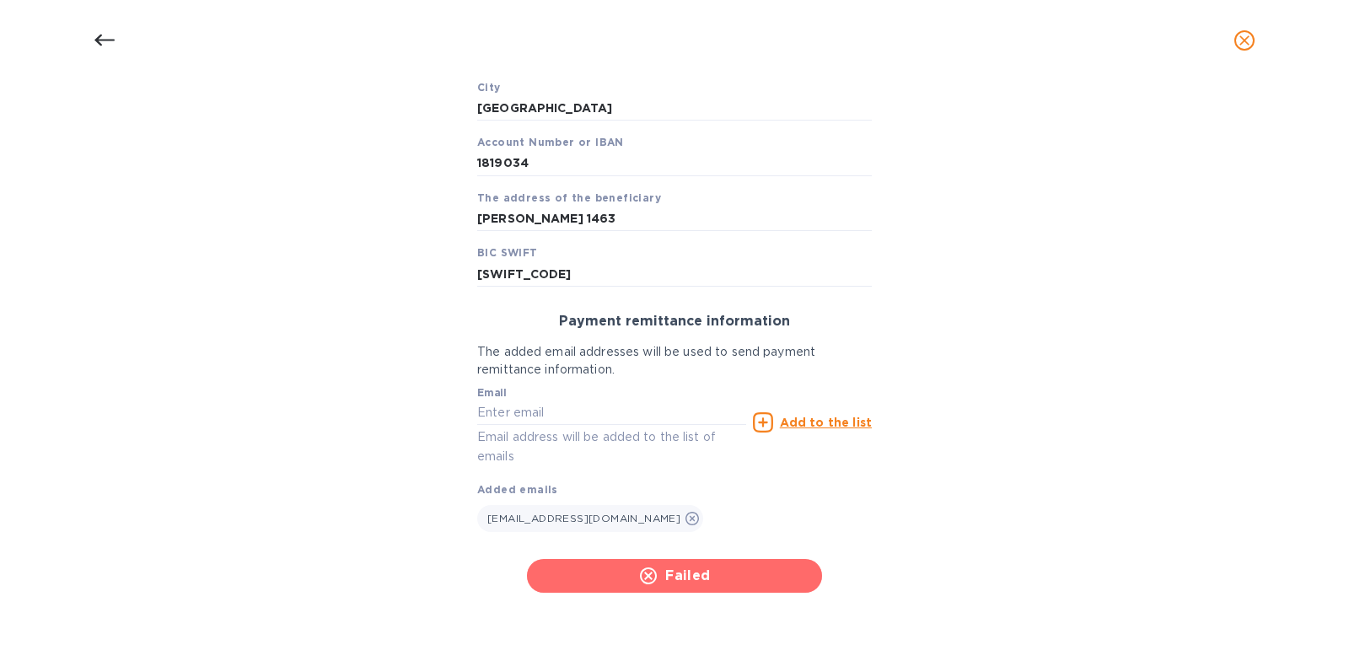
click at [699, 580] on span "Failed" at bounding box center [675, 576] width 268 height 20
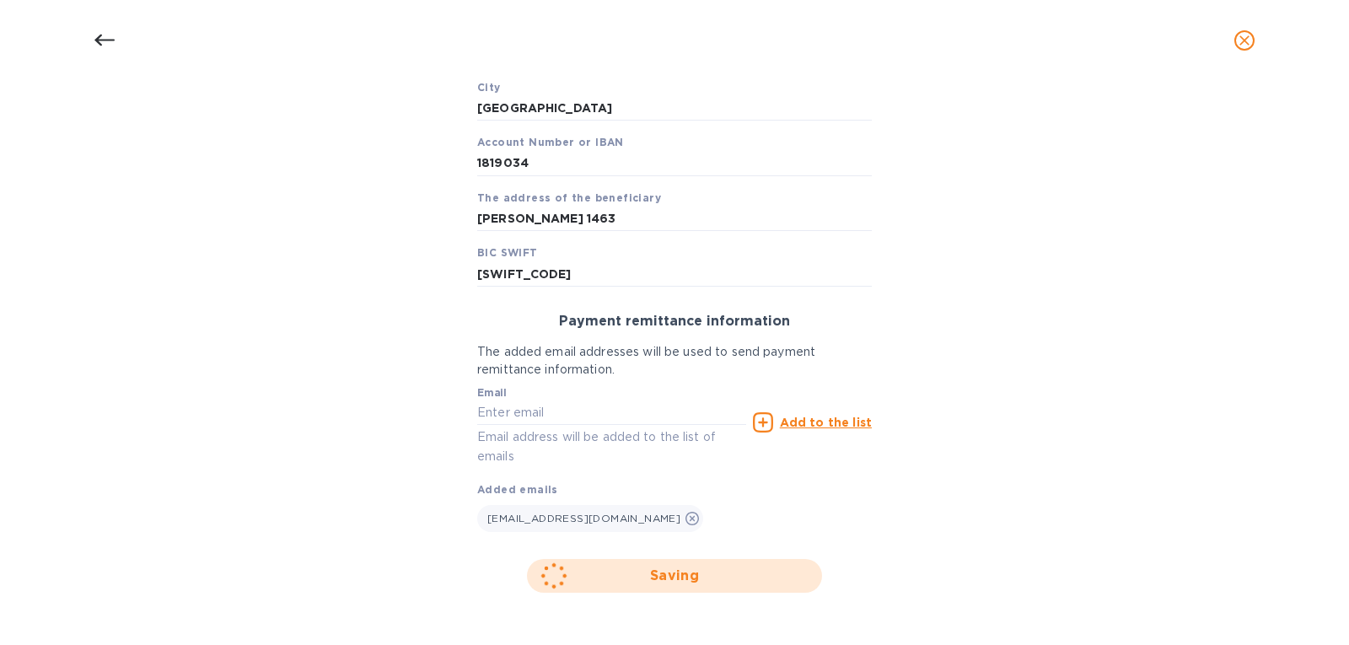
scroll to position [24, 0]
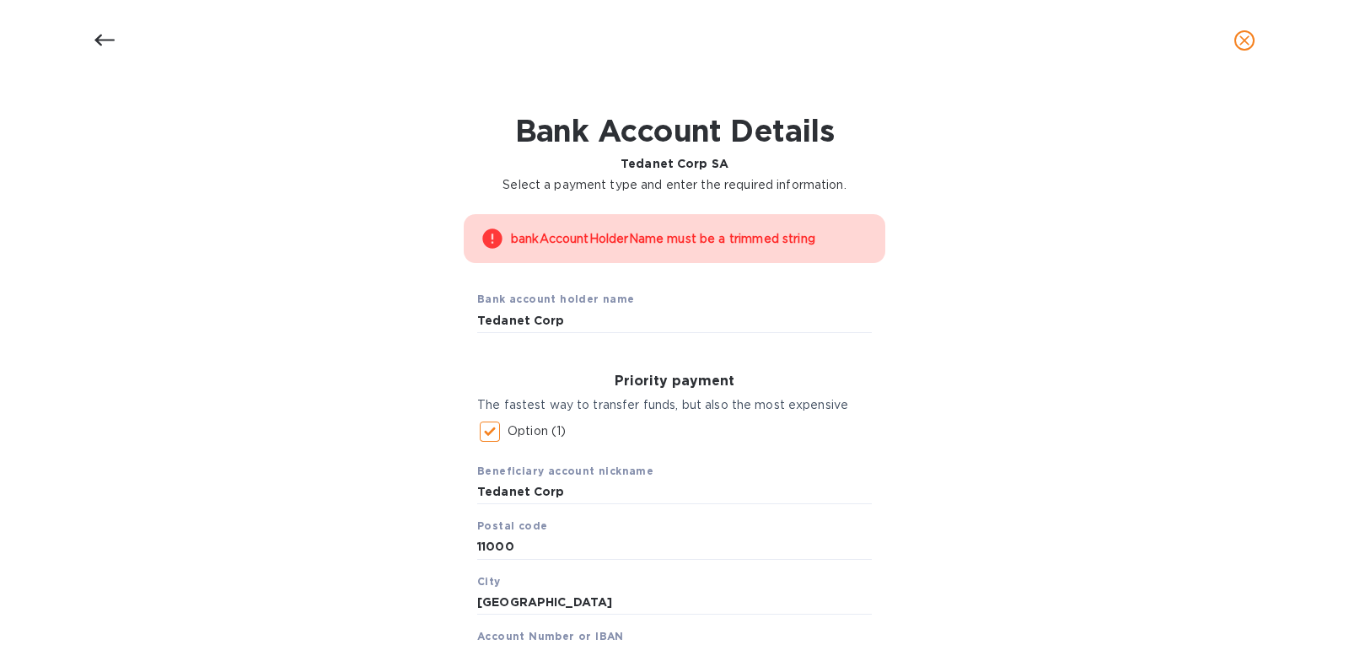
click at [1243, 49] on span "close" at bounding box center [1245, 40] width 20 height 20
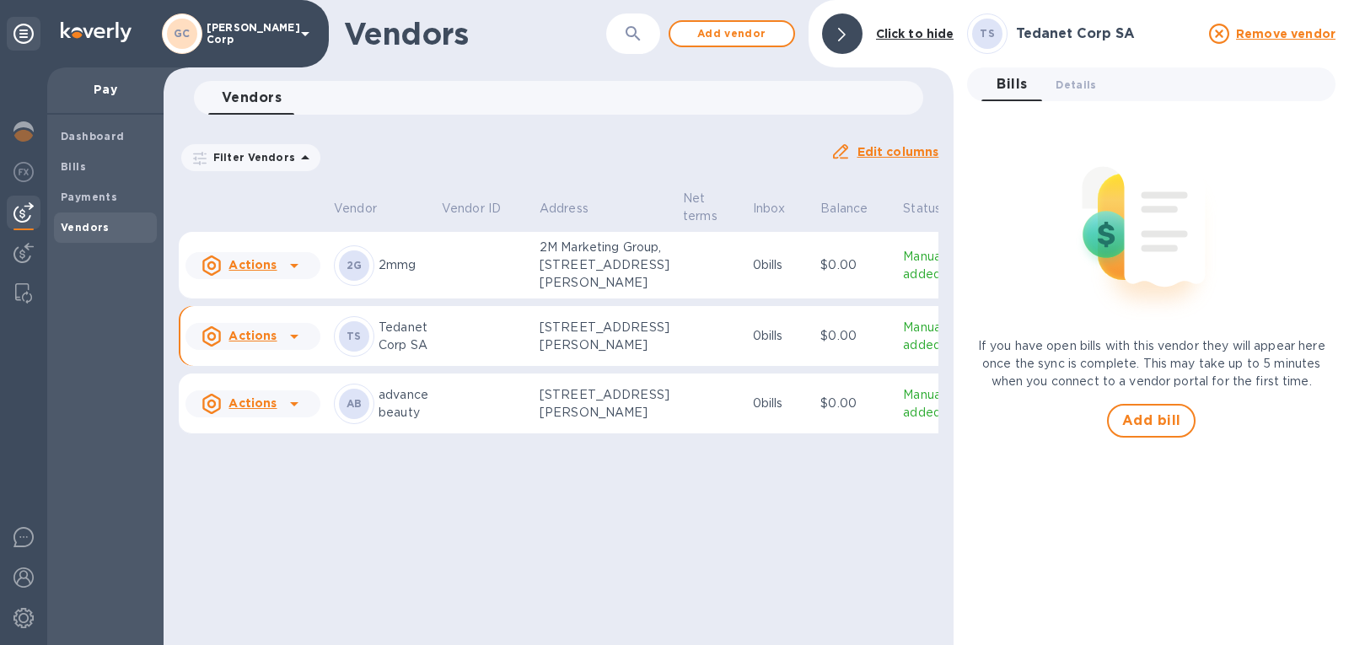
scroll to position [0, 0]
click at [242, 342] on u "Actions" at bounding box center [253, 335] width 48 height 13
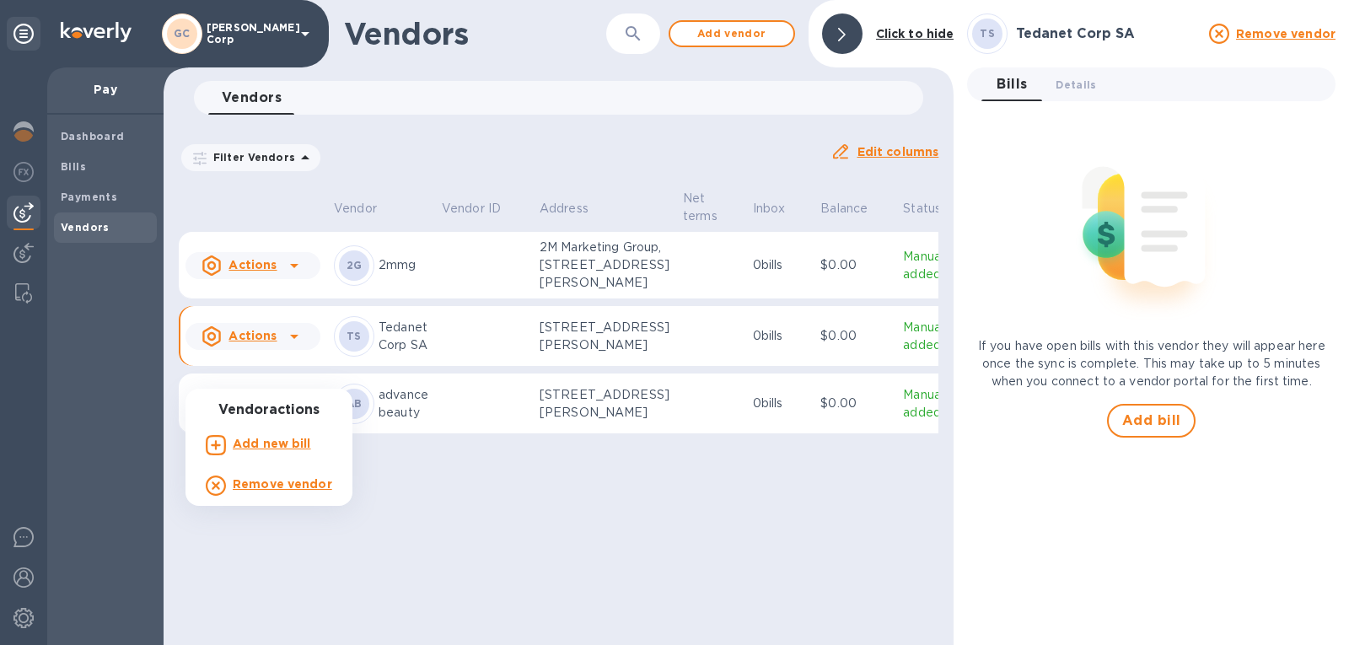
click at [366, 380] on div at bounding box center [674, 322] width 1349 height 645
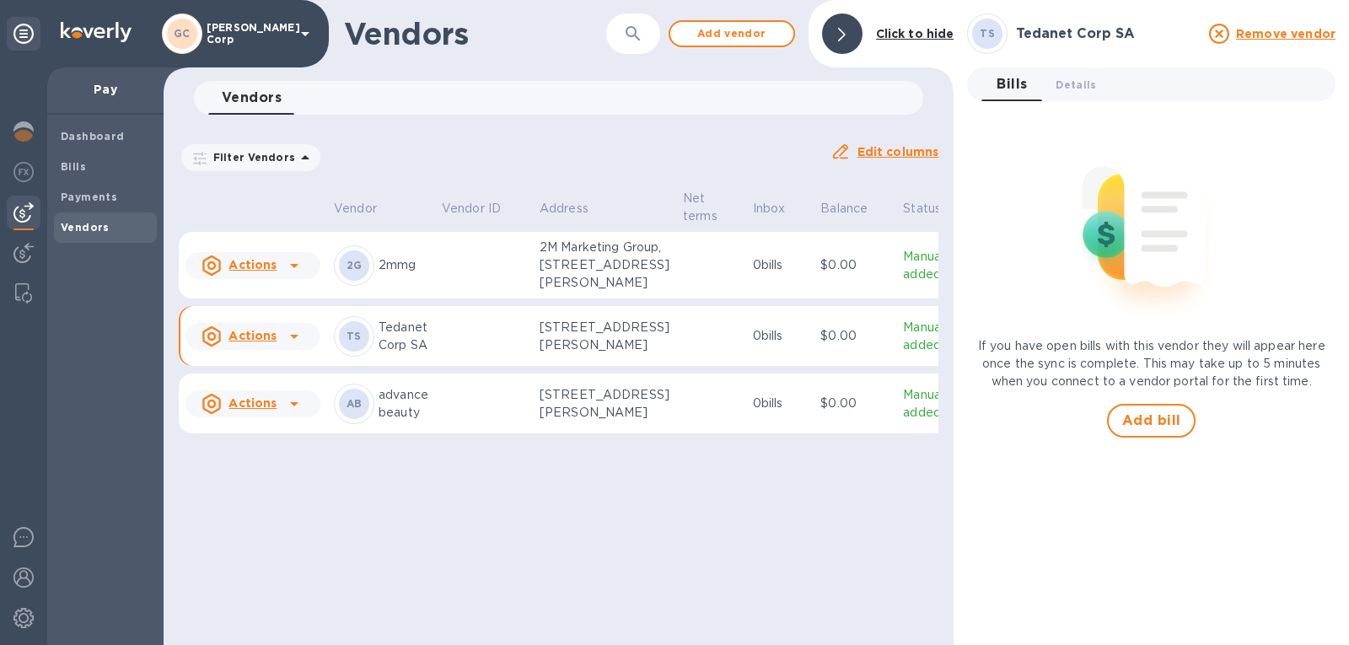
click at [903, 354] on p "Manually added" at bounding box center [928, 336] width 50 height 35
click at [276, 350] on div "Actions" at bounding box center [239, 336] width 82 height 27
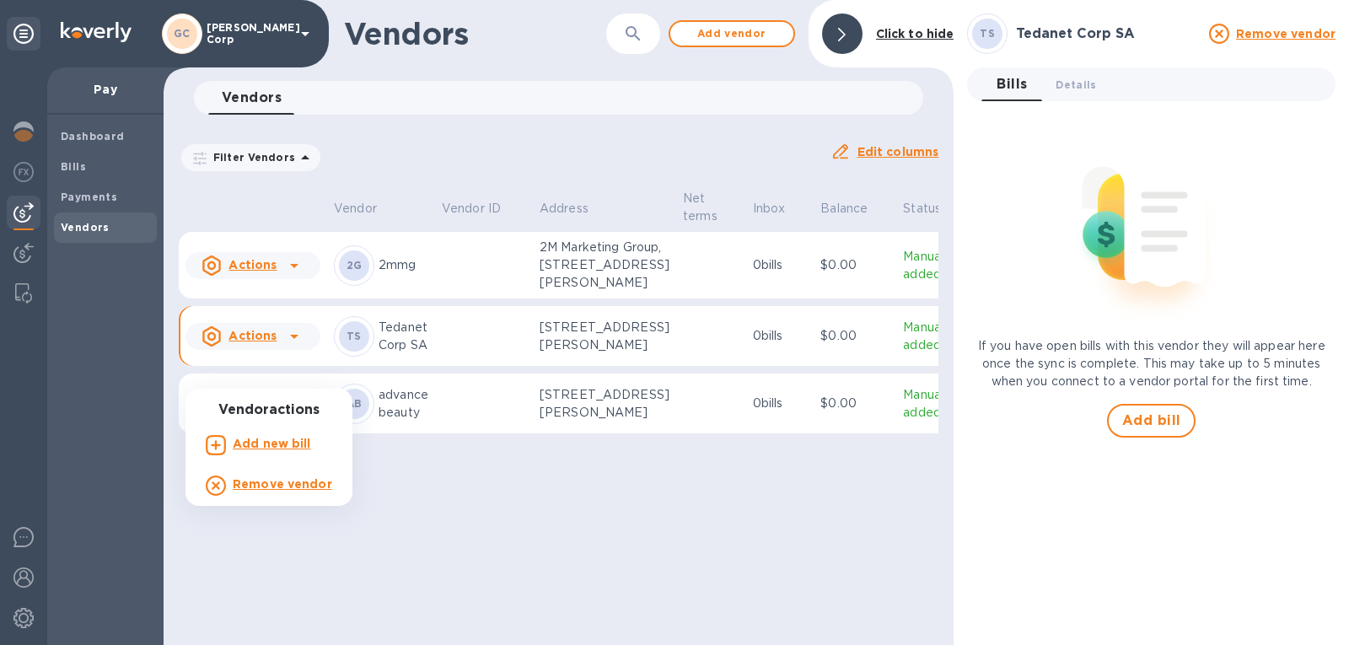
click at [95, 160] on div at bounding box center [674, 322] width 1349 height 645
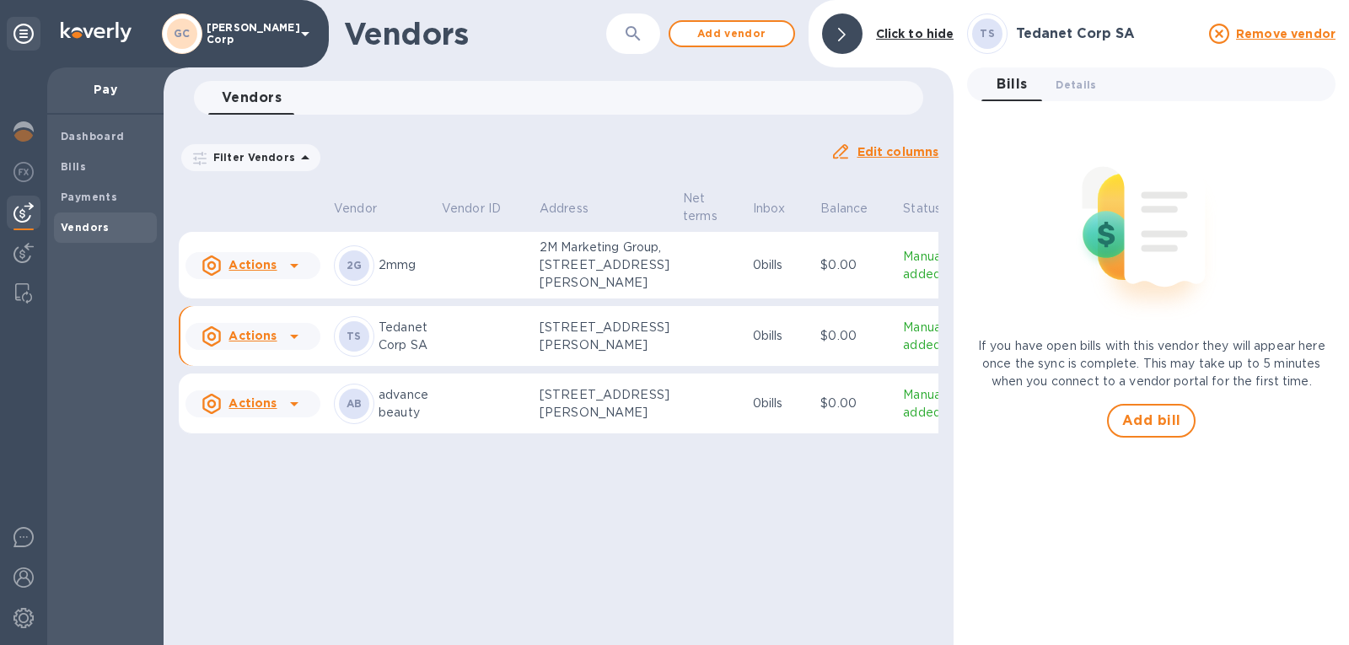
click at [272, 342] on u "Actions" at bounding box center [253, 335] width 48 height 13
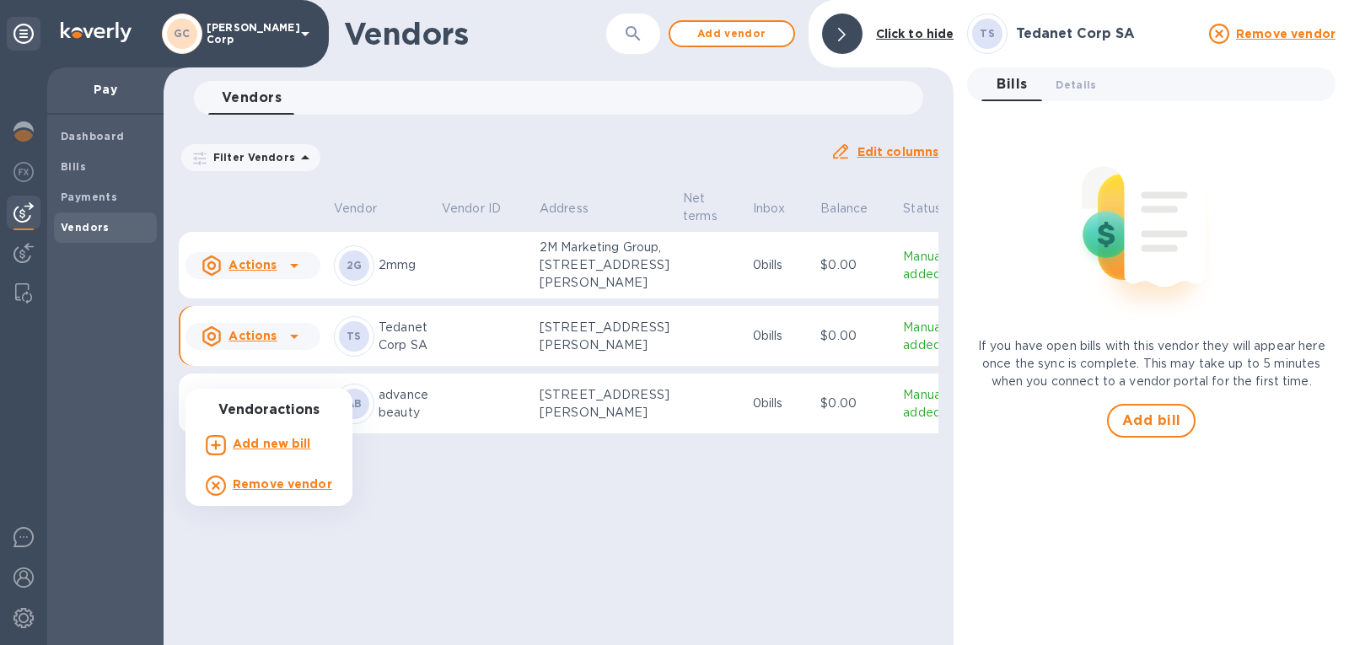
click at [272, 445] on b "Add new bill" at bounding box center [272, 443] width 78 height 13
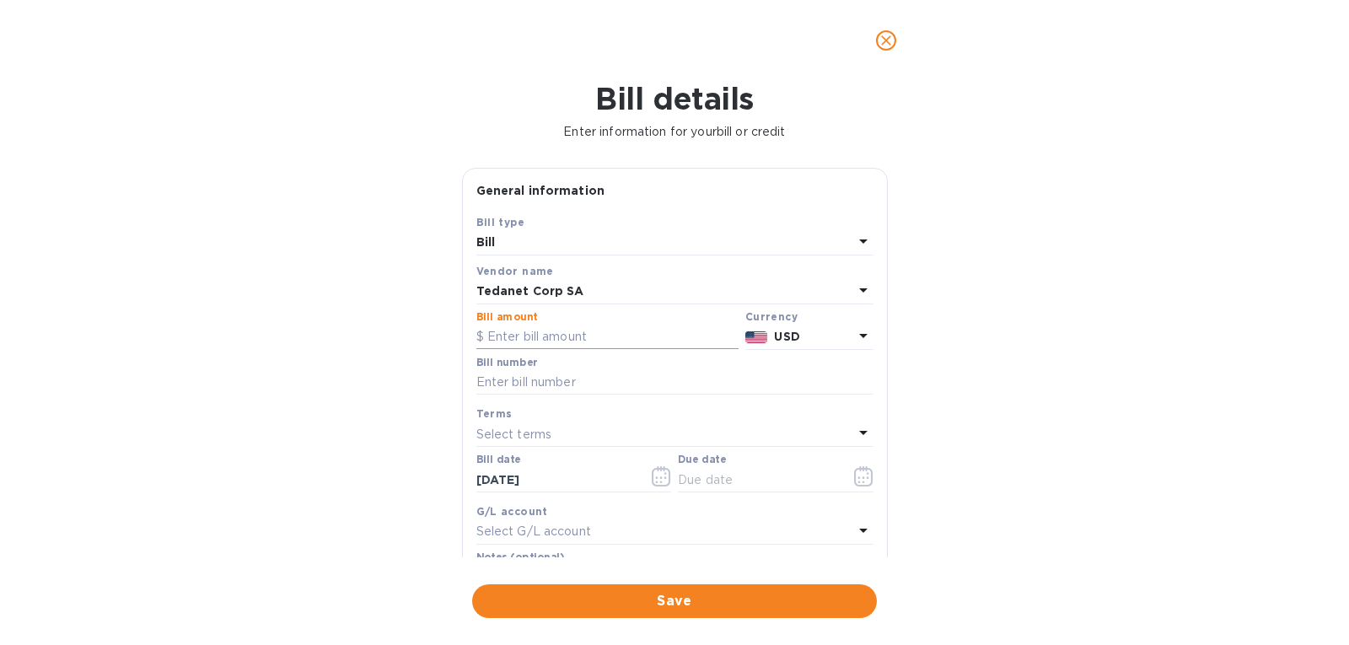
click at [555, 337] on input "text" at bounding box center [607, 337] width 262 height 25
type input "40,136"
click at [586, 365] on div "Bill number" at bounding box center [674, 376] width 397 height 39
click at [586, 370] on input "text" at bounding box center [674, 382] width 397 height 25
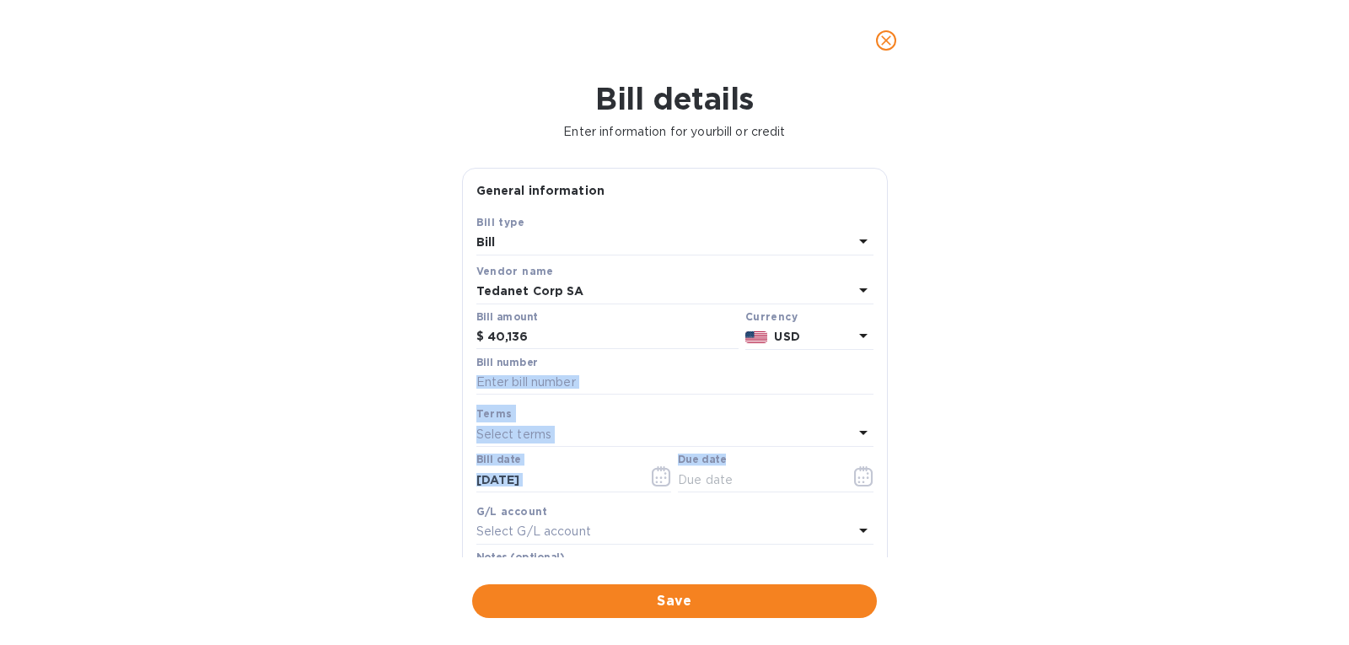
drag, startPoint x: 878, startPoint y: 384, endPoint x: 877, endPoint y: 457, distance: 73.4
click at [877, 457] on div "Save Bill type Bill Vendor name Tedanet Corp SA Bill amount $ 40,136 Currency U…" at bounding box center [675, 409] width 424 height 393
click at [898, 393] on div "Bill details Enter information for your bill or credit General information Save…" at bounding box center [674, 363] width 1349 height 564
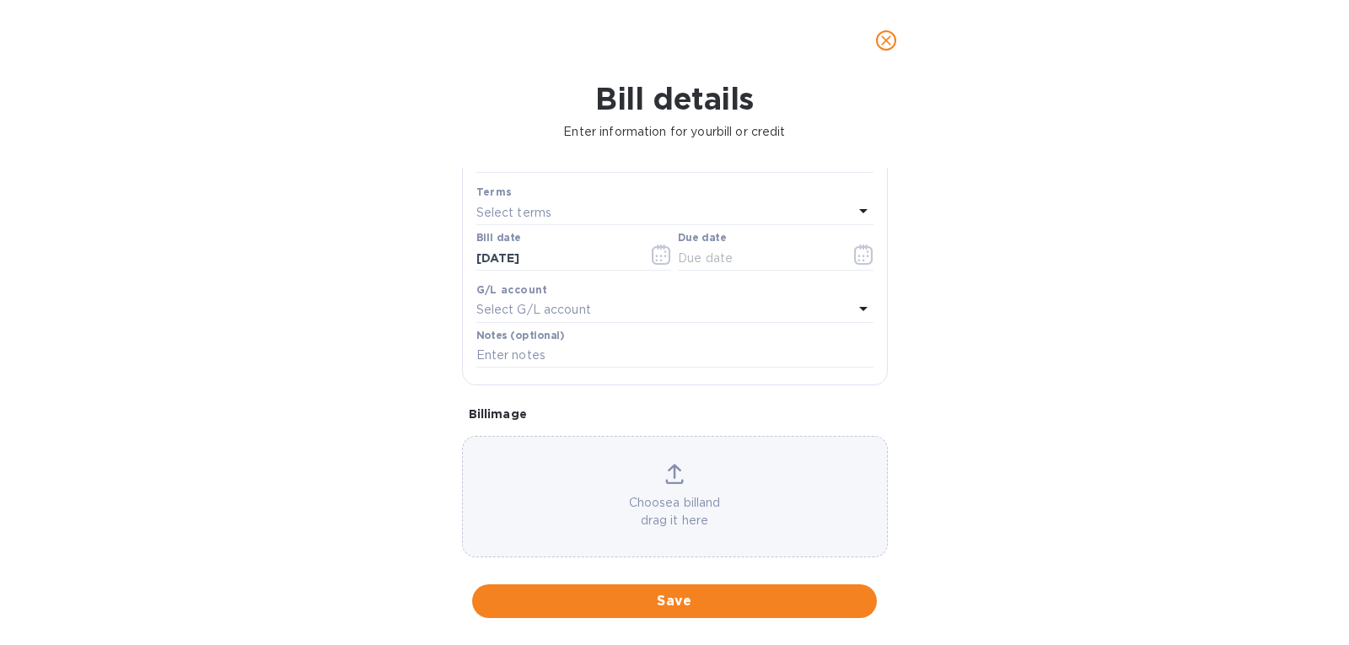
scroll to position [242, 0]
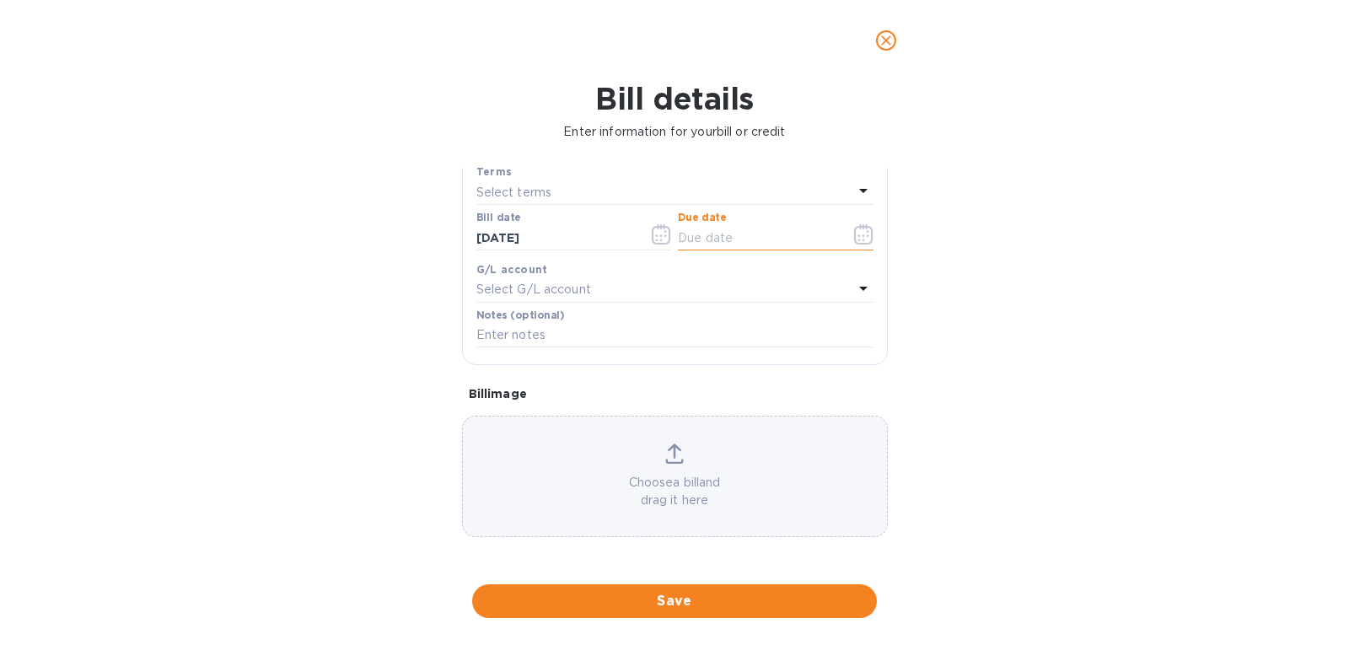
click at [720, 233] on input "text" at bounding box center [757, 237] width 159 height 25
click at [845, 245] on button "button" at bounding box center [864, 234] width 40 height 40
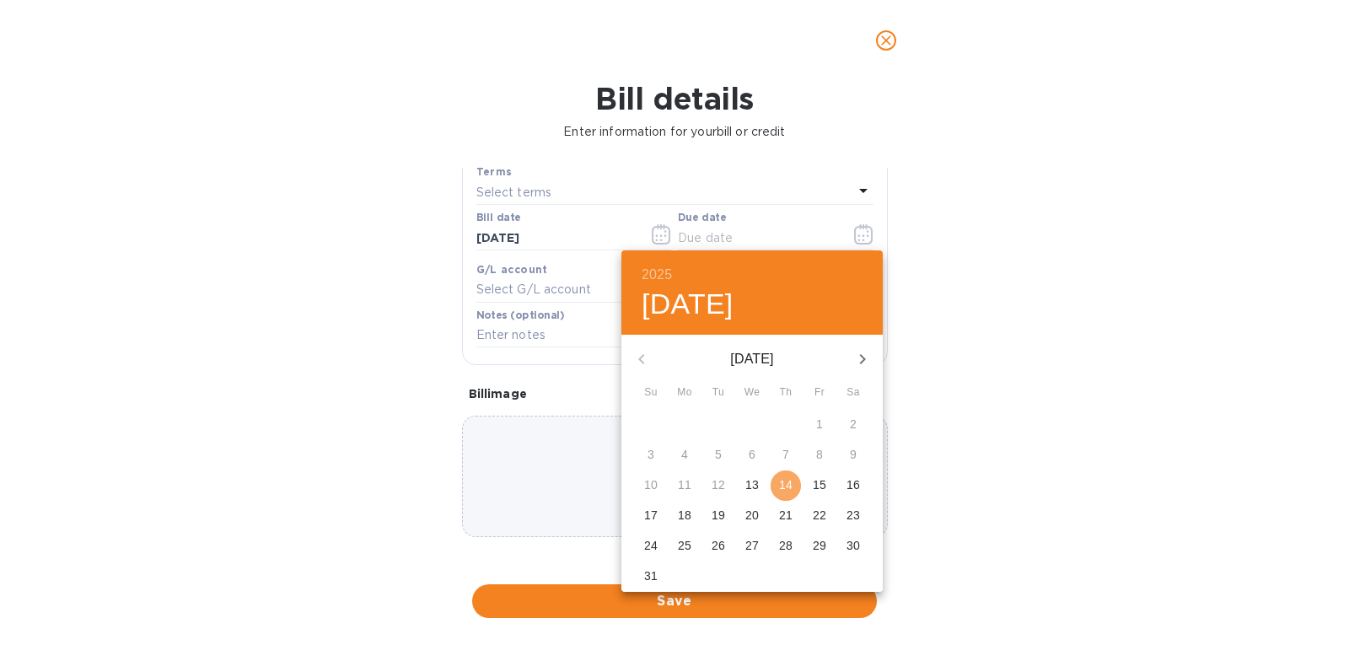
click at [788, 488] on p "14" at bounding box center [785, 484] width 13 height 17
type input "[DATE]"
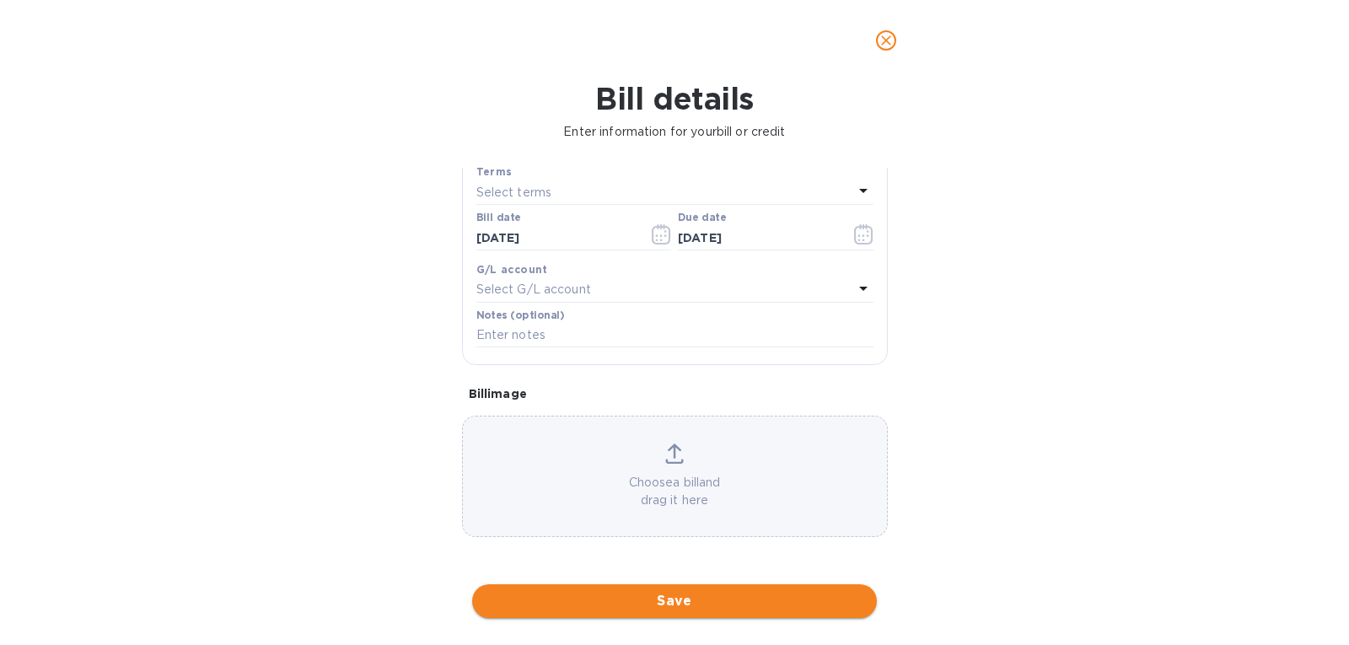
click at [653, 597] on span "Save" at bounding box center [675, 601] width 378 height 20
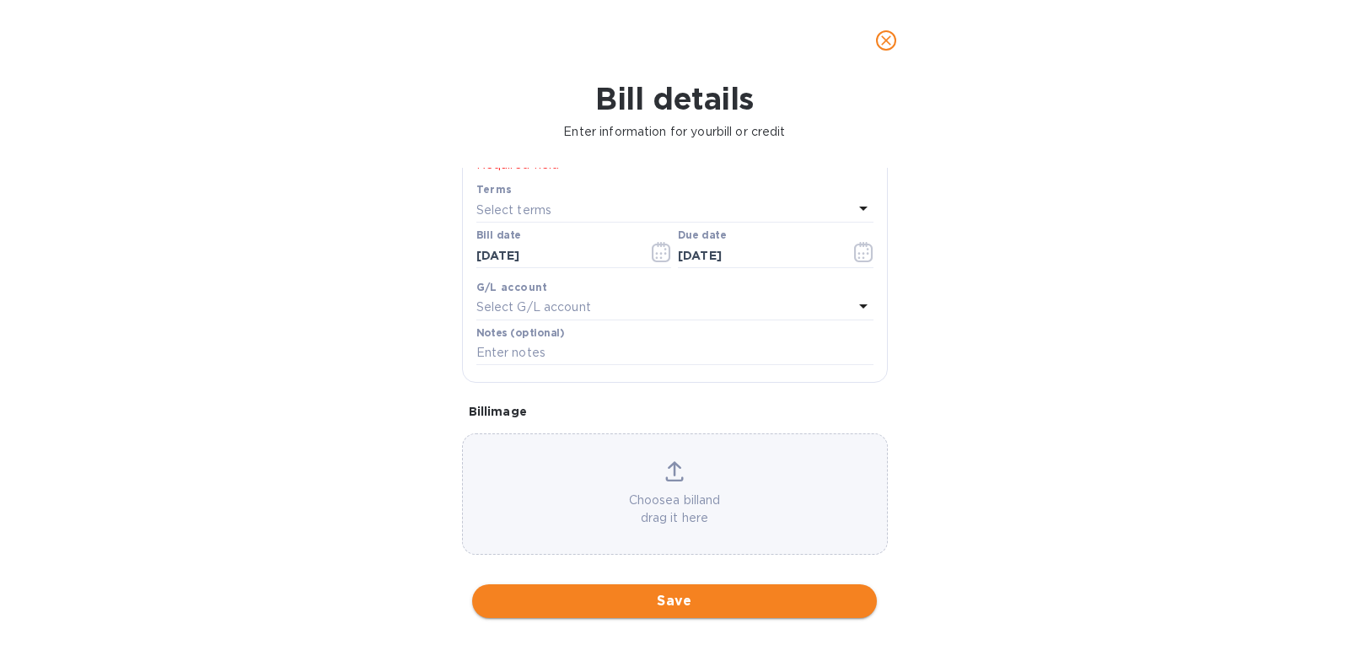
scroll to position [260, 0]
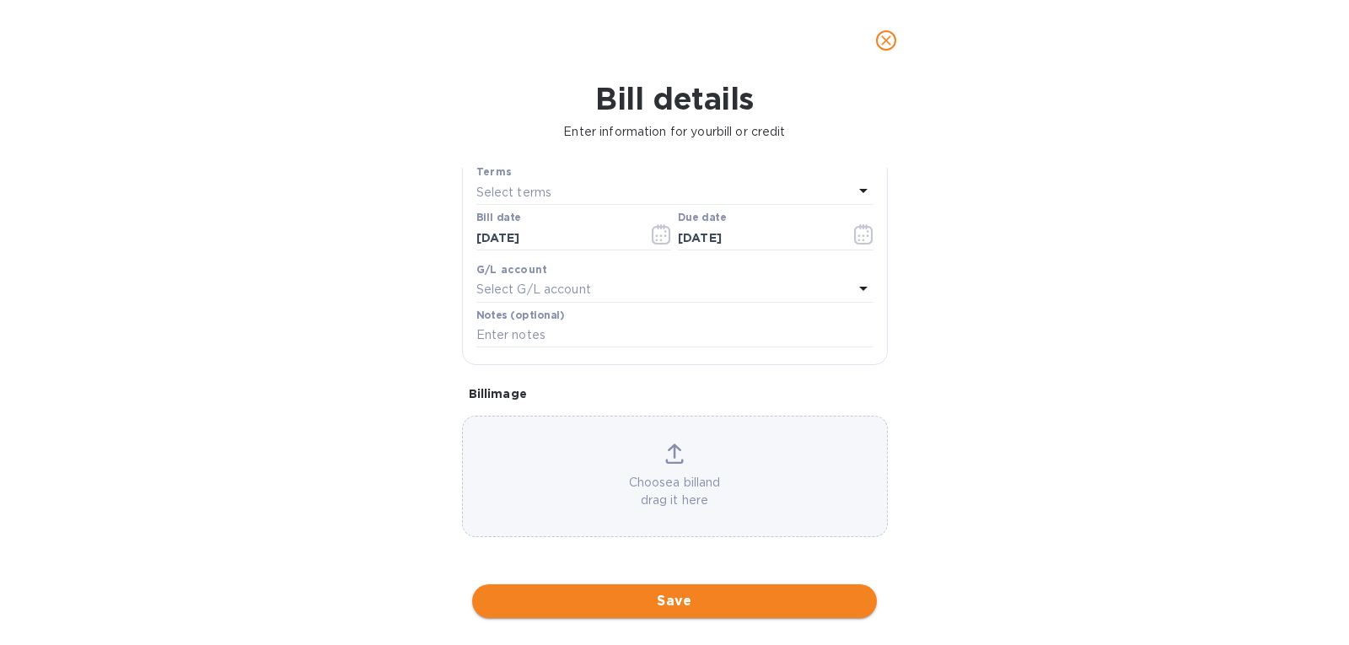
click at [653, 597] on span "Save" at bounding box center [675, 601] width 378 height 20
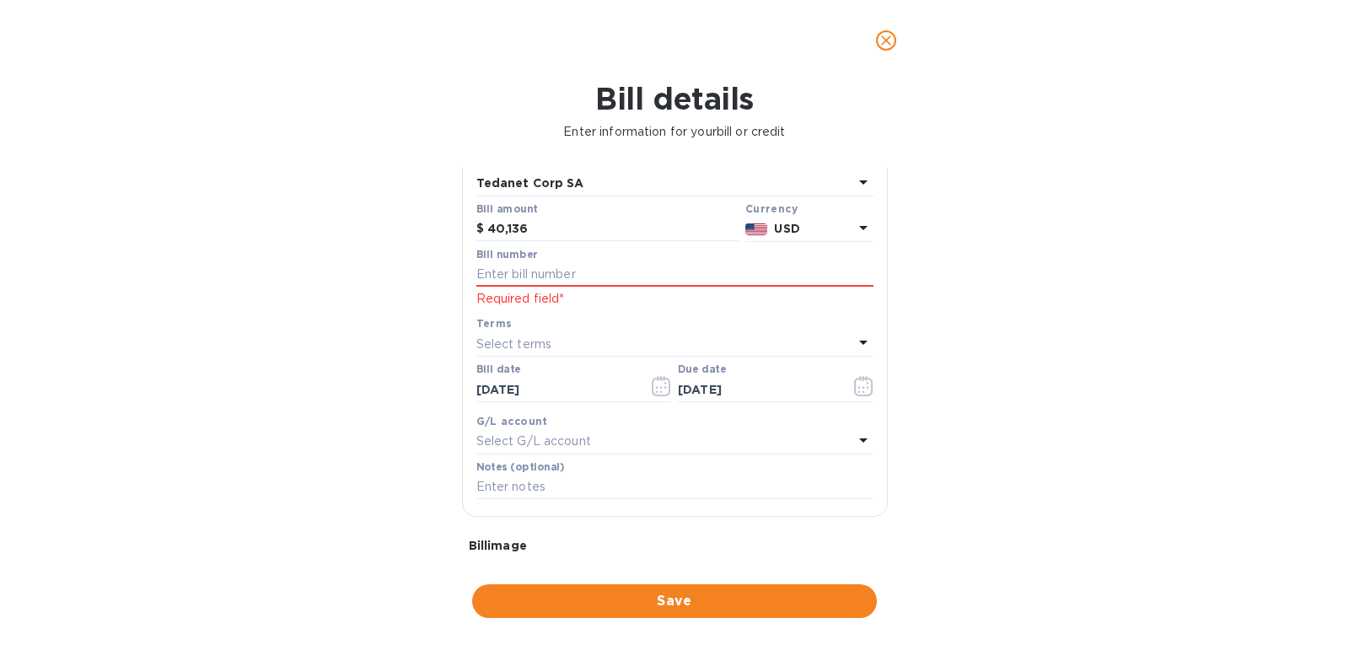
scroll to position [0, 0]
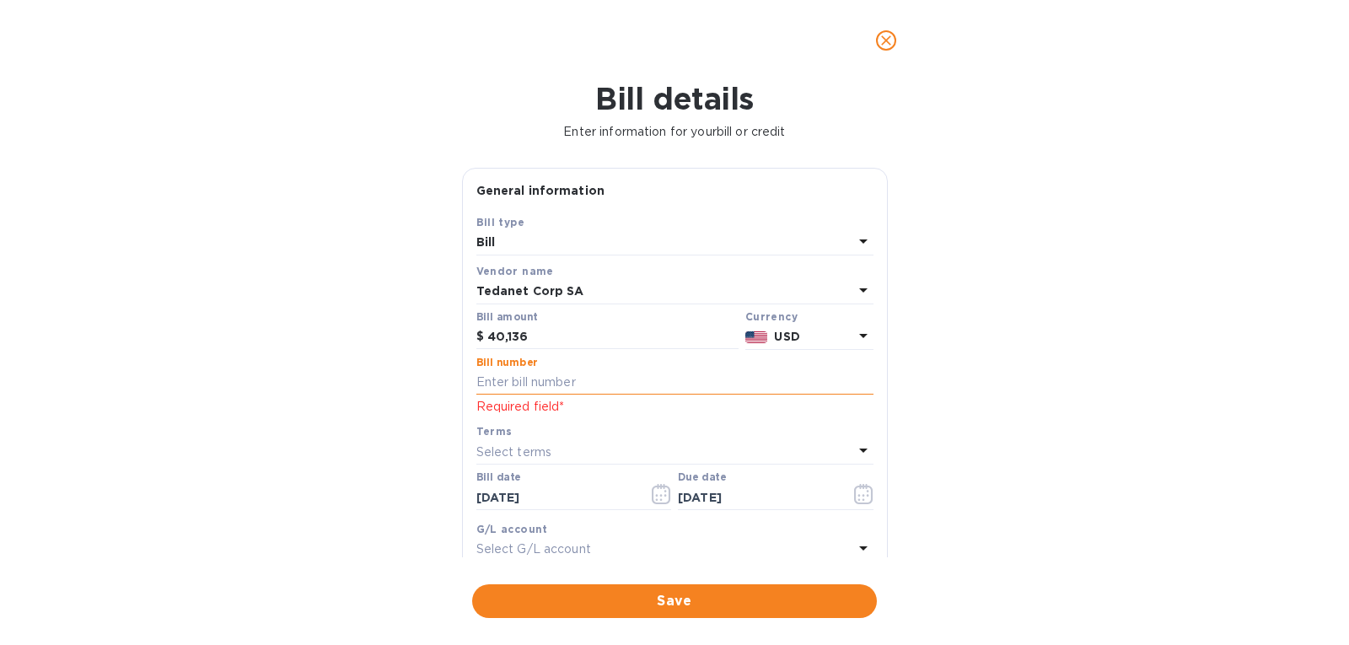
click at [541, 390] on input "text" at bounding box center [674, 382] width 397 height 25
type input "Ksts aug"
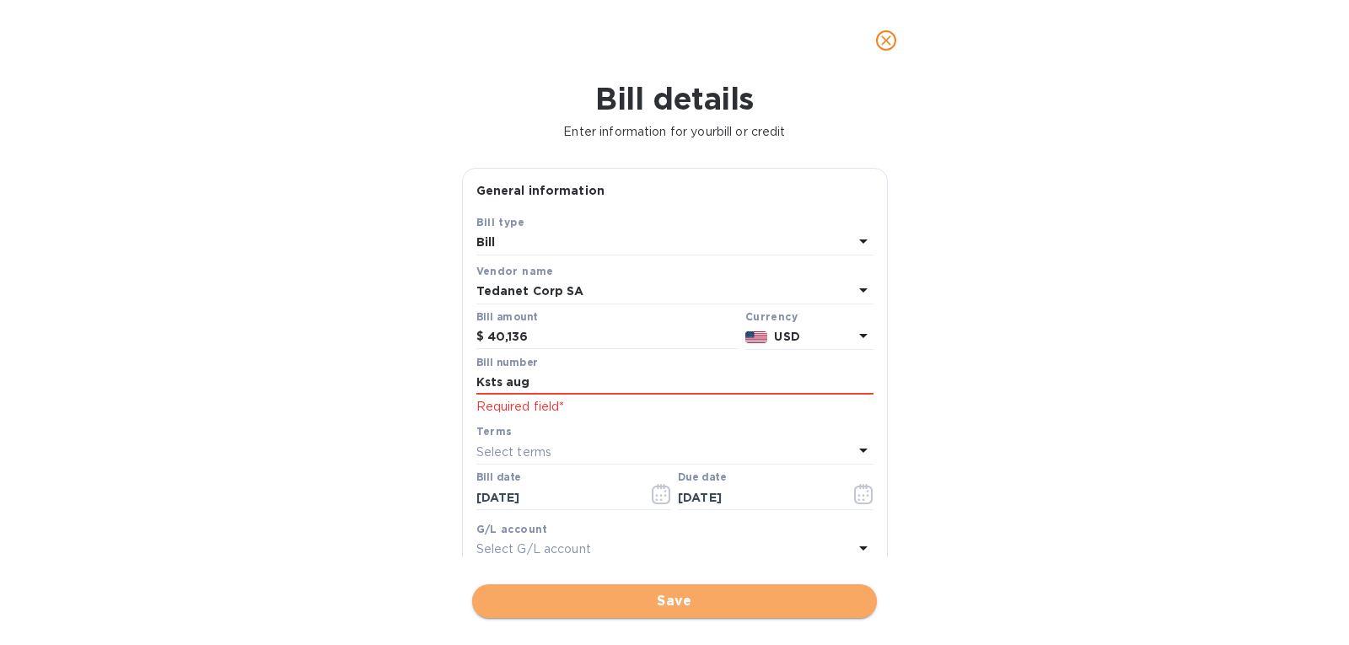
click at [571, 595] on span "Save" at bounding box center [675, 601] width 378 height 20
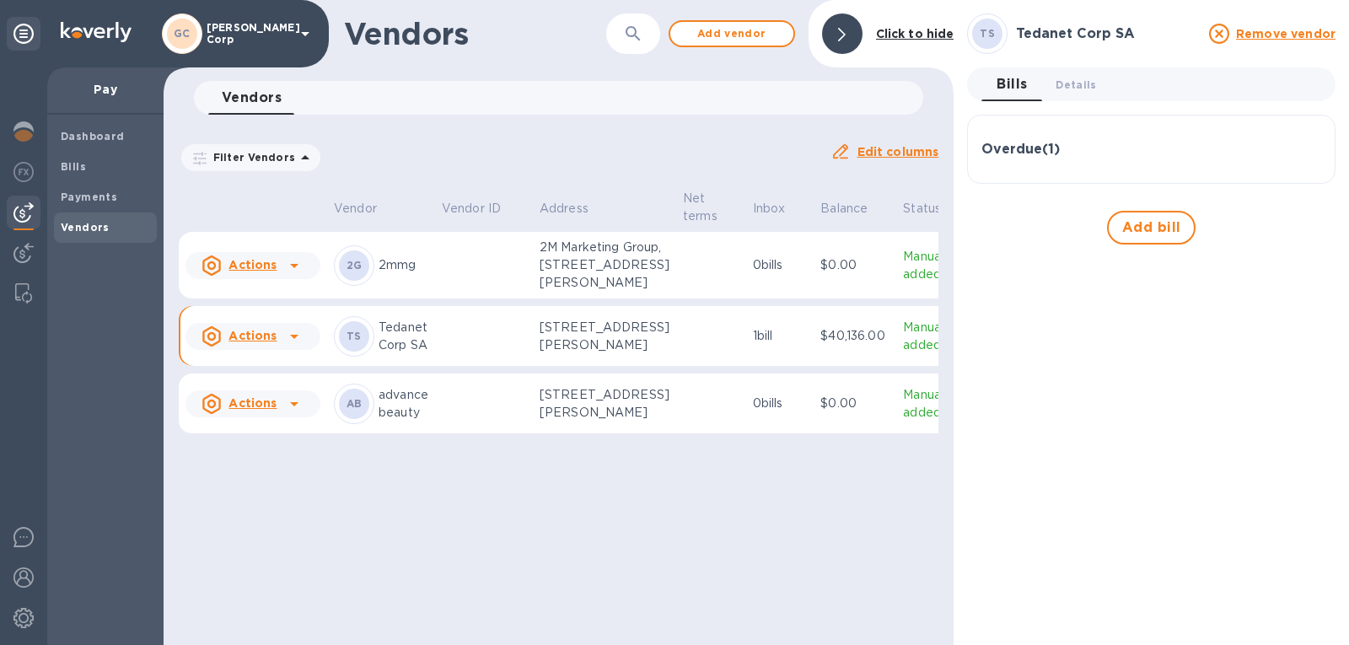
drag, startPoint x: 1139, startPoint y: 223, endPoint x: 1020, endPoint y: 266, distance: 125.7
click at [277, 350] on div "Actions" at bounding box center [239, 336] width 82 height 27
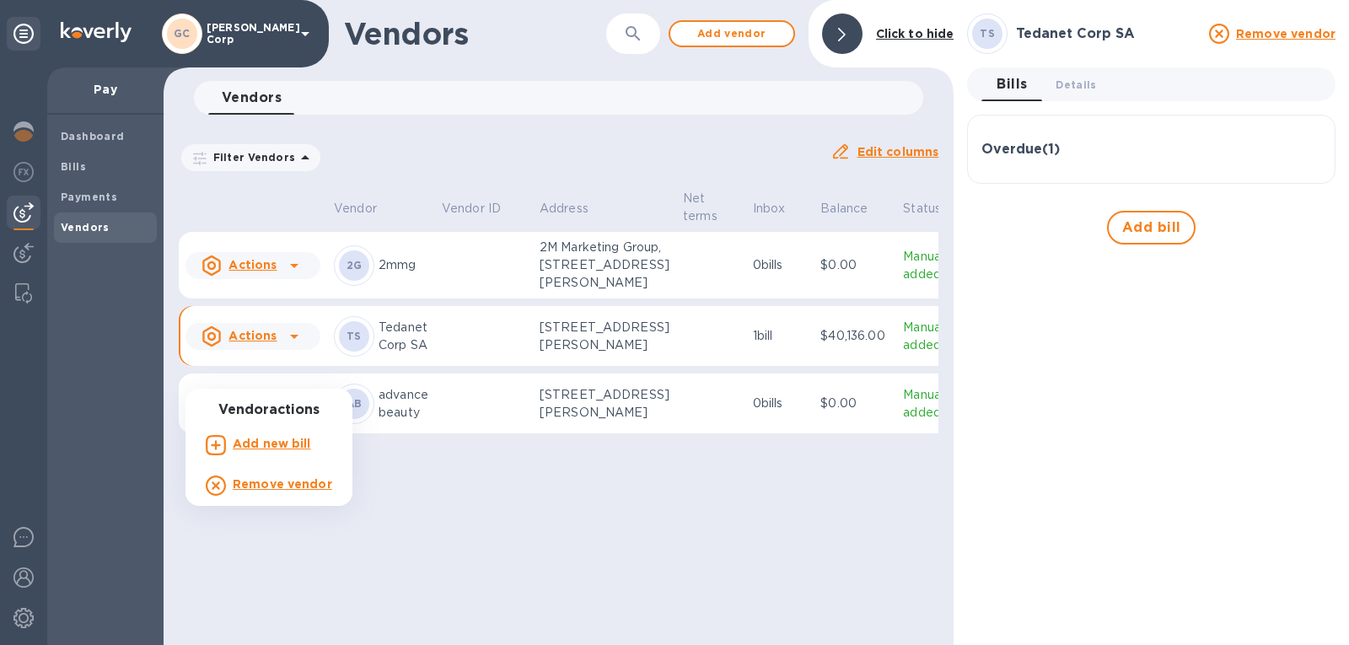
click at [102, 153] on div at bounding box center [674, 322] width 1349 height 645
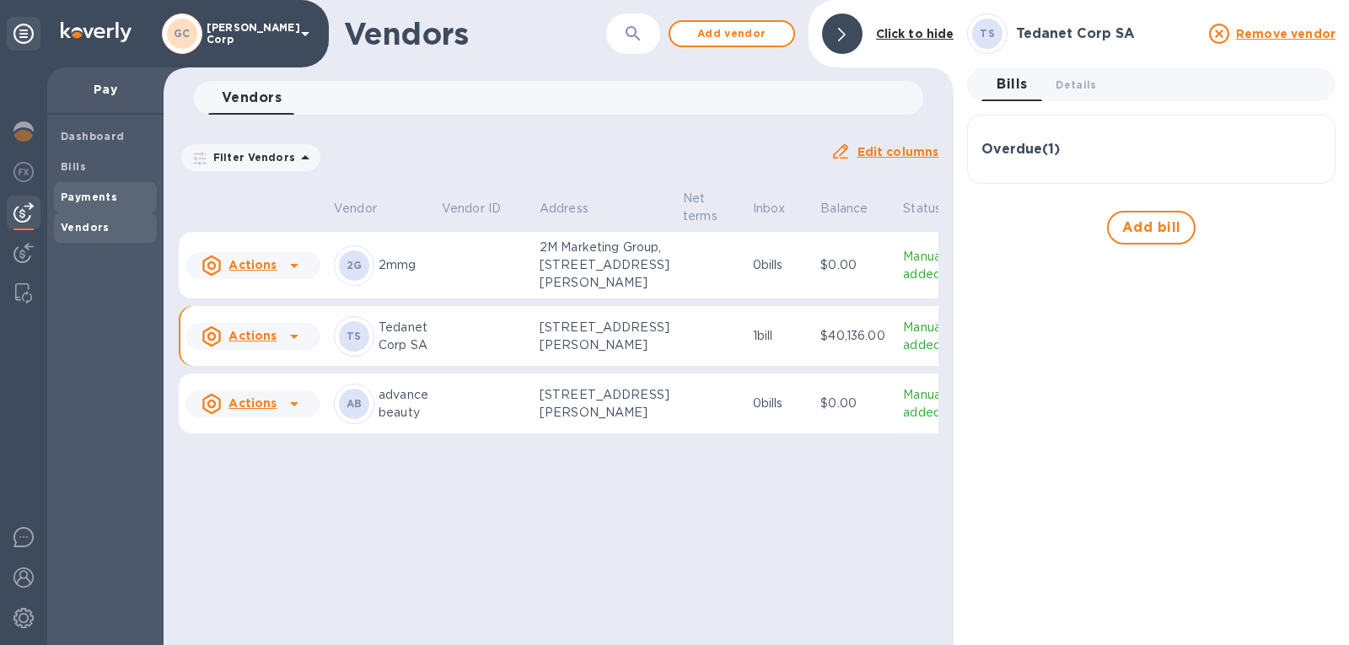
click at [100, 191] on b "Payments" at bounding box center [89, 197] width 57 height 13
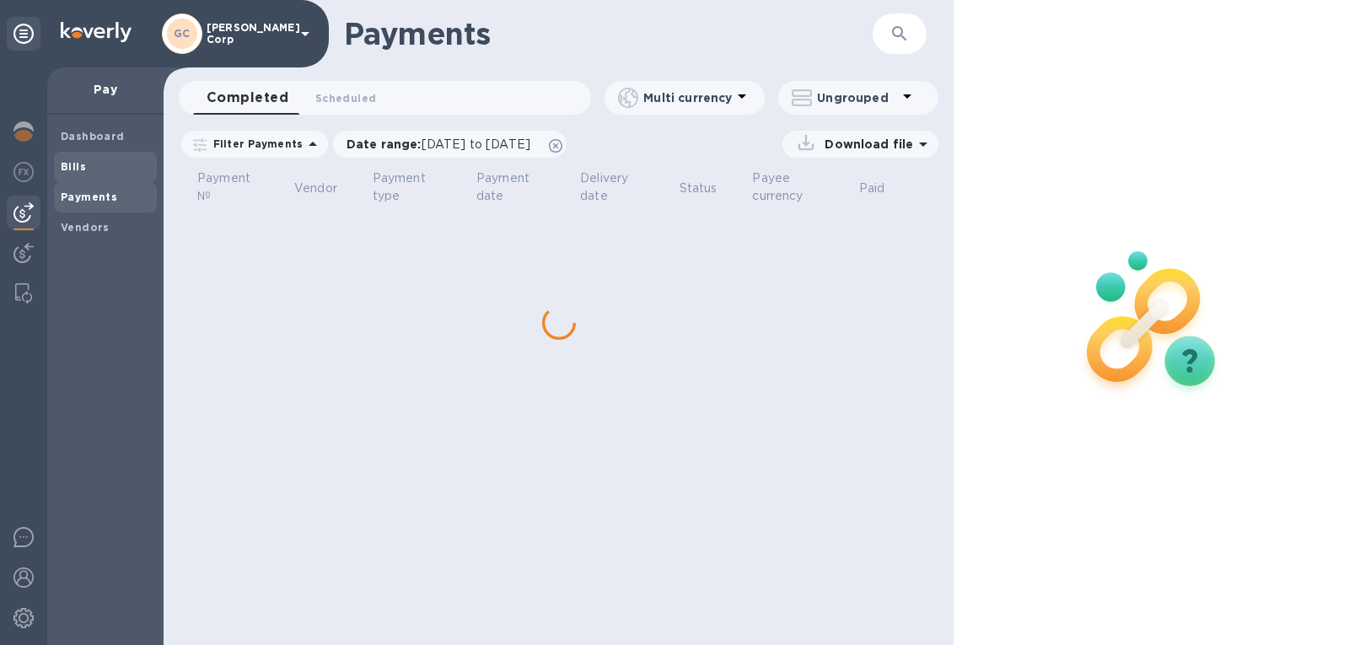
click at [95, 159] on span "Bills" at bounding box center [105, 167] width 89 height 17
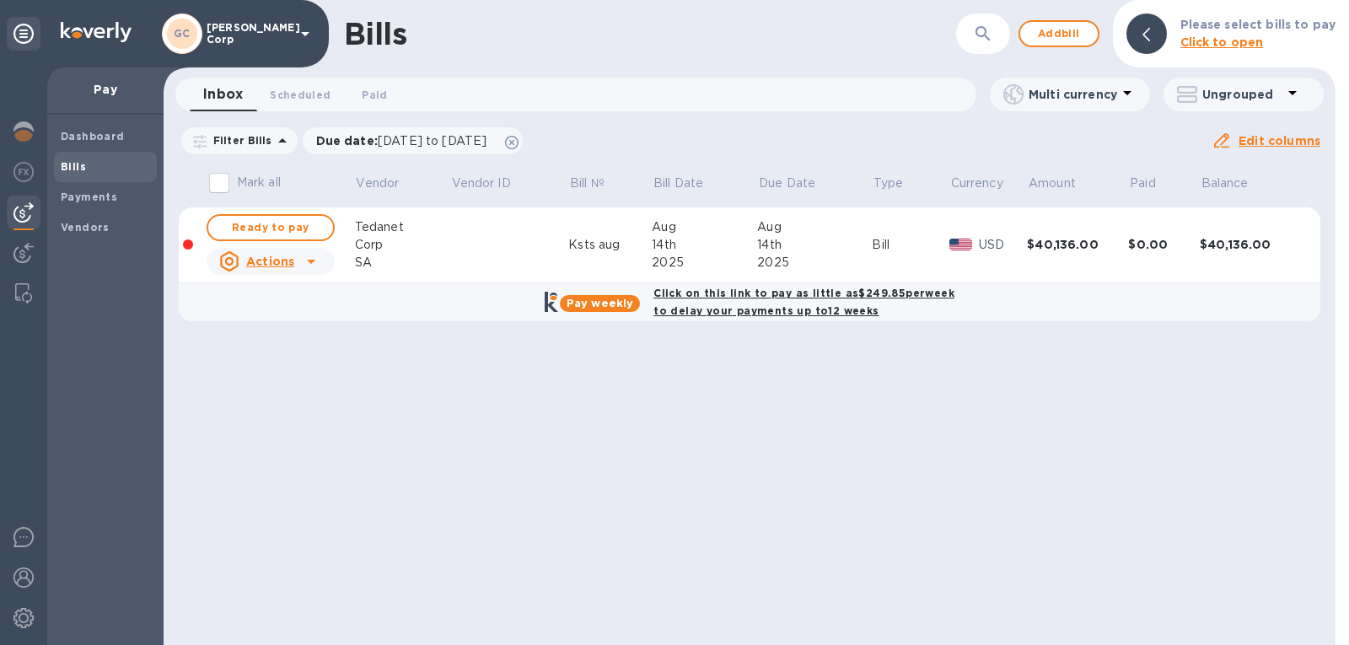
click at [273, 266] on u "Actions" at bounding box center [270, 261] width 48 height 13
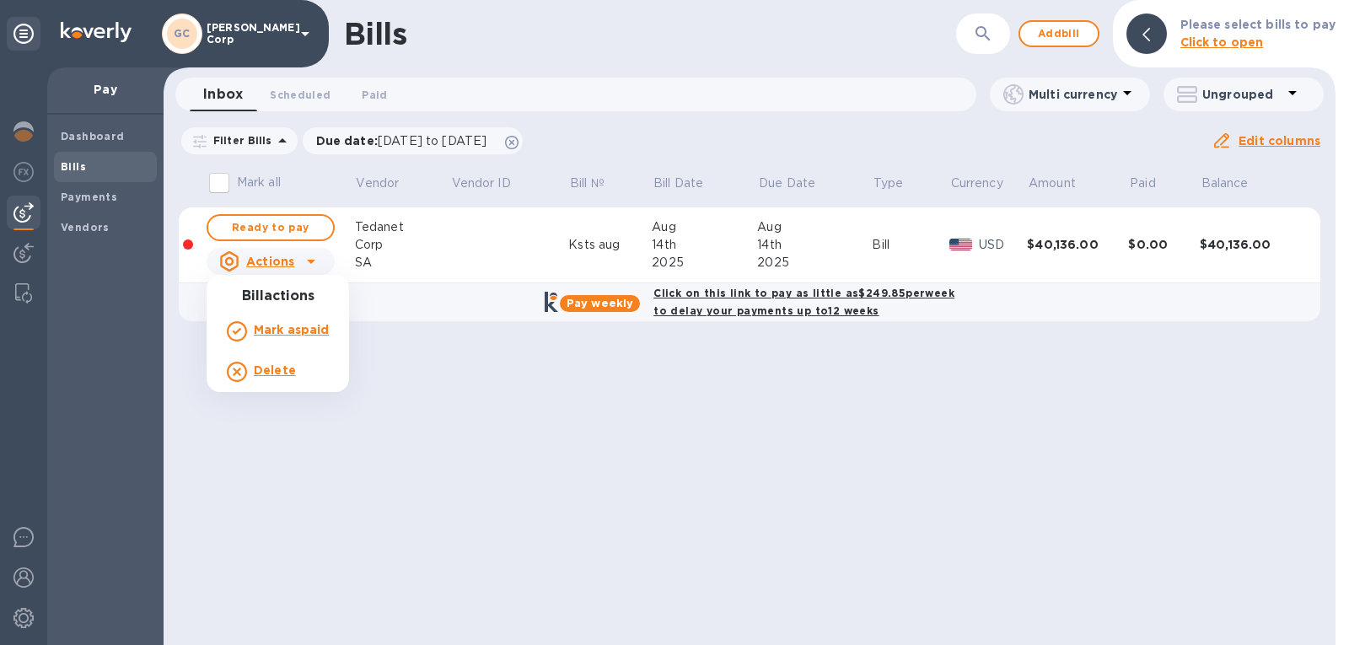
click at [282, 229] on div at bounding box center [674, 322] width 1349 height 645
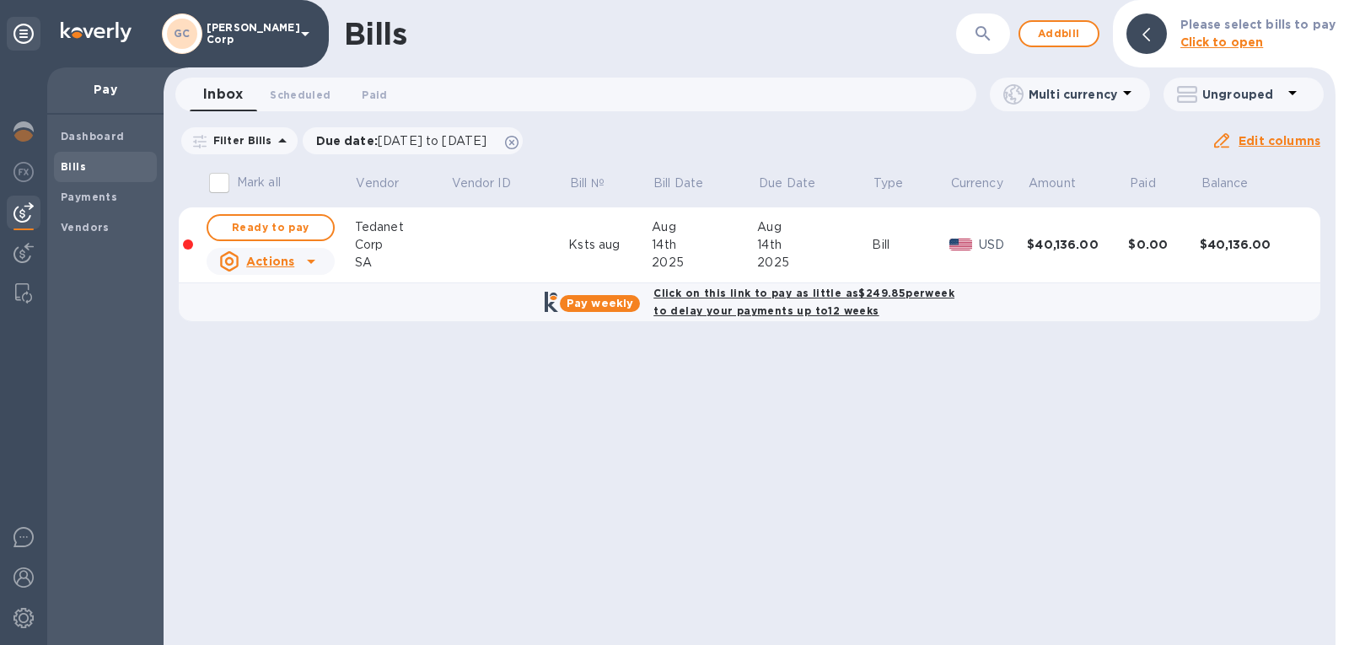
click at [282, 229] on span "Ready to pay" at bounding box center [271, 228] width 98 height 20
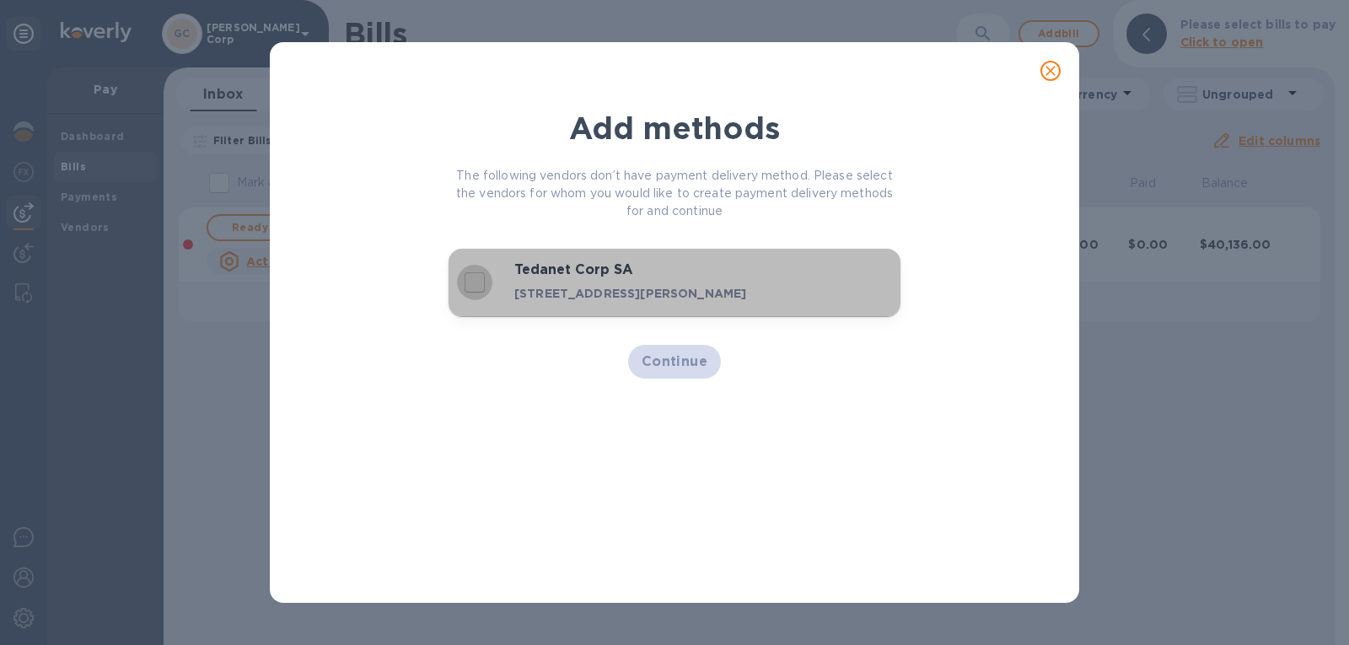
click at [467, 289] on input "decorative checkbox" at bounding box center [474, 282] width 35 height 35
checkbox input "true"
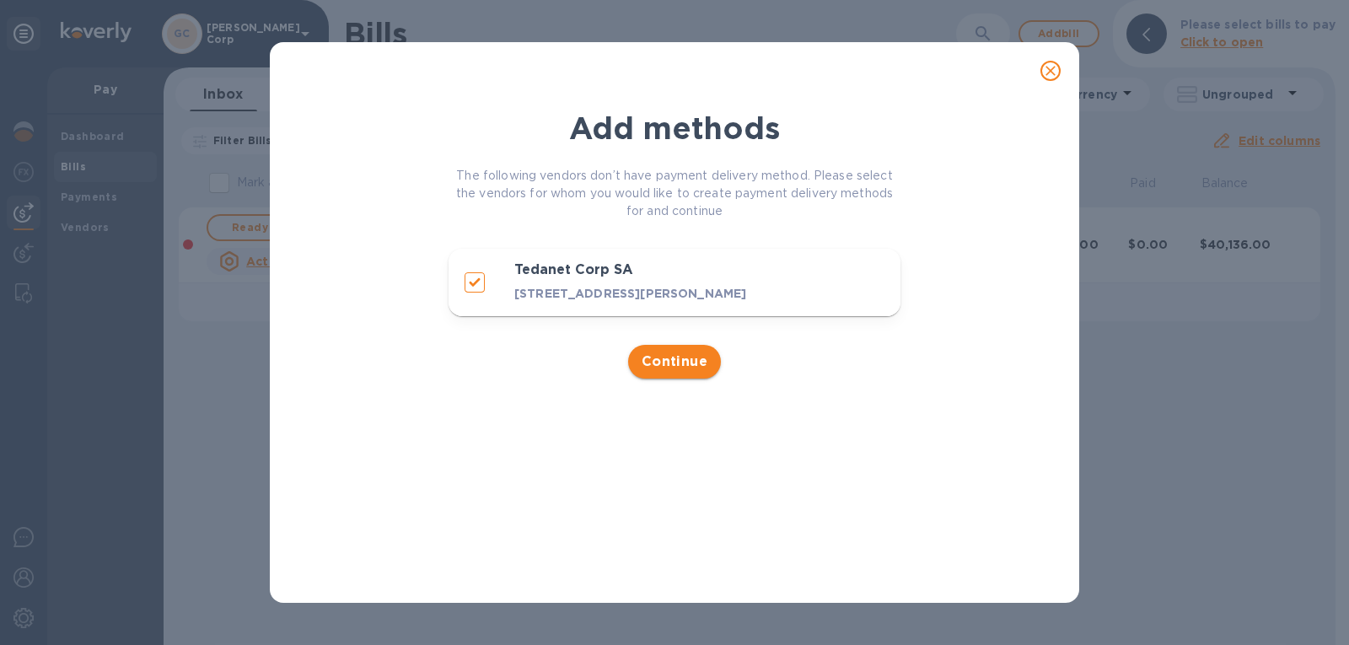
click at [674, 361] on span "Continue" at bounding box center [675, 362] width 67 height 20
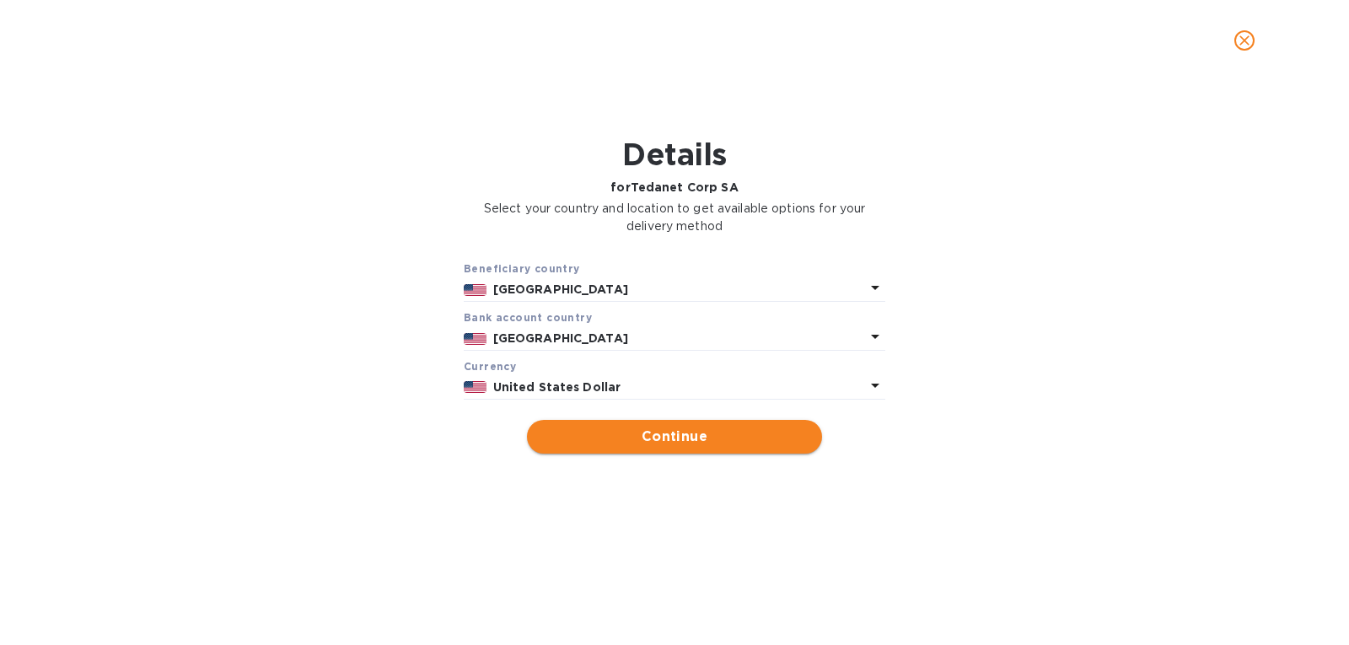
click at [658, 439] on span "Continue" at bounding box center [675, 437] width 268 height 20
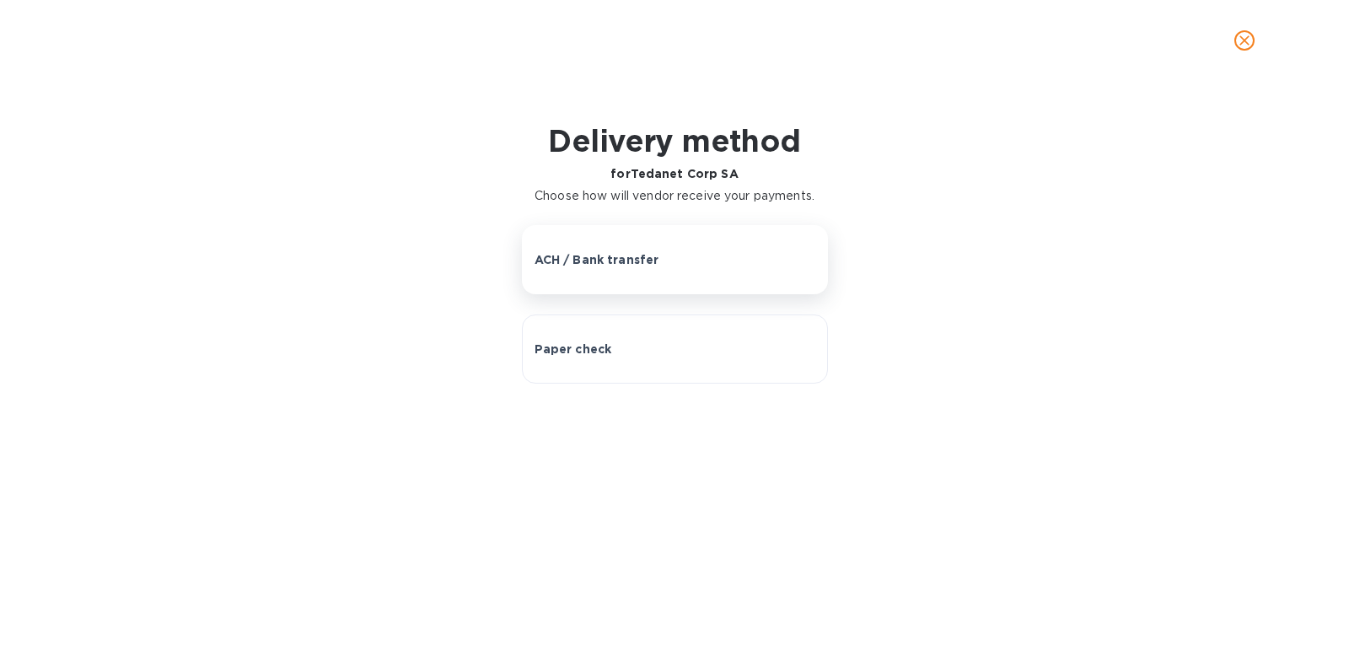
click at [640, 268] on p "ACH / Bank transfer" at bounding box center [597, 259] width 125 height 17
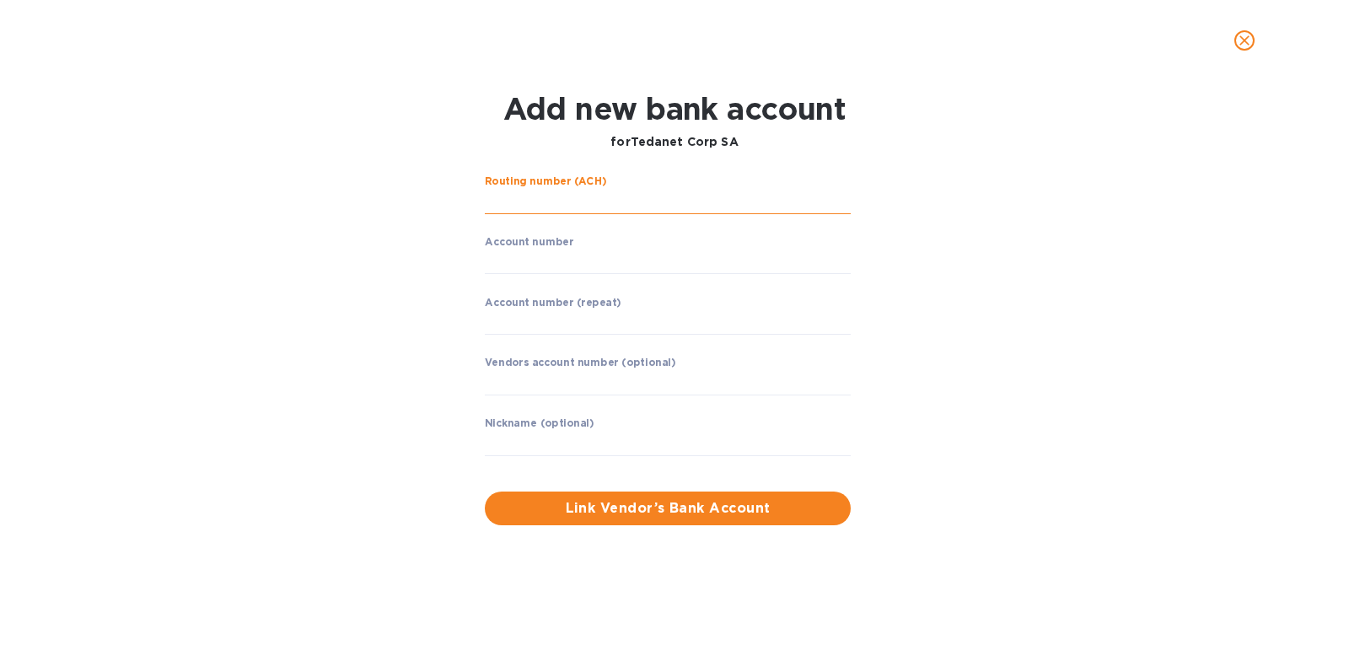
click at [631, 202] on input "string" at bounding box center [668, 201] width 366 height 25
